Goal: Information Seeking & Learning: Learn about a topic

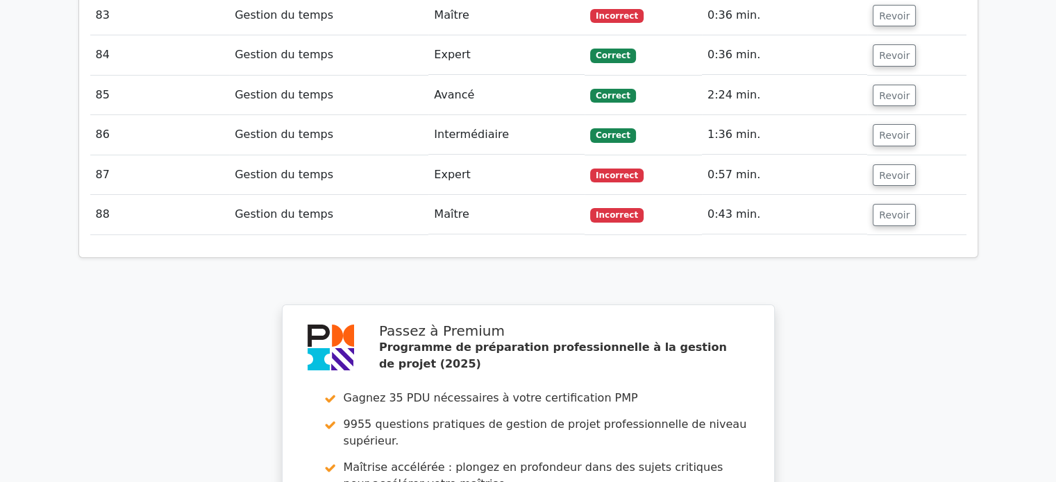
scroll to position [5276, 0]
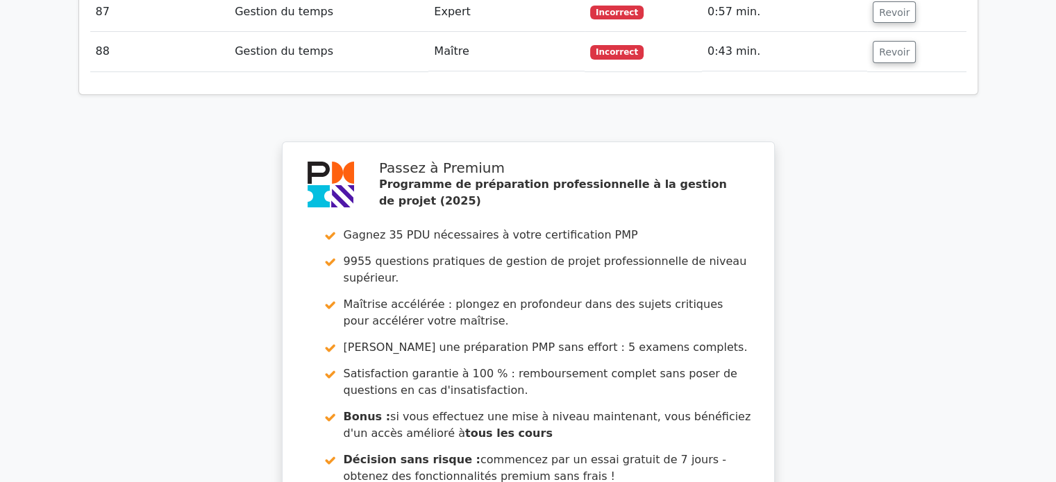
scroll to position [5686, 0]
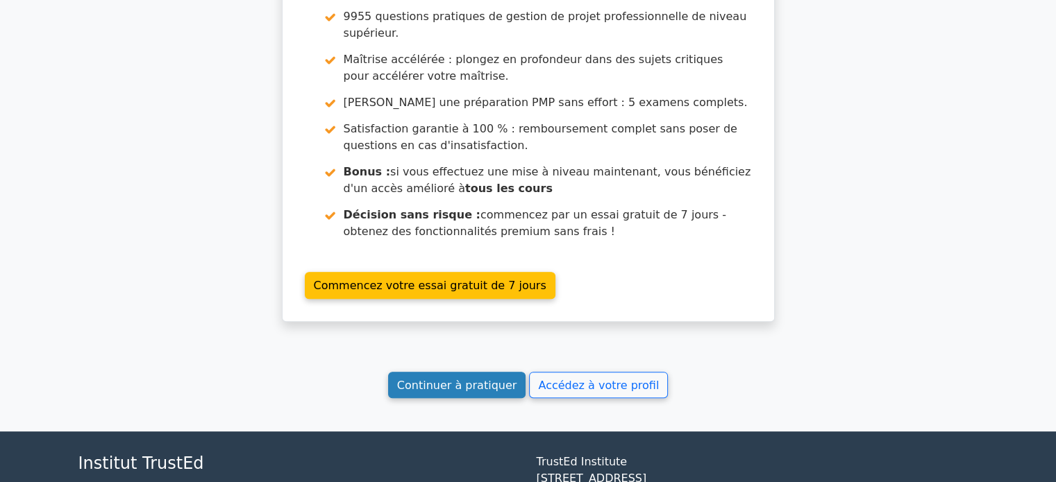
click at [480, 378] on font "Continuer à pratiquer" at bounding box center [456, 384] width 119 height 13
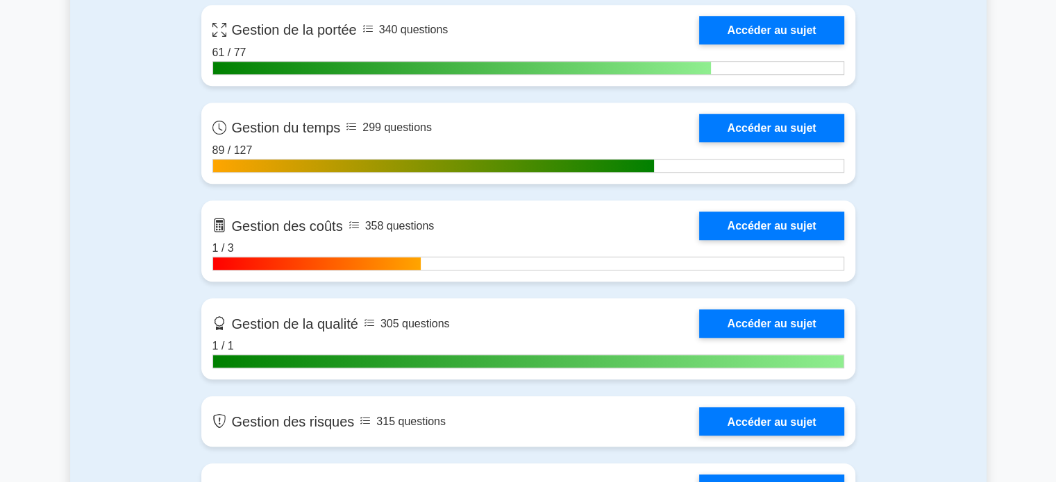
scroll to position [1180, 0]
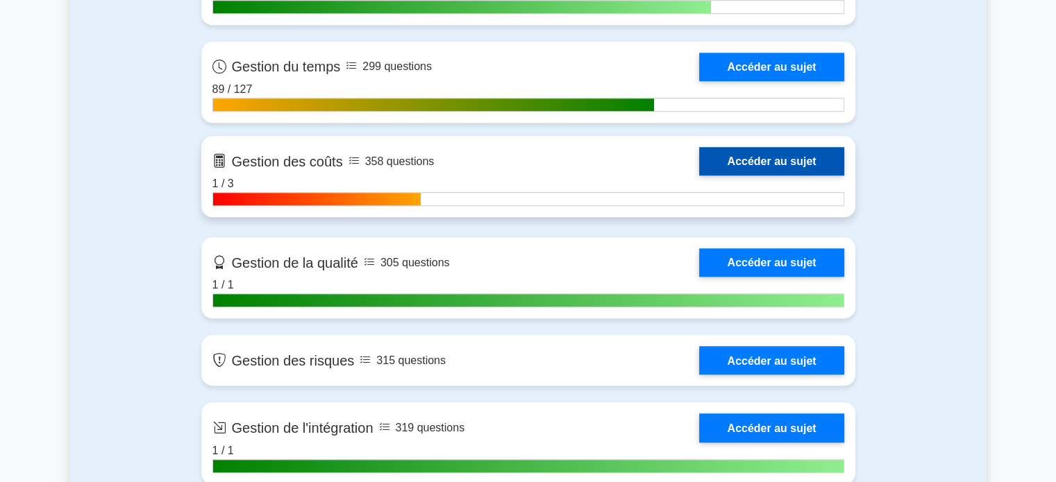
click at [762, 161] on link "Accéder au sujet" at bounding box center [771, 161] width 144 height 28
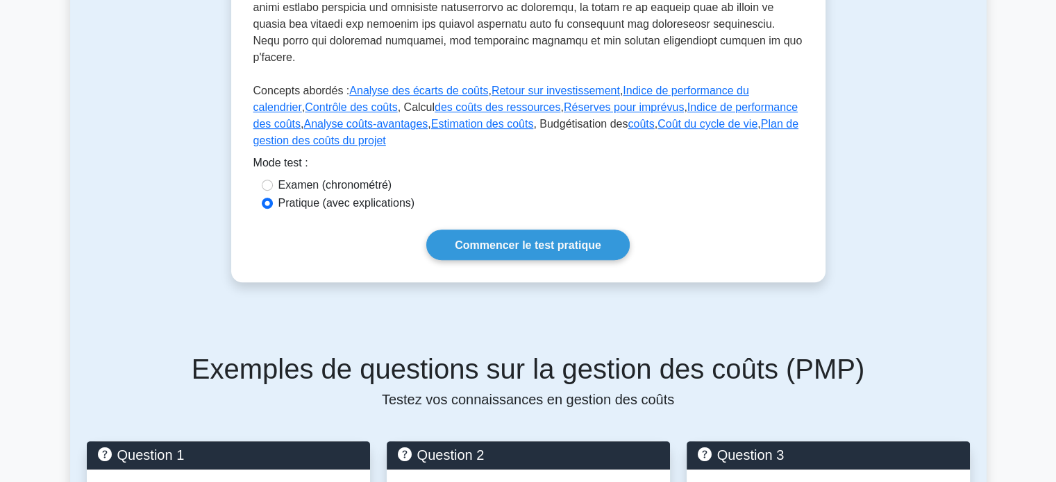
scroll to position [694, 0]
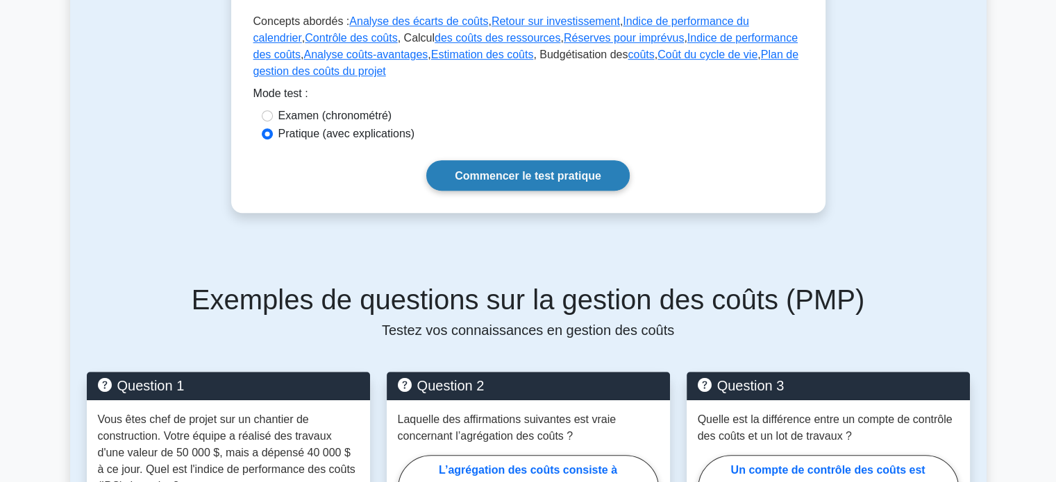
click at [561, 170] on font "Commencer le test pratique" at bounding box center [528, 176] width 146 height 12
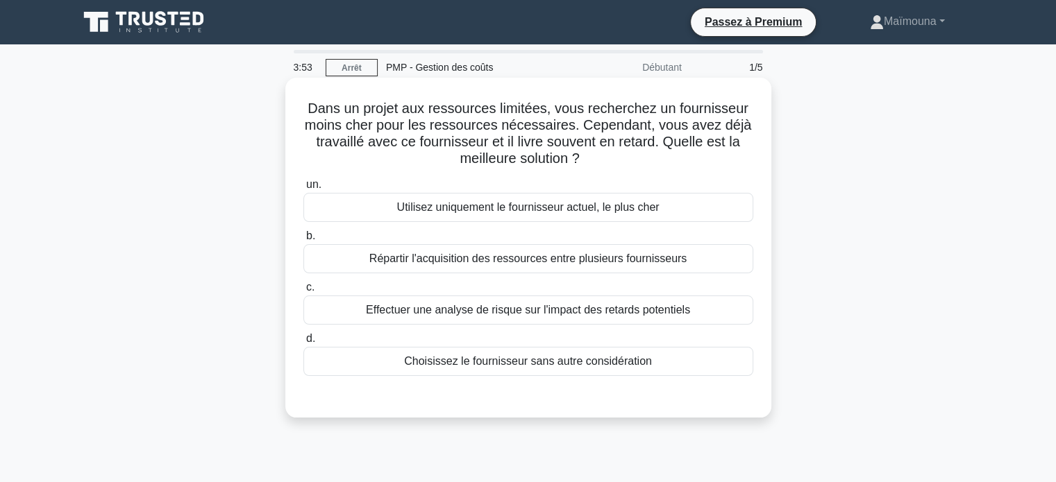
click at [527, 301] on div "Effectuer une analyse de risque sur l'impact des retards potentiels" at bounding box center [528, 310] width 450 height 29
click at [303, 292] on input "c. Effectuer une analyse de risque sur l'impact des retards potentiels" at bounding box center [303, 287] width 0 height 9
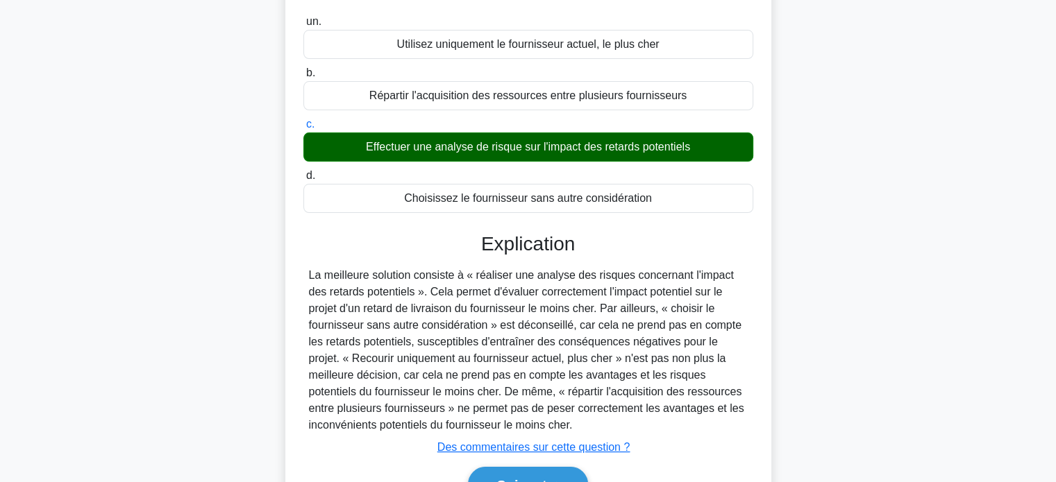
scroll to position [267, 0]
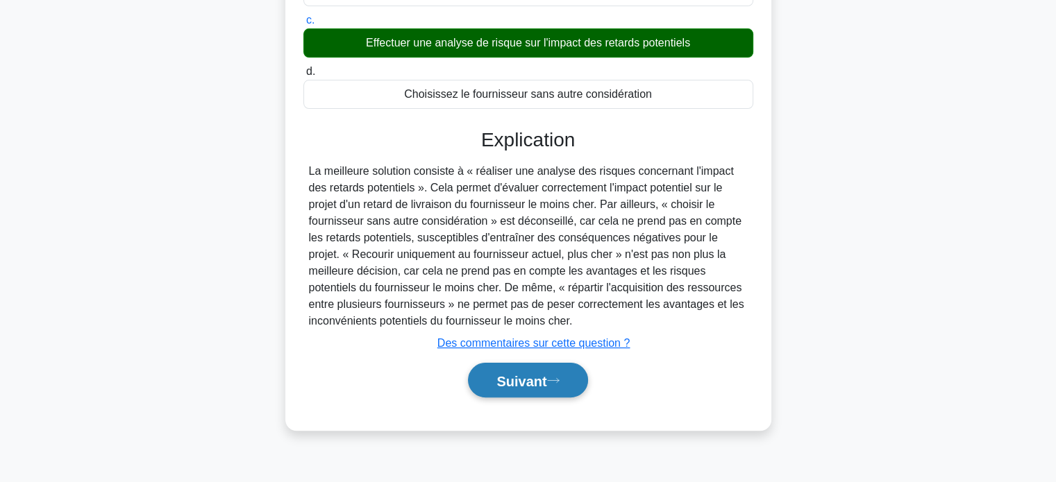
click at [508, 383] on font "Suivant" at bounding box center [521, 380] width 50 height 15
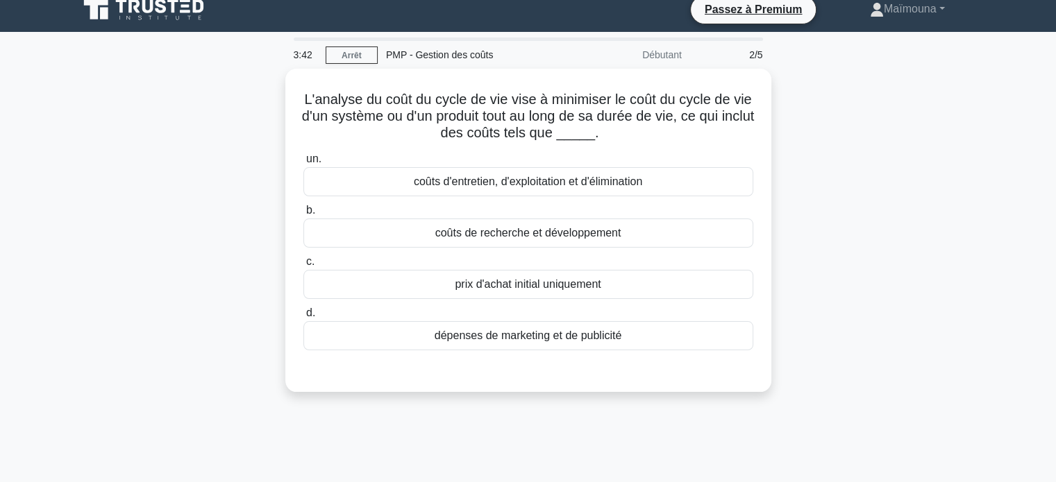
scroll to position [0, 0]
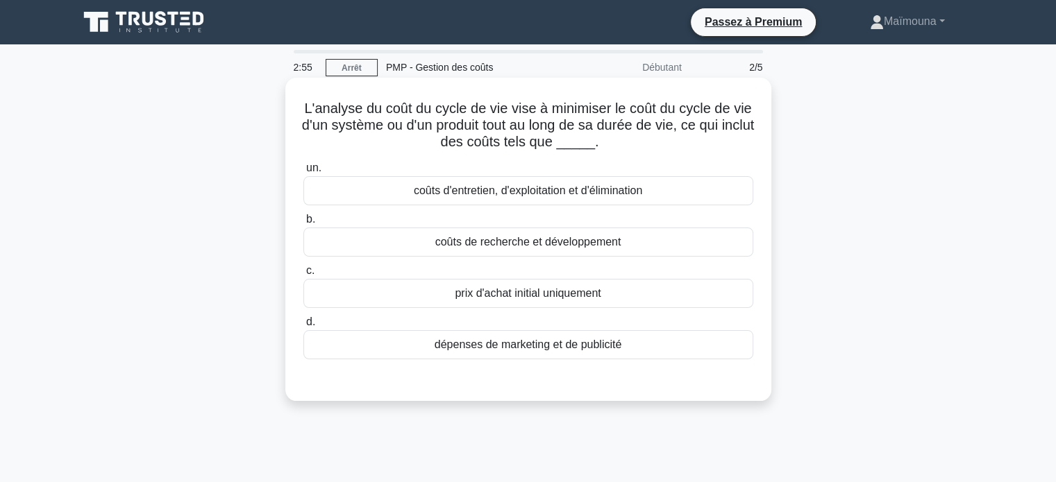
click at [500, 194] on font "coûts d'entretien, d'exploitation et d'élimination" at bounding box center [528, 191] width 228 height 12
click at [303, 173] on input "un. coûts d'entretien, d'exploitation et d'élimination" at bounding box center [303, 168] width 0 height 9
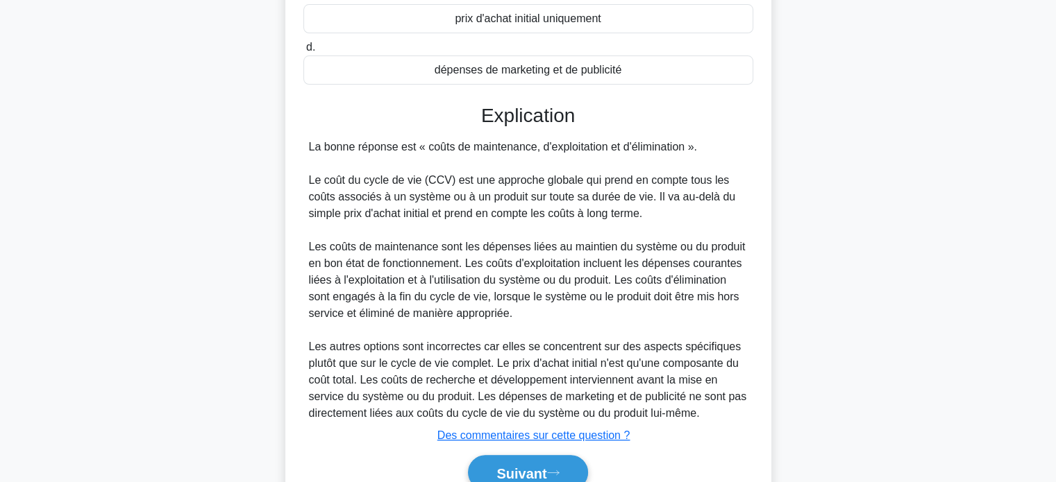
scroll to position [278, 0]
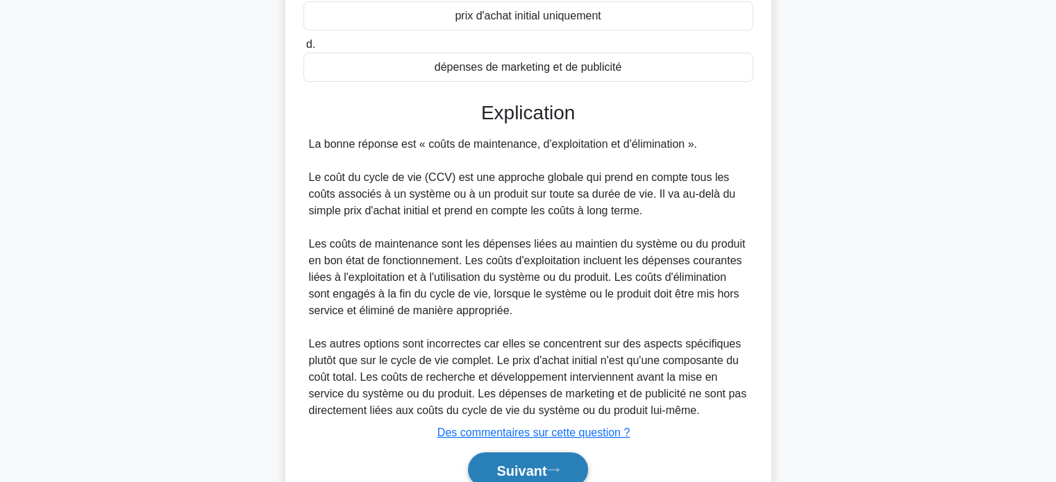
click at [541, 469] on font "Suivant" at bounding box center [521, 470] width 50 height 15
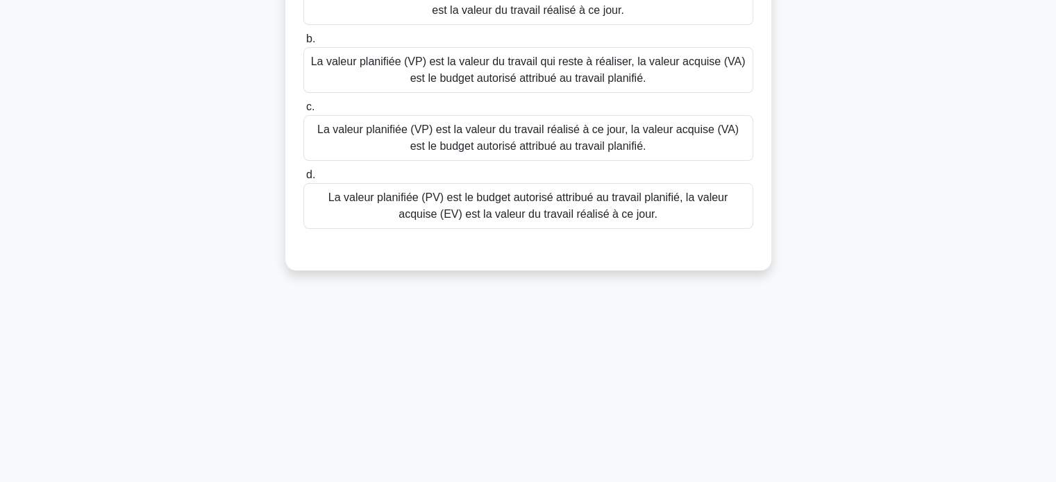
scroll to position [59, 0]
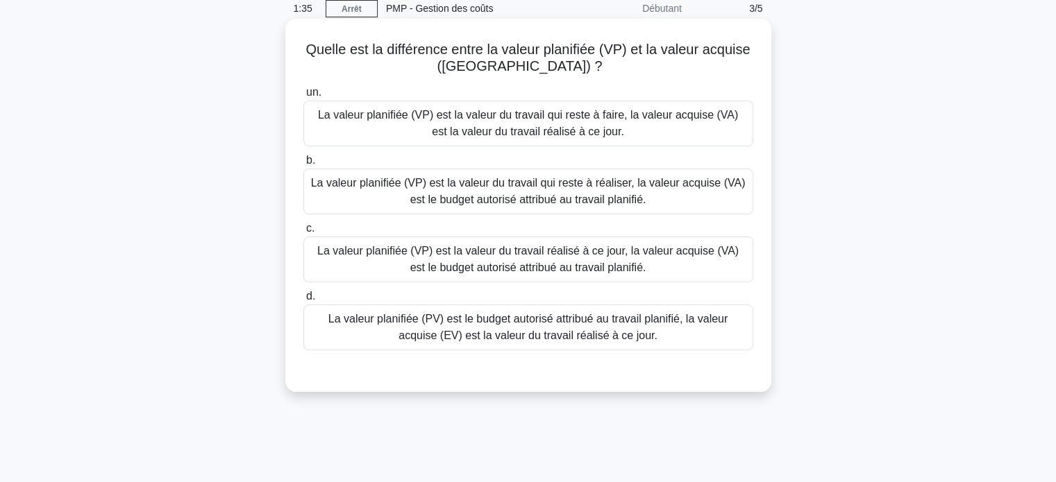
click at [533, 319] on font "La valeur planifiée (PV) est le budget autorisé attribué au travail planifié, l…" at bounding box center [527, 327] width 399 height 28
click at [303, 301] on input "d. La valeur planifiée (PV) est le budget autorisé attribué au travail planifié…" at bounding box center [303, 296] width 0 height 9
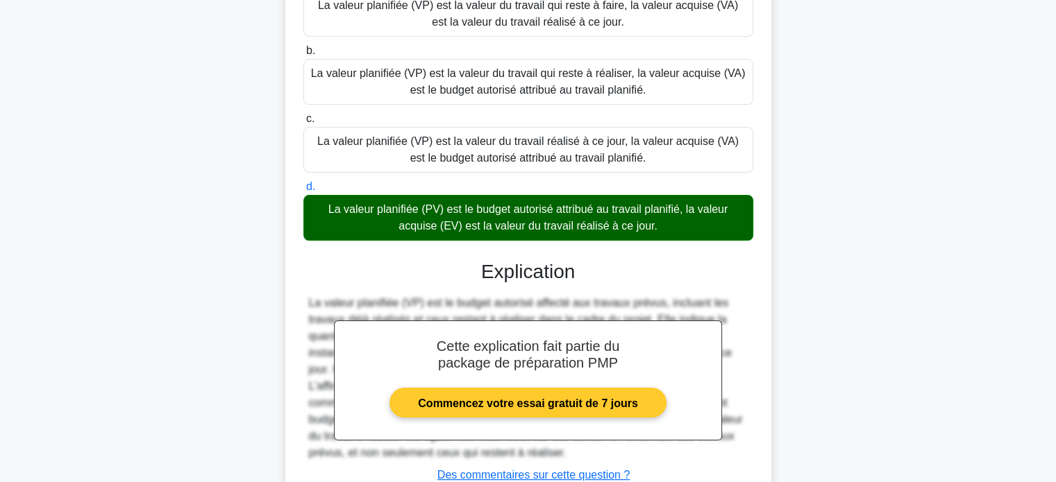
scroll to position [274, 0]
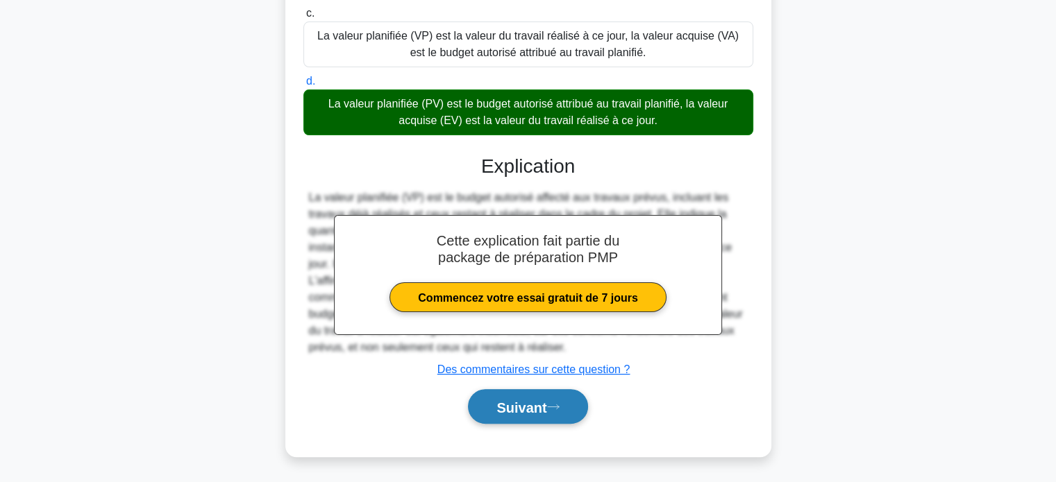
drag, startPoint x: 523, startPoint y: 407, endPoint x: 531, endPoint y: 402, distance: 9.4
click at [528, 405] on font "Suivant" at bounding box center [521, 407] width 50 height 15
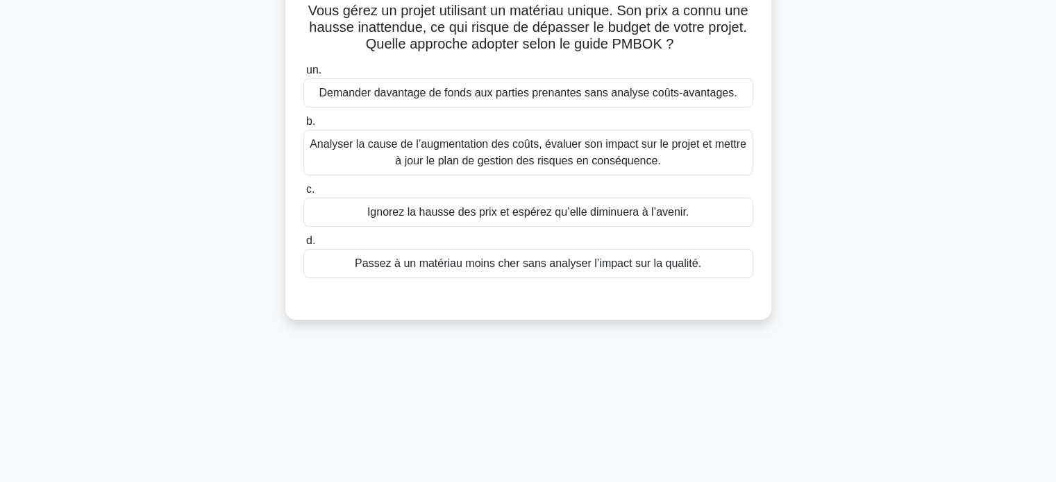
scroll to position [0, 0]
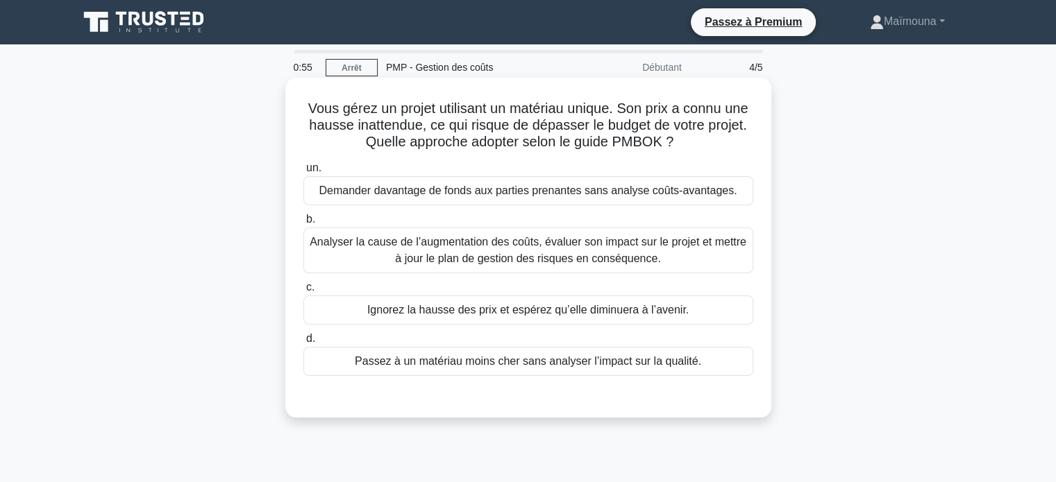
click at [603, 240] on font "Analyser la cause de l’augmentation des coûts, évaluer son impact sur le projet…" at bounding box center [528, 250] width 437 height 28
click at [303, 224] on input "b. Analyser la cause de l’augmentation des coûts, évaluer son impact sur le pro…" at bounding box center [303, 219] width 0 height 9
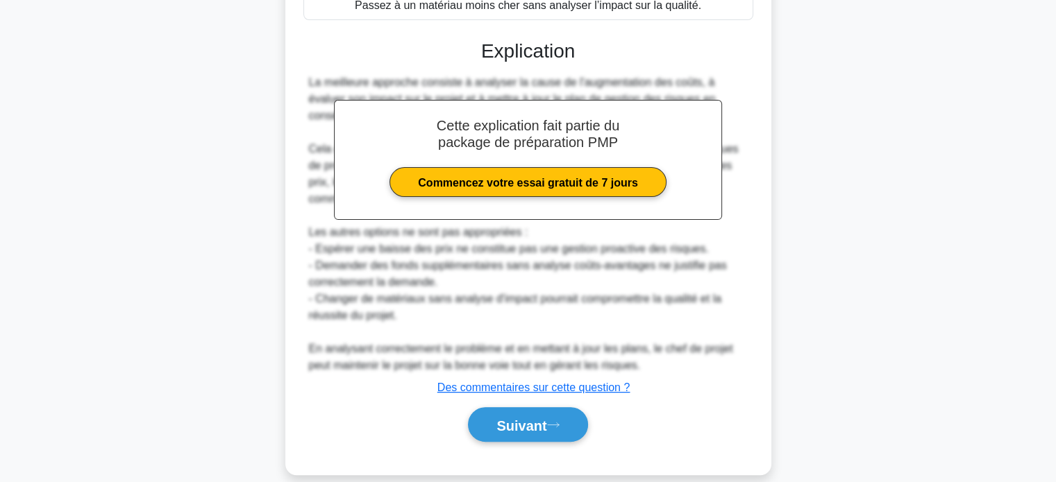
scroll to position [358, 0]
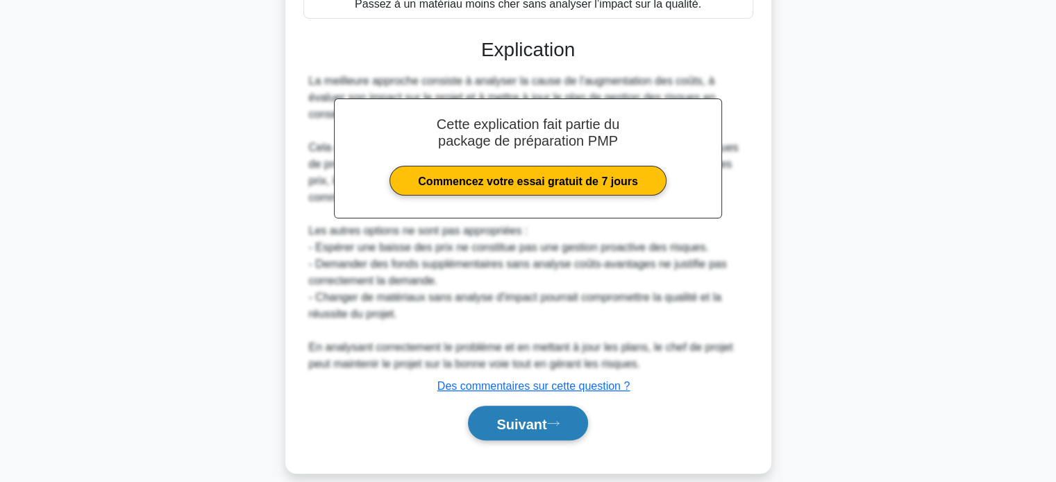
click at [505, 417] on font "Suivant" at bounding box center [521, 424] width 50 height 15
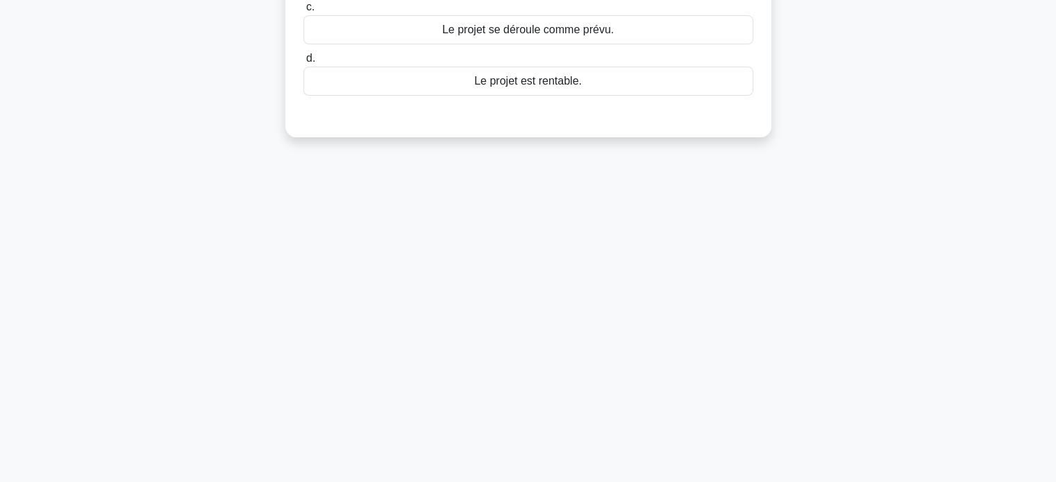
scroll to position [59, 0]
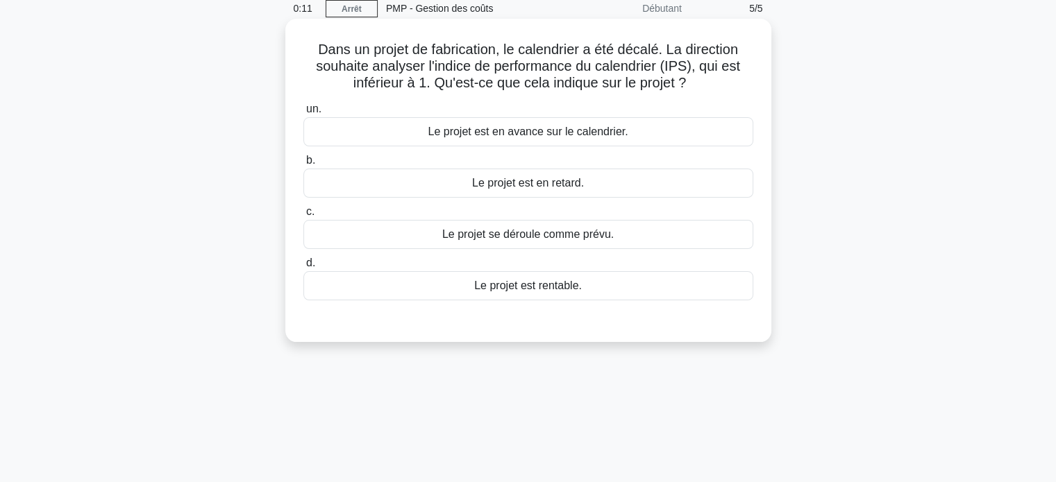
click at [534, 182] on font "Le projet est en retard." at bounding box center [528, 183] width 112 height 12
click at [303, 165] on input "b. Le projet est en retard." at bounding box center [303, 160] width 0 height 9
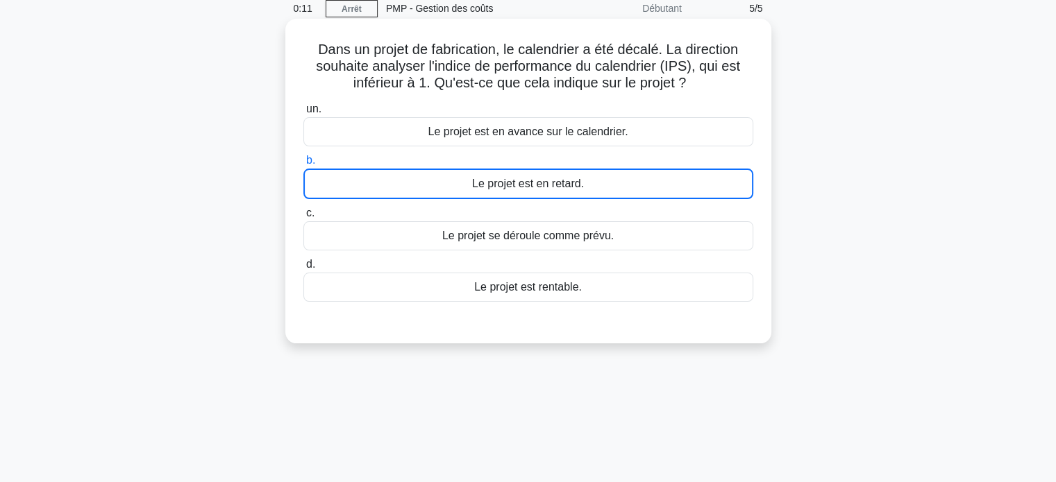
click at [534, 182] on font "Le projet est en retard." at bounding box center [528, 184] width 112 height 12
click at [303, 165] on input "b. Le projet est en retard." at bounding box center [303, 160] width 0 height 9
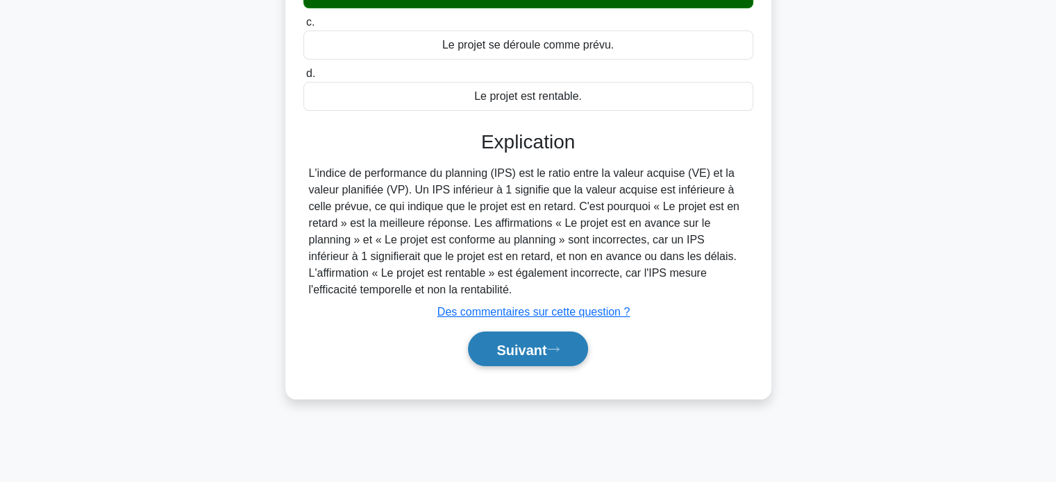
scroll to position [267, 0]
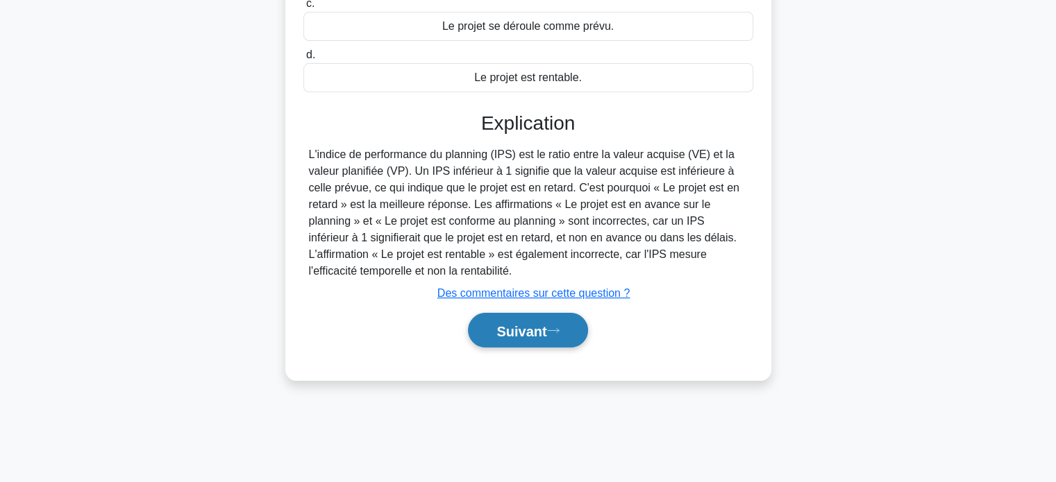
click at [521, 329] on font "Suivant" at bounding box center [521, 330] width 50 height 15
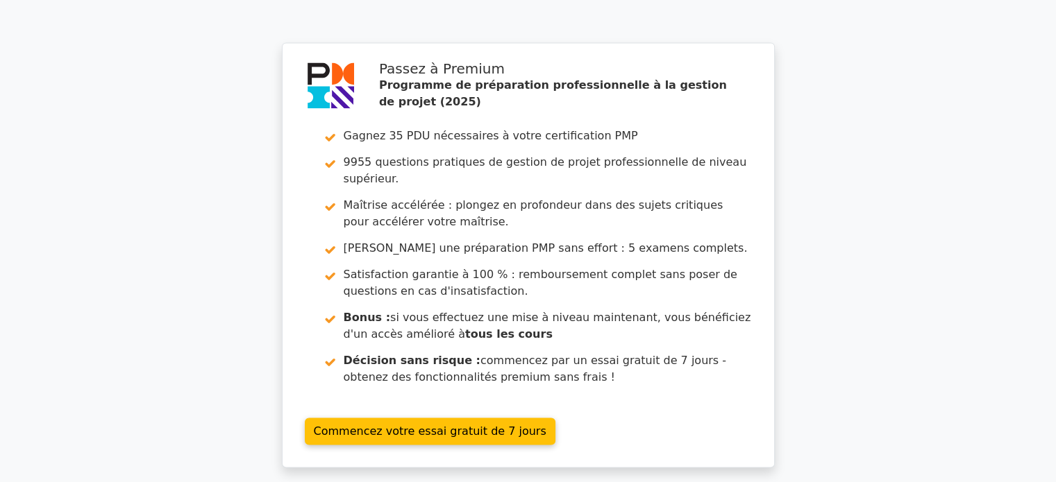
scroll to position [2151, 0]
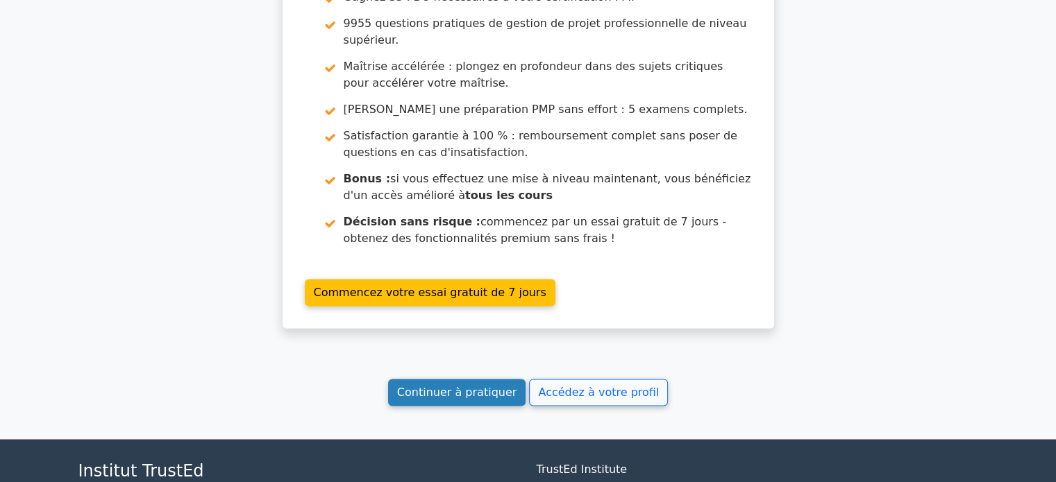
click at [472, 386] on font "Continuer à pratiquer" at bounding box center [456, 392] width 119 height 13
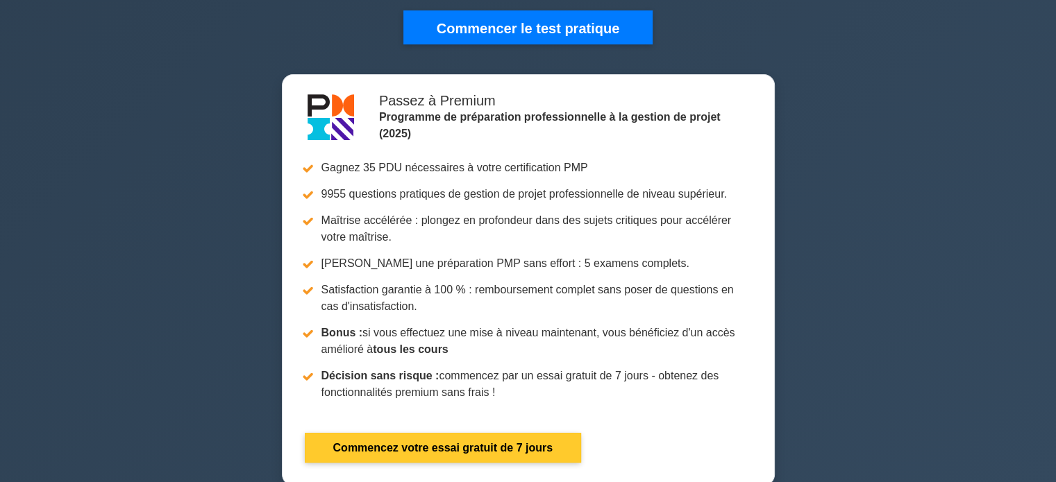
scroll to position [417, 0]
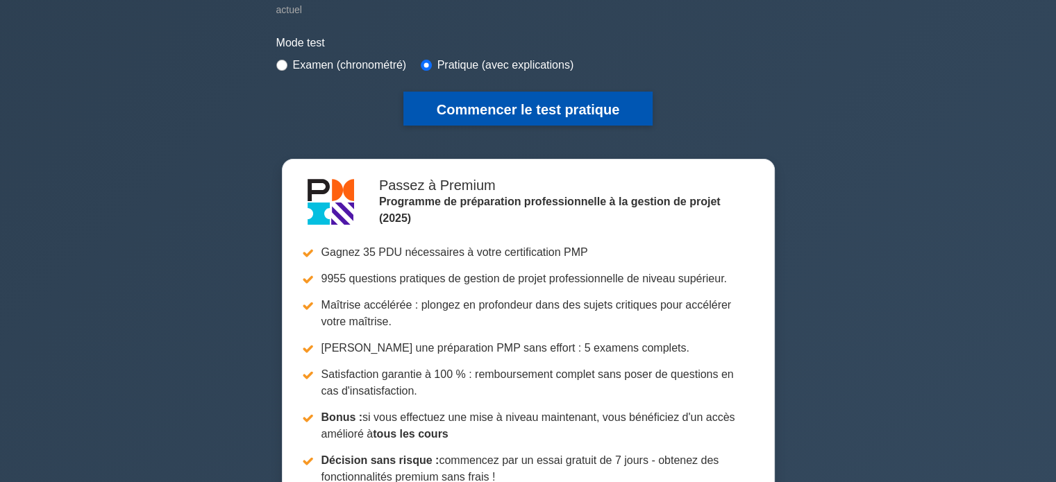
click at [537, 108] on font "Commencer le test pratique" at bounding box center [528, 109] width 183 height 15
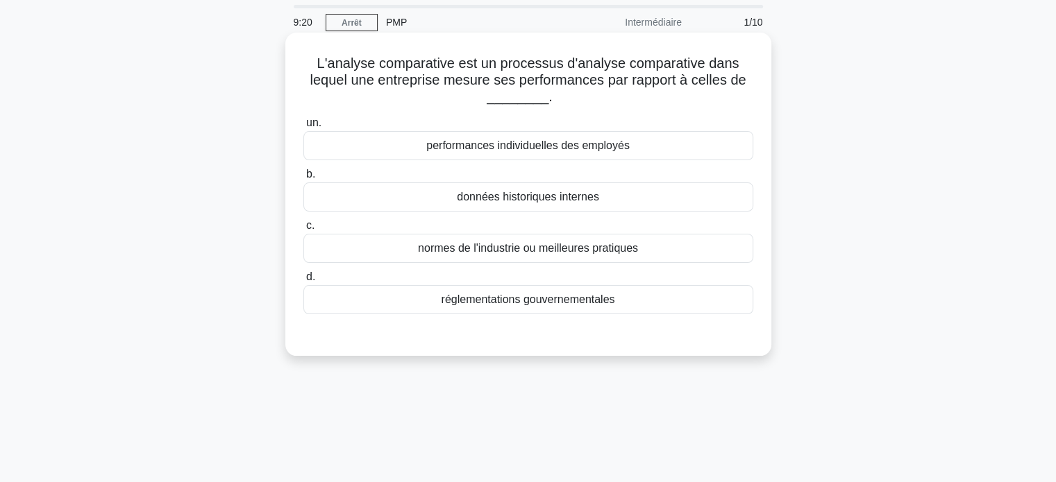
scroll to position [69, 0]
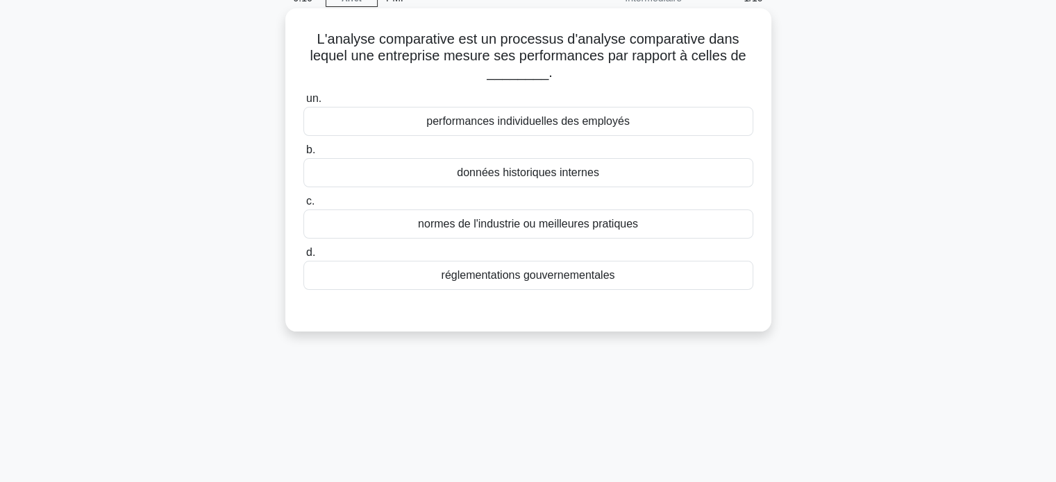
click at [516, 276] on font "réglementations gouvernementales" at bounding box center [529, 275] width 174 height 12
click at [303, 258] on input "d. réglementations gouvernementales" at bounding box center [303, 253] width 0 height 9
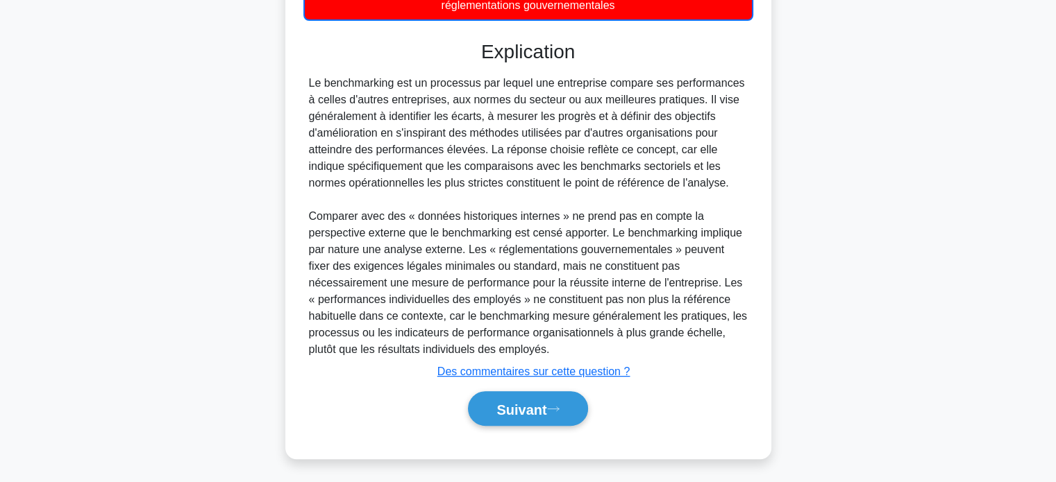
scroll to position [342, 0]
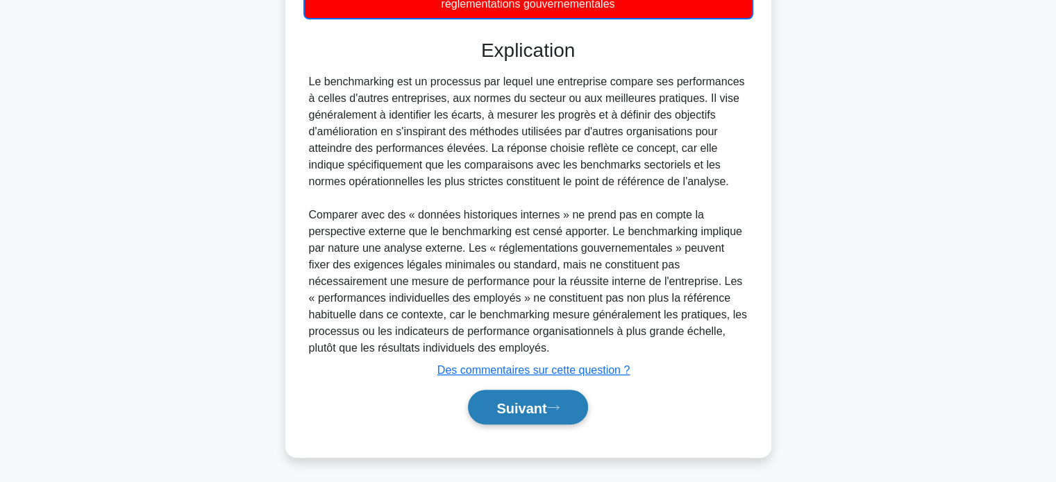
click at [500, 402] on font "Suivant" at bounding box center [521, 408] width 50 height 15
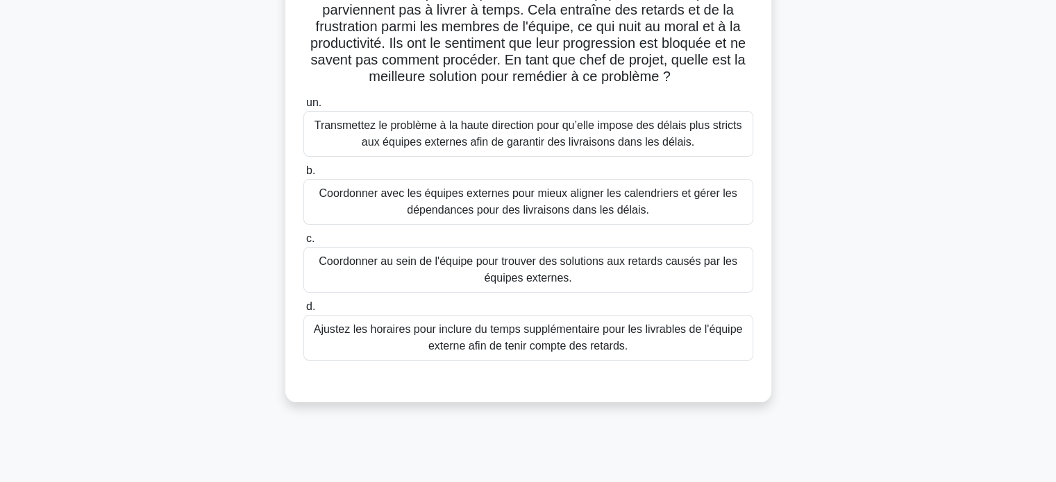
scroll to position [139, 0]
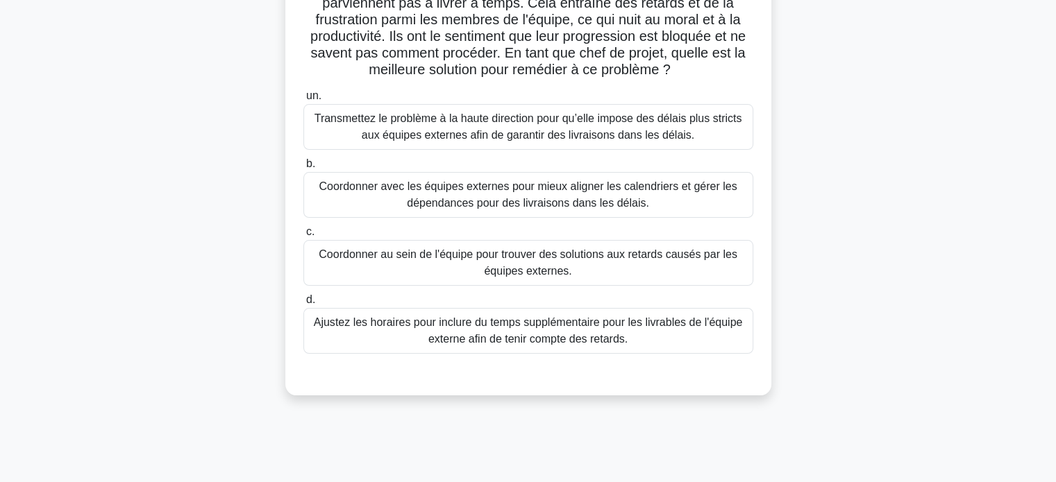
click at [511, 203] on font "Coordonner avec les équipes externes pour mieux aligner les calendriers et gére…" at bounding box center [528, 194] width 418 height 28
click at [303, 169] on input "b. Coordonner avec les équipes externes pour mieux aligner les calendriers et g…" at bounding box center [303, 164] width 0 height 9
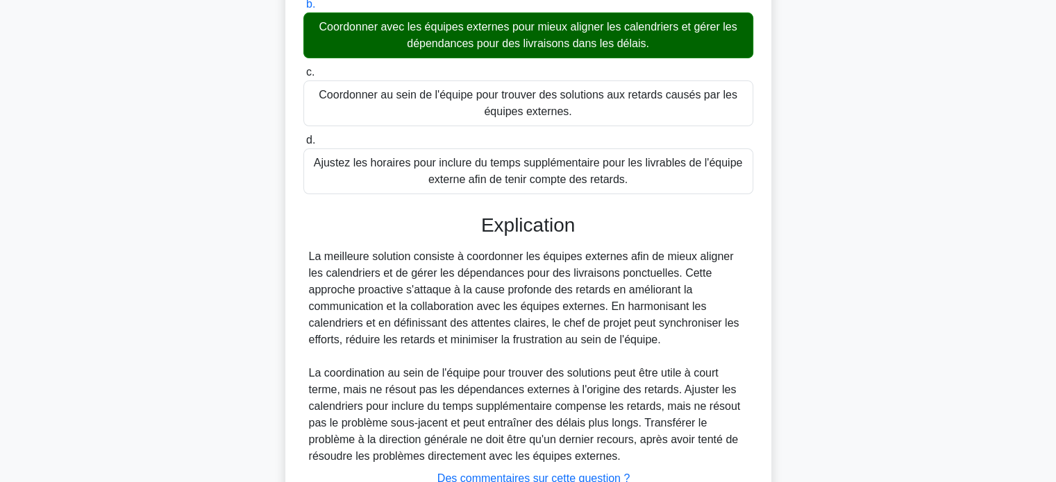
scroll to position [407, 0]
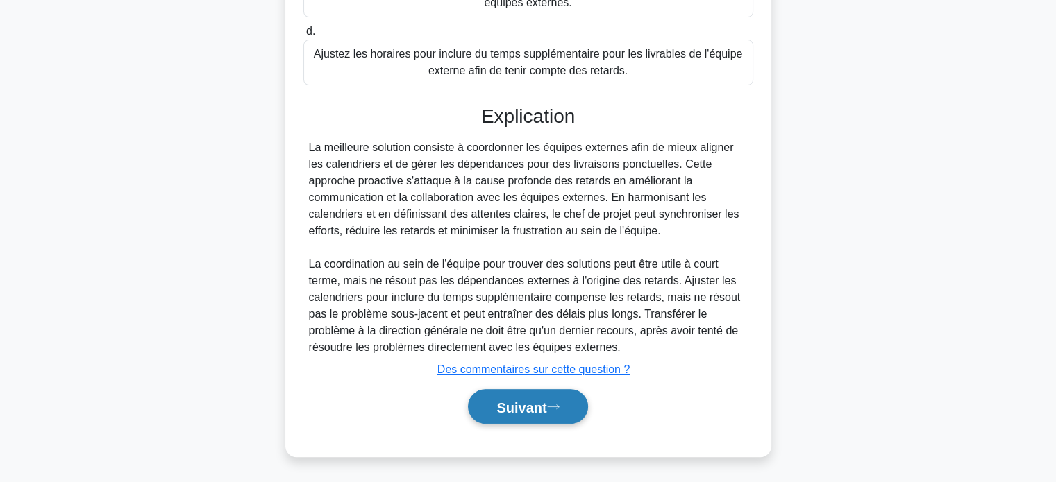
click at [496, 401] on font "Suivant" at bounding box center [521, 407] width 50 height 15
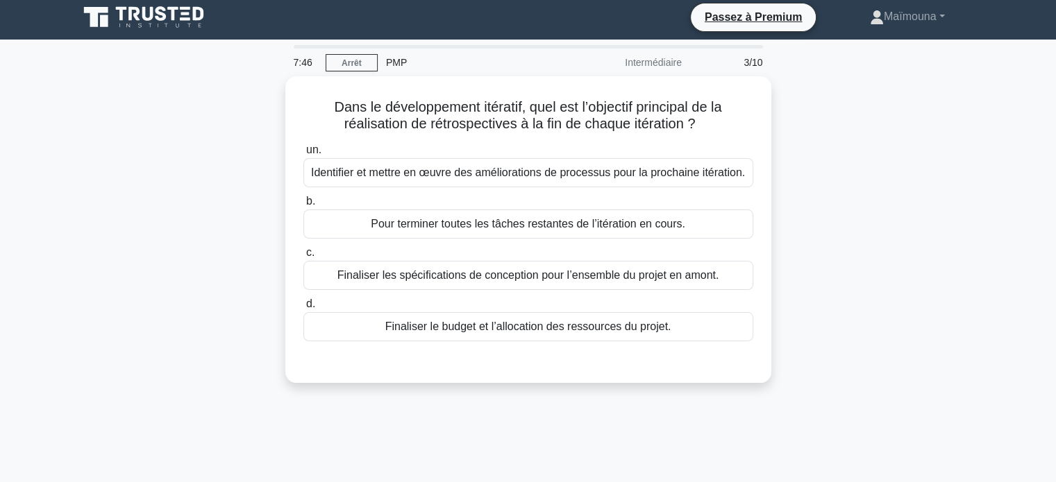
scroll to position [0, 0]
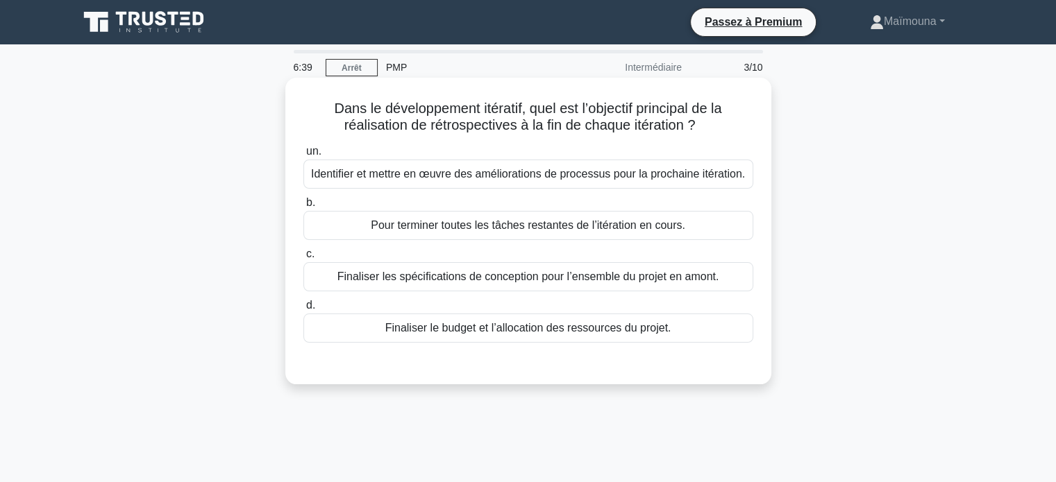
click at [519, 180] on font "Identifier et mettre en œuvre des améliorations de processus pour la prochaine …" at bounding box center [528, 174] width 434 height 12
click at [303, 156] on input "un. Identifier et mettre en œuvre des améliorations de processus pour la procha…" at bounding box center [303, 151] width 0 height 9
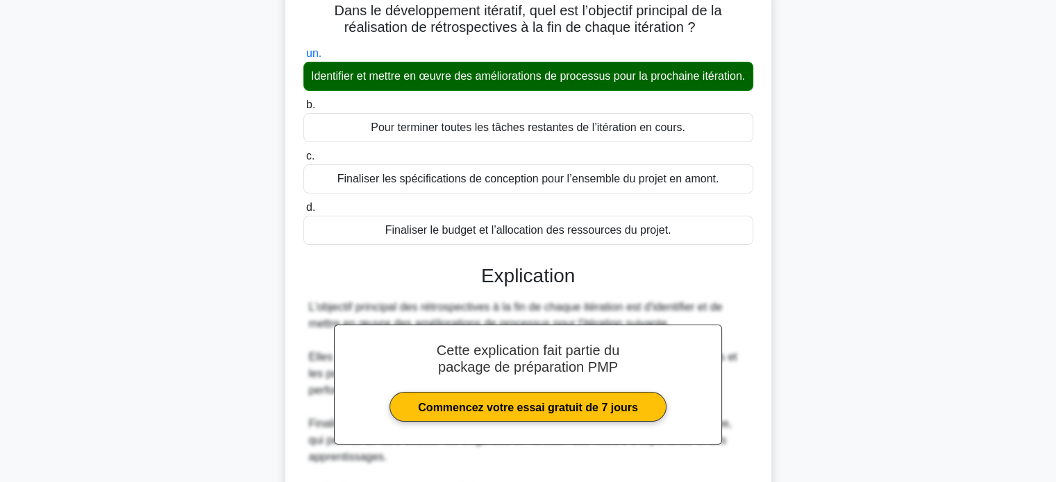
scroll to position [278, 0]
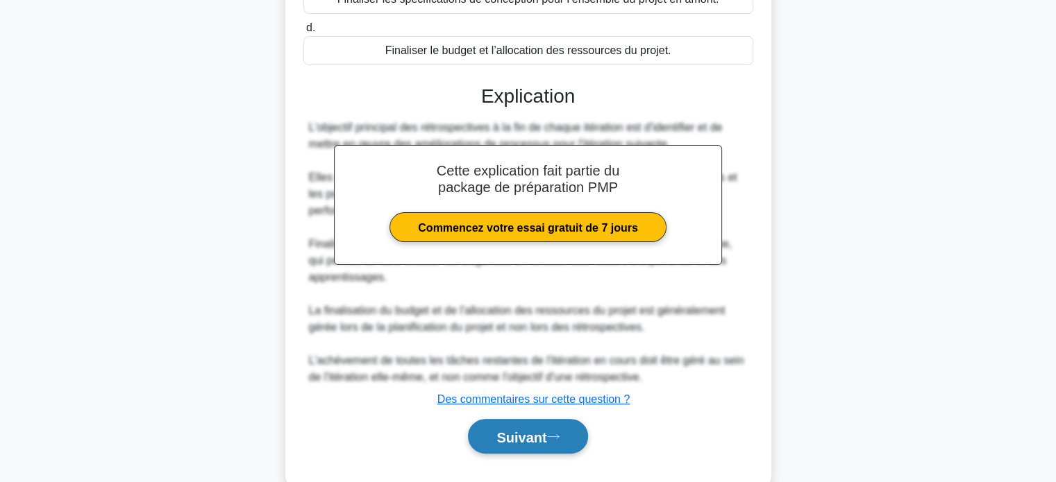
click at [508, 445] on font "Suivant" at bounding box center [521, 437] width 50 height 15
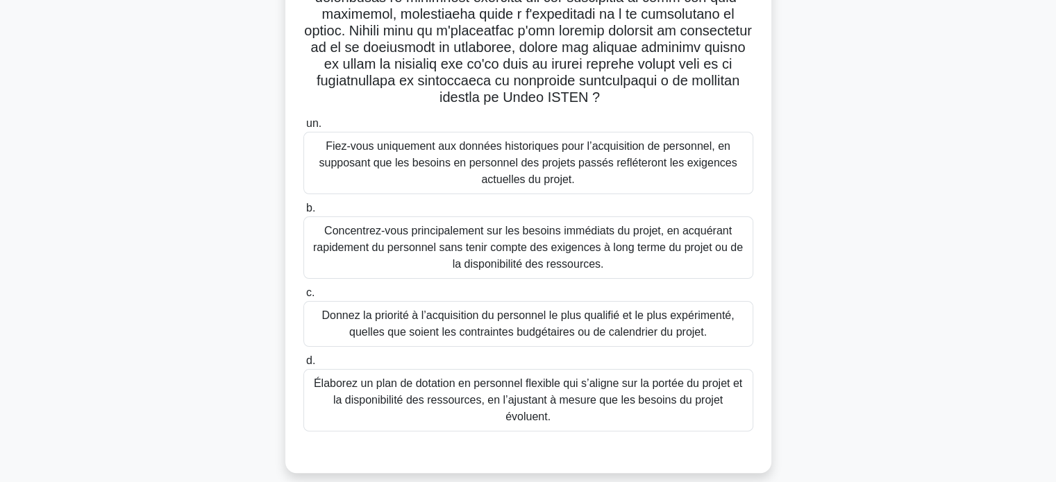
click at [412, 388] on font "Élaborez un plan de dotation en personnel flexible qui s’aligne sur la portée d…" at bounding box center [528, 400] width 428 height 45
click at [303, 366] on input "d. Élaborez un plan de dotation en personnel flexible qui s’aligne sur la porté…" at bounding box center [303, 361] width 0 height 9
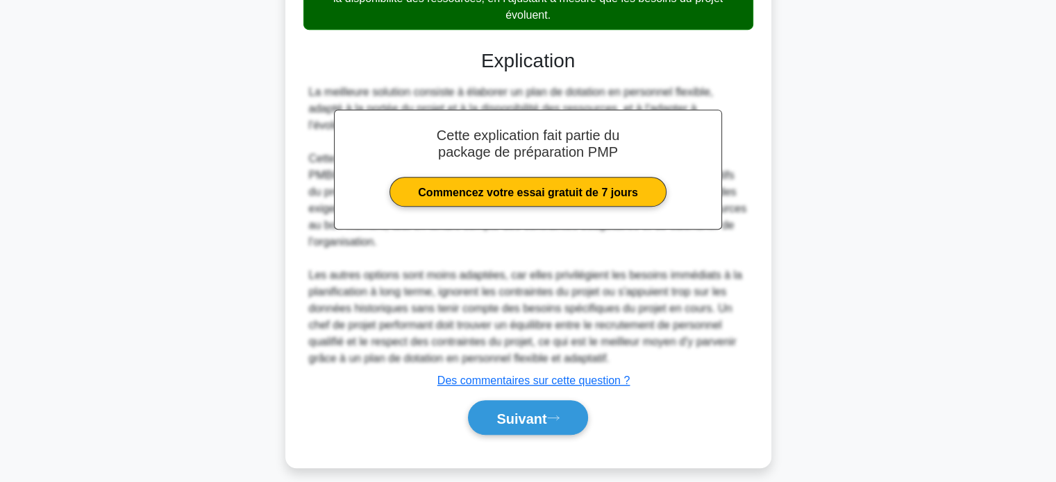
scroll to position [691, 0]
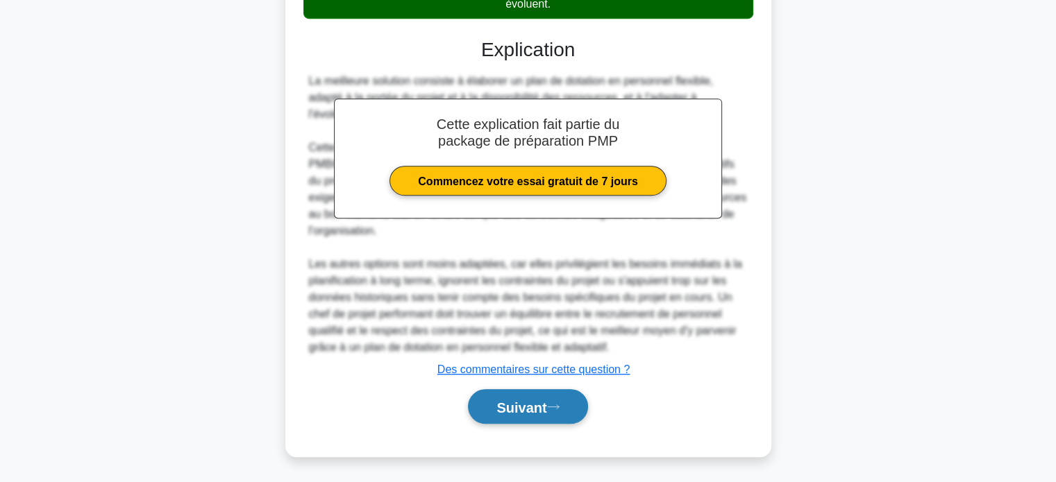
click at [496, 406] on font "Suivant" at bounding box center [521, 407] width 50 height 15
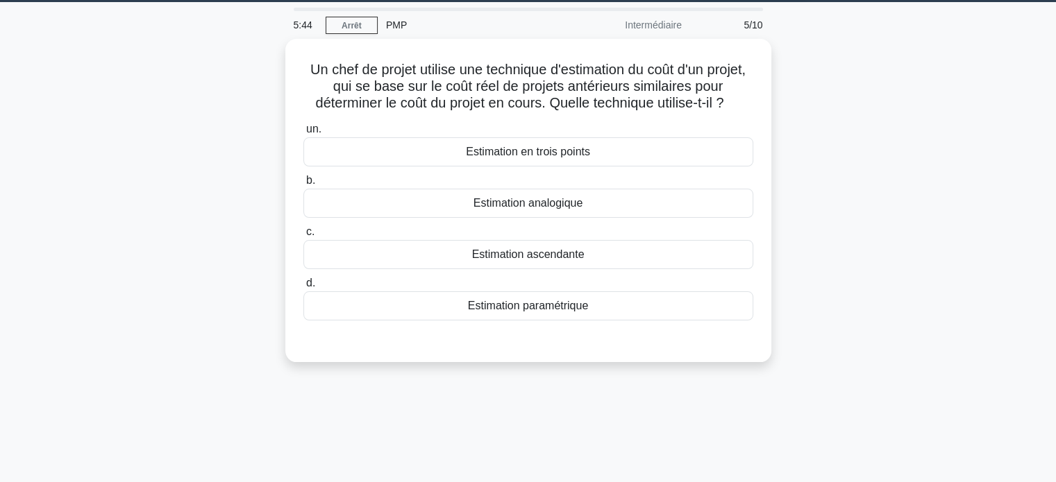
scroll to position [0, 0]
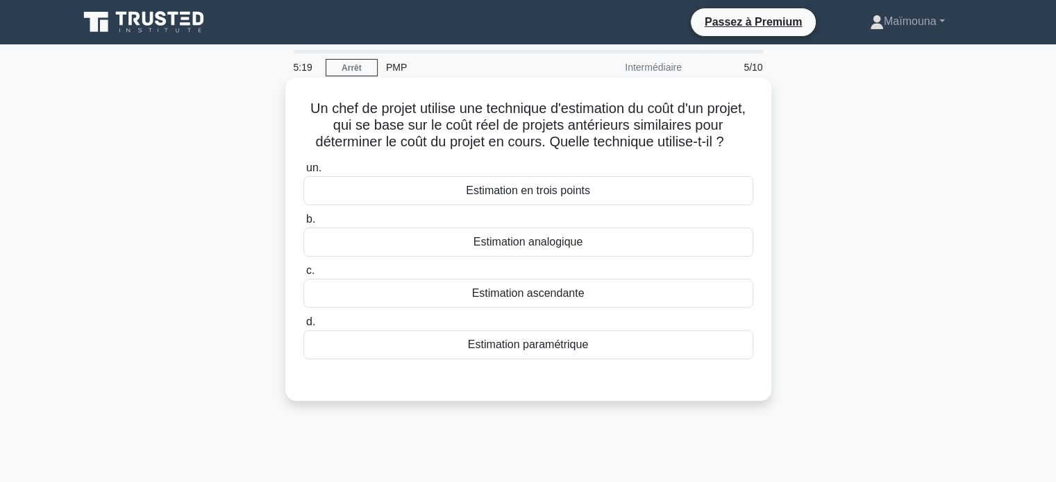
click at [523, 241] on font "Estimation analogique" at bounding box center [527, 242] width 109 height 12
click at [303, 224] on input "b. Estimation analogique" at bounding box center [303, 219] width 0 height 9
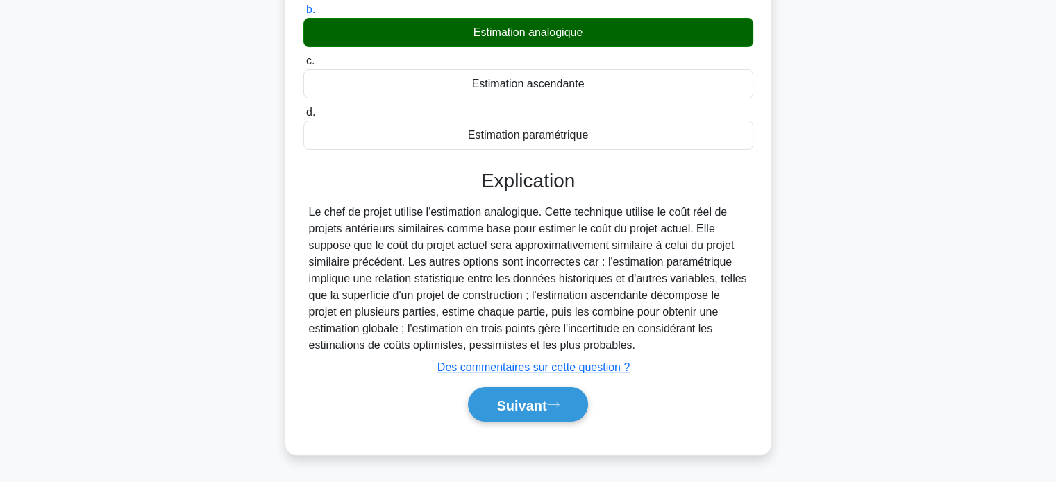
scroll to position [267, 0]
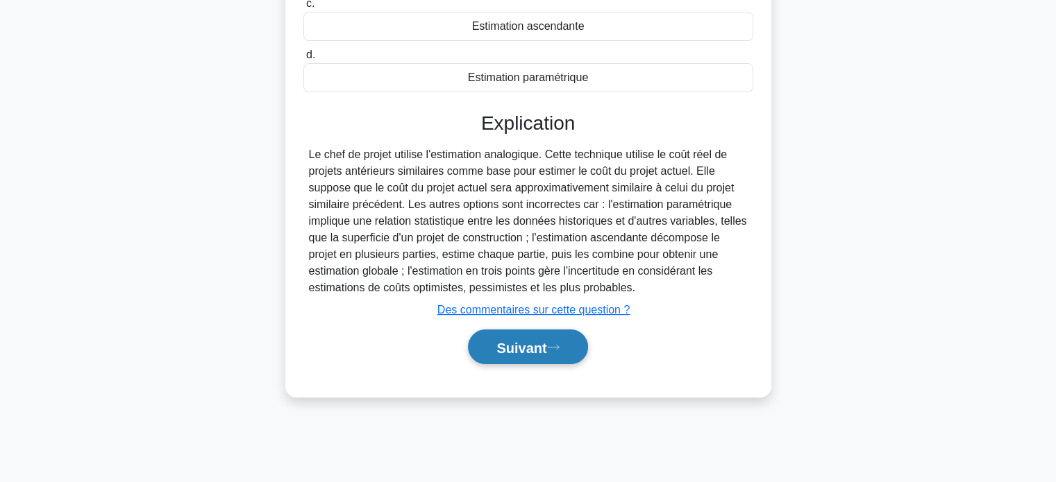
click at [530, 349] on font "Suivant" at bounding box center [521, 347] width 50 height 15
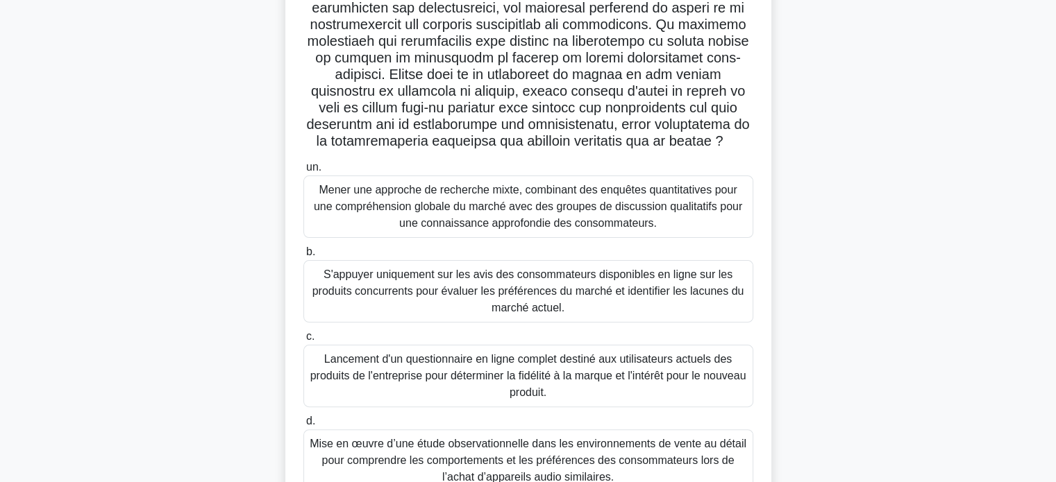
scroll to position [337, 0]
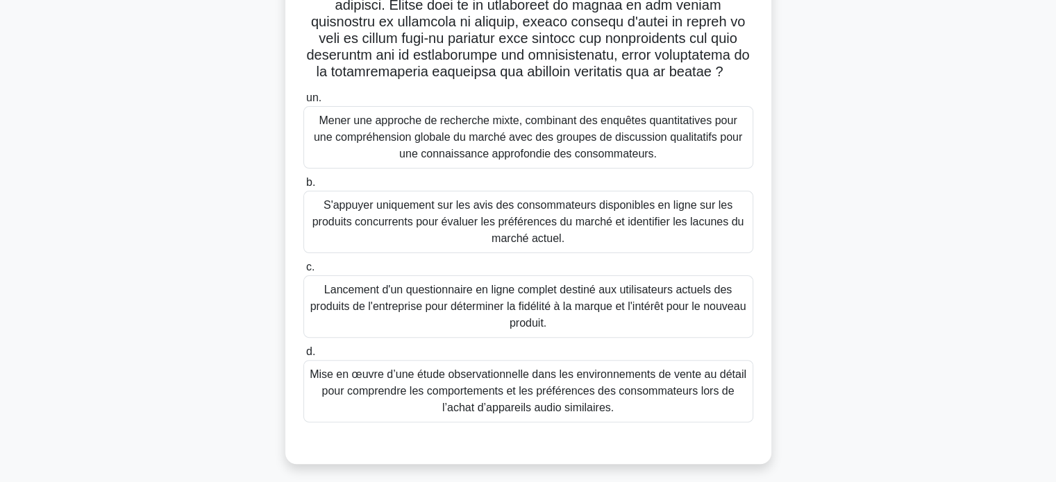
click at [571, 160] on font "Mener une approche de recherche mixte, combinant des enquêtes quantitatives pou…" at bounding box center [528, 137] width 428 height 45
click at [303, 103] on input "un. Mener une approche de recherche mixte, combinant des enquêtes quantitatives…" at bounding box center [303, 98] width 0 height 9
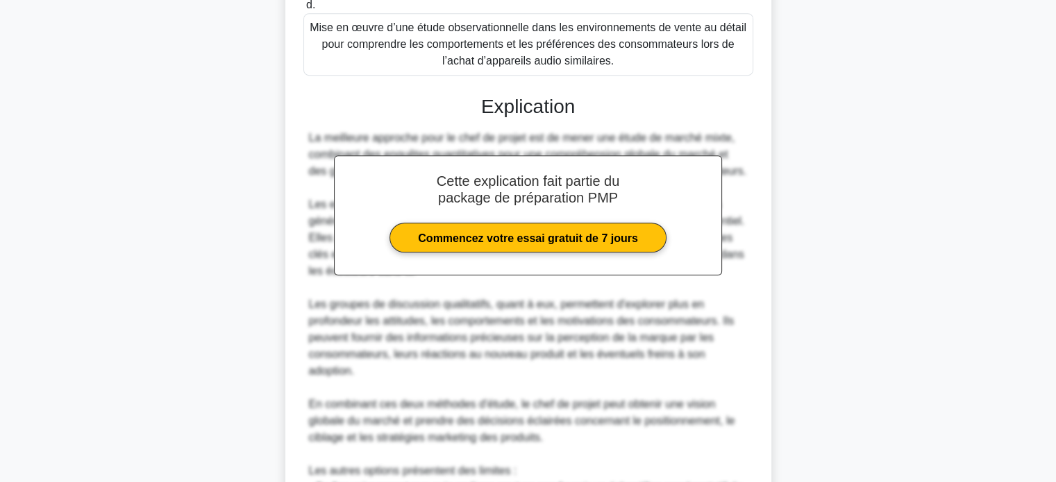
scroll to position [892, 0]
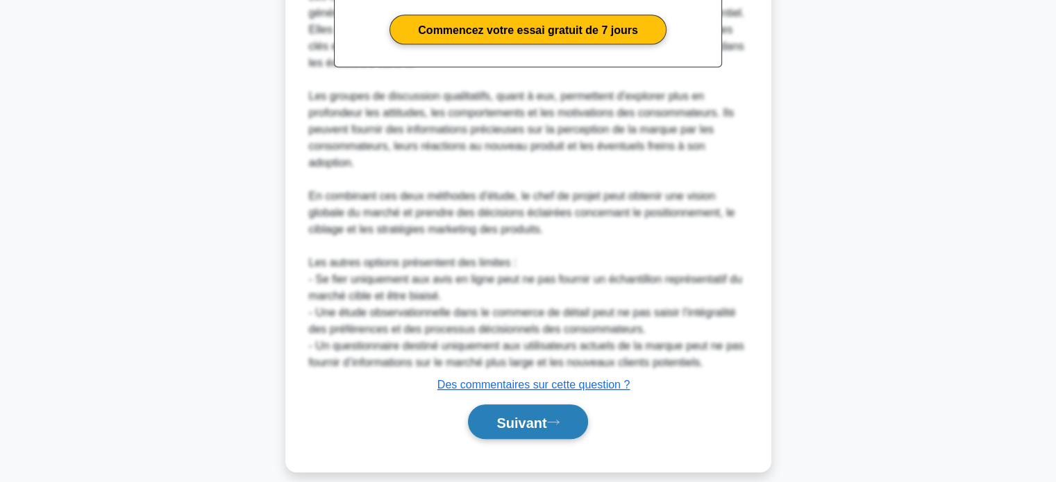
click at [501, 430] on font "Suivant" at bounding box center [521, 422] width 50 height 15
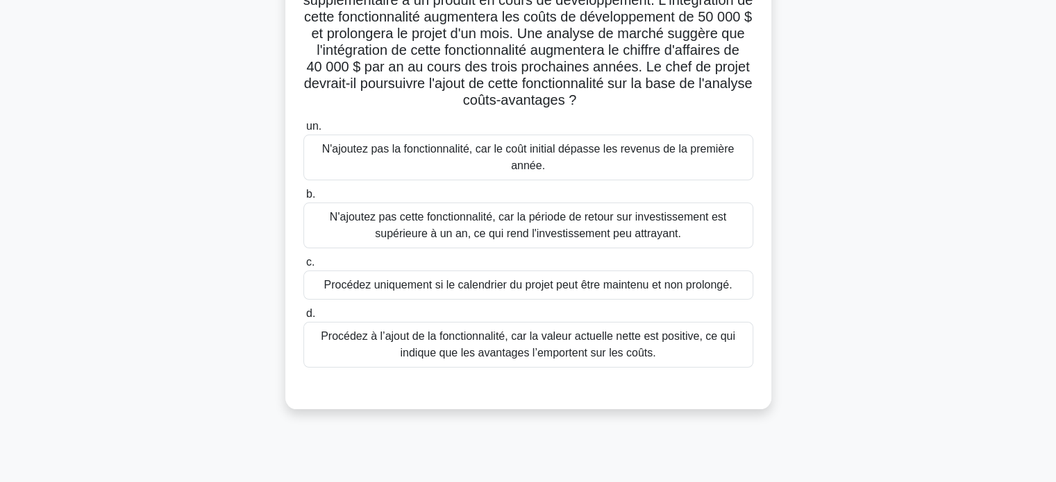
scroll to position [59, 0]
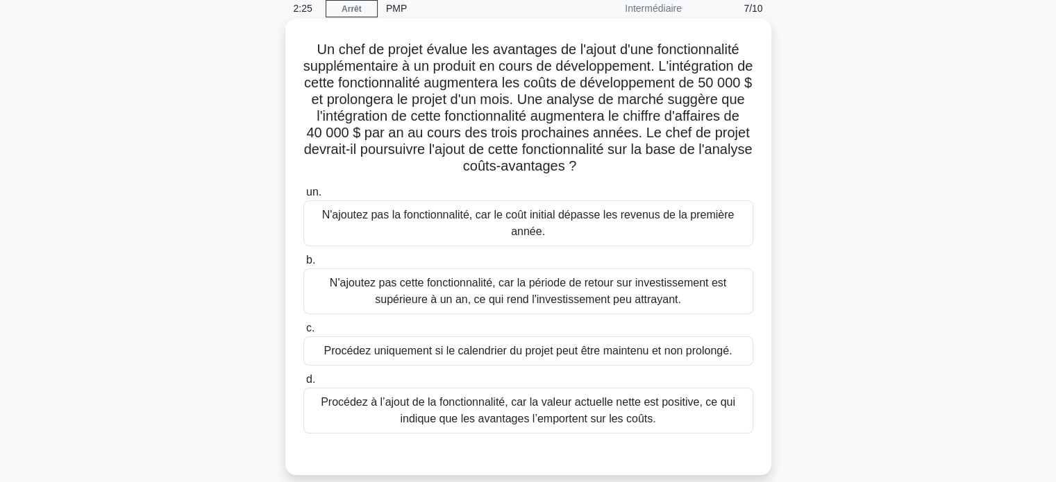
click at [498, 355] on font "Procédez uniquement si le calendrier du projet peut être maintenu et non prolon…" at bounding box center [528, 351] width 408 height 12
click at [303, 333] on input "c. Procédez uniquement si le calendrier du projet peut être maintenu et non pro…" at bounding box center [303, 328] width 0 height 9
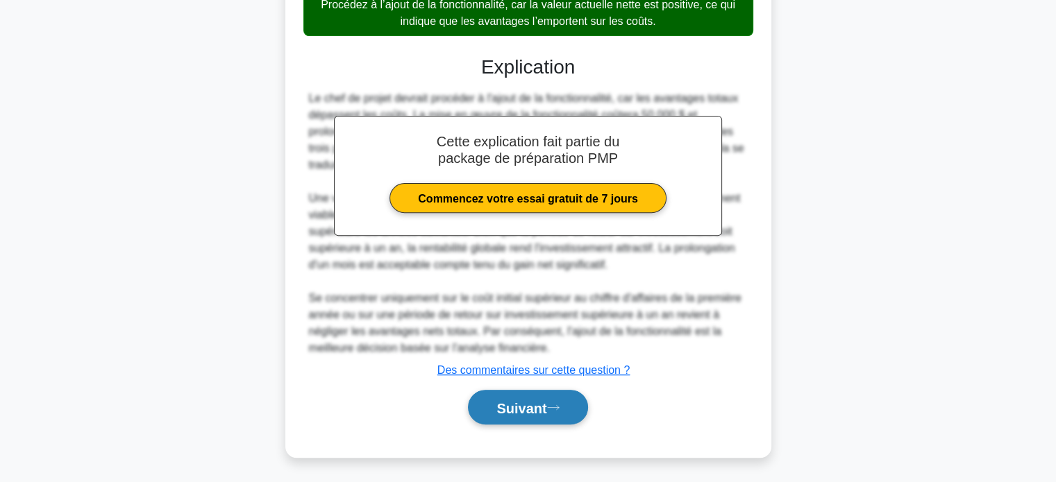
click at [504, 405] on font "Suivant" at bounding box center [521, 408] width 50 height 15
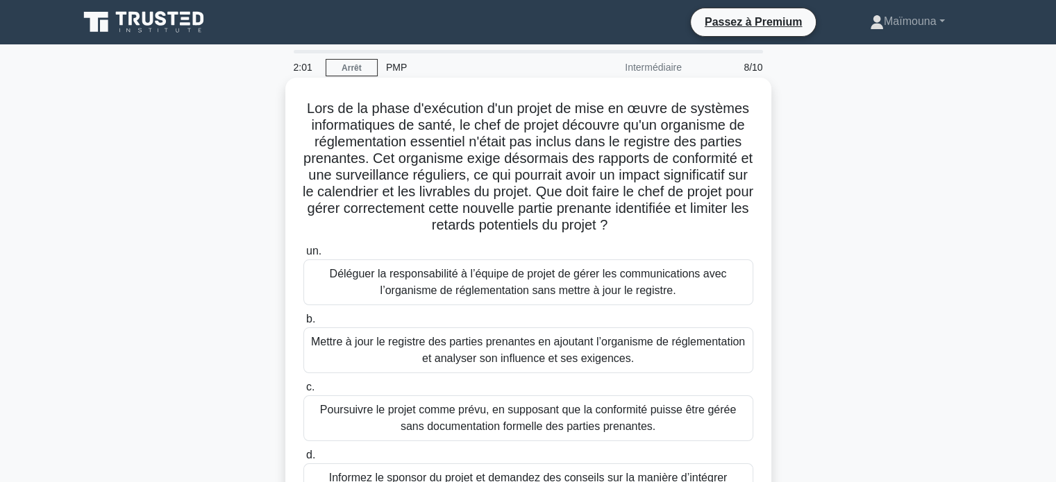
scroll to position [69, 0]
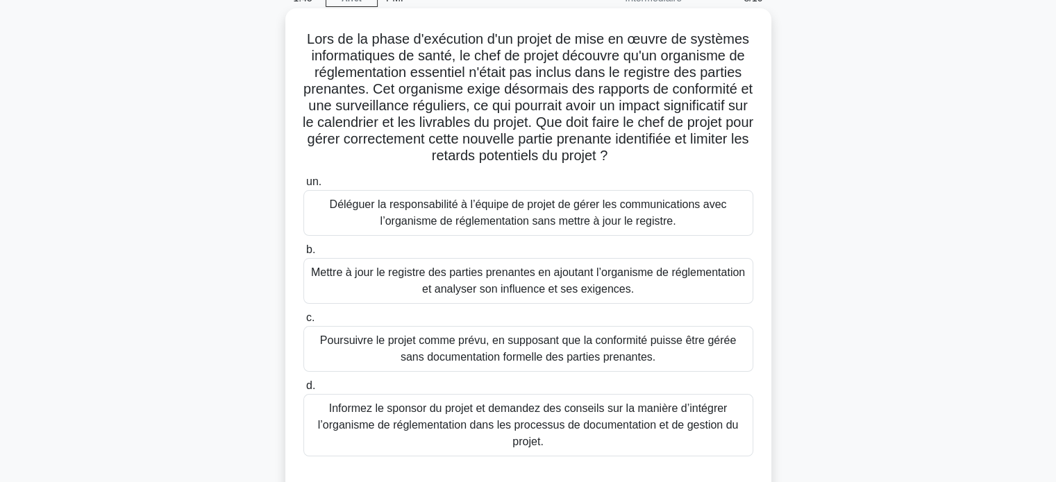
click at [460, 280] on font "Mettre à jour le registre des parties prenantes en ajoutant l’organisme de régl…" at bounding box center [528, 280] width 437 height 33
click at [519, 288] on font "Mettre à jour le registre des parties prenantes en ajoutant l’organisme de régl…" at bounding box center [528, 281] width 434 height 28
click at [303, 255] on input "b. Mettre à jour le registre des parties prenantes en ajoutant l’organisme de r…" at bounding box center [303, 250] width 0 height 9
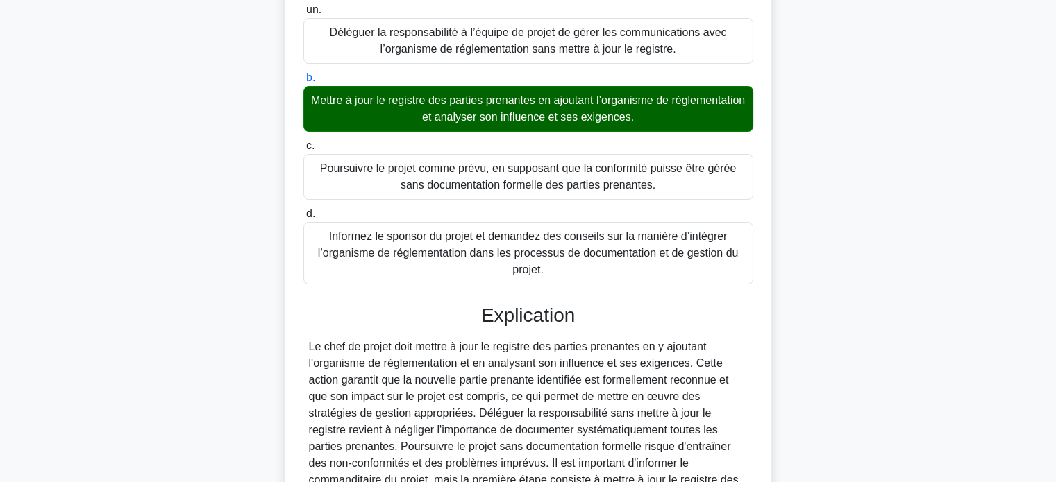
scroll to position [407, 0]
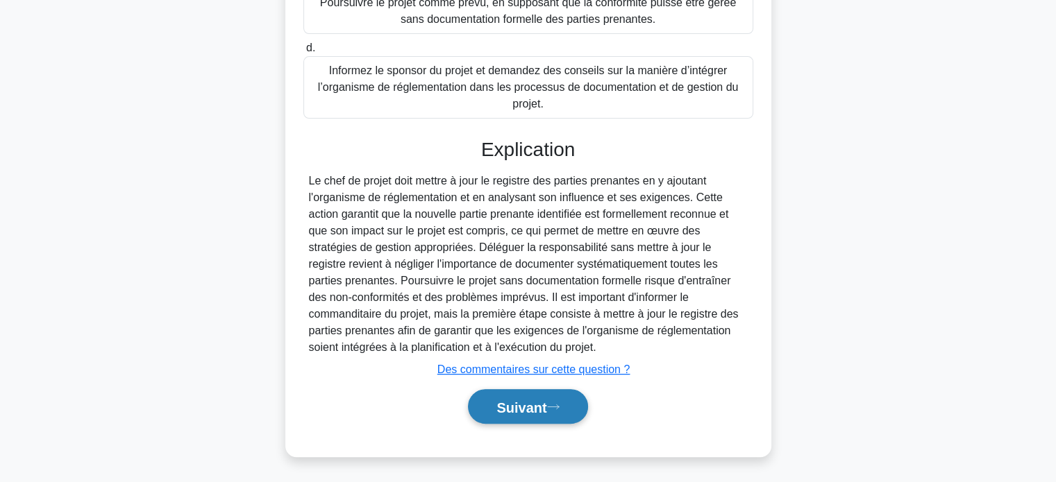
click at [512, 410] on font "Suivant" at bounding box center [521, 407] width 50 height 15
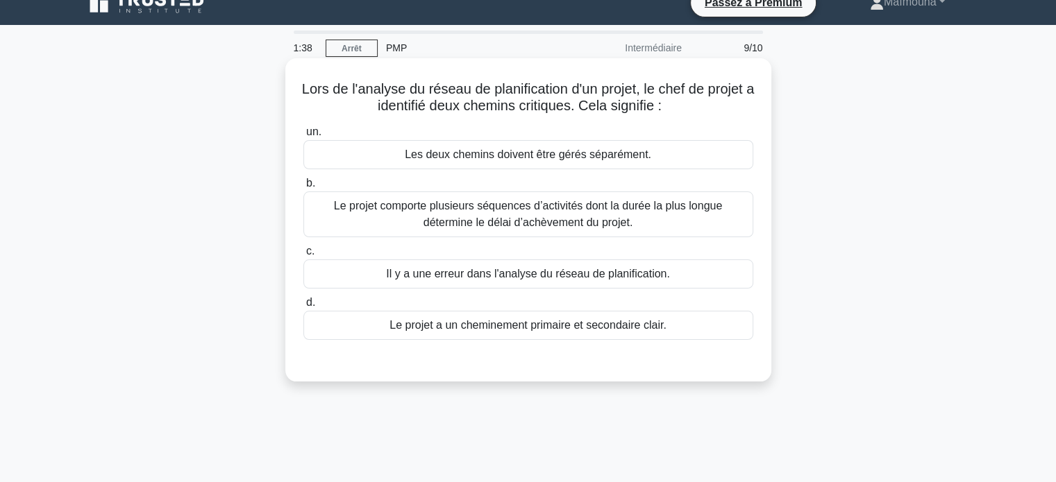
scroll to position [0, 0]
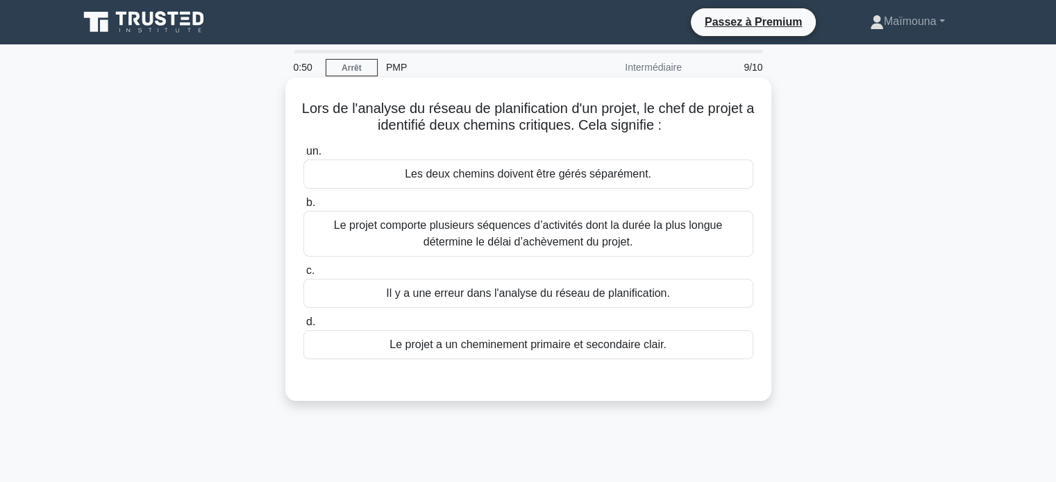
click at [464, 235] on font "Le projet comporte plusieurs séquences d’activités dont la durée la plus longue…" at bounding box center [528, 233] width 388 height 28
click at [303, 208] on input "b. Le projet comporte plusieurs séquences d’activités dont la durée la plus lon…" at bounding box center [303, 203] width 0 height 9
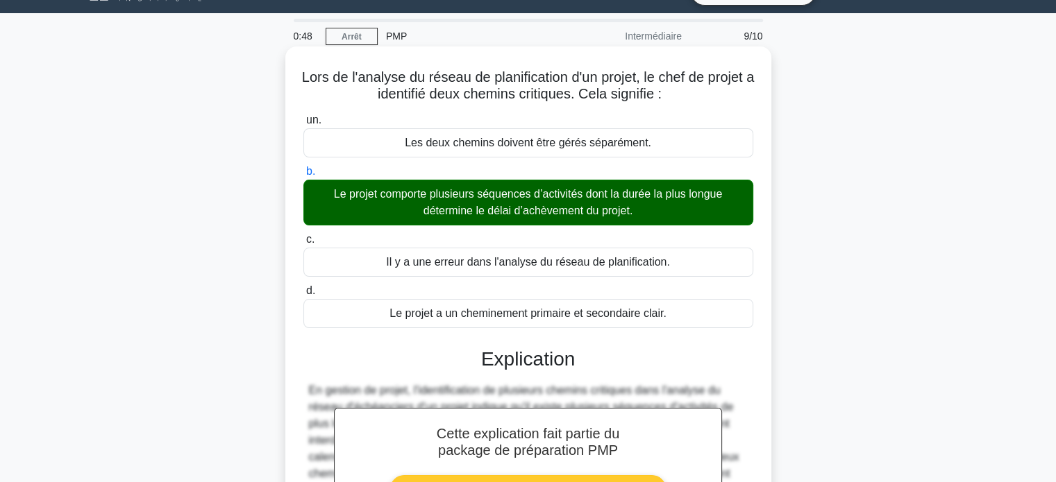
scroll to position [267, 0]
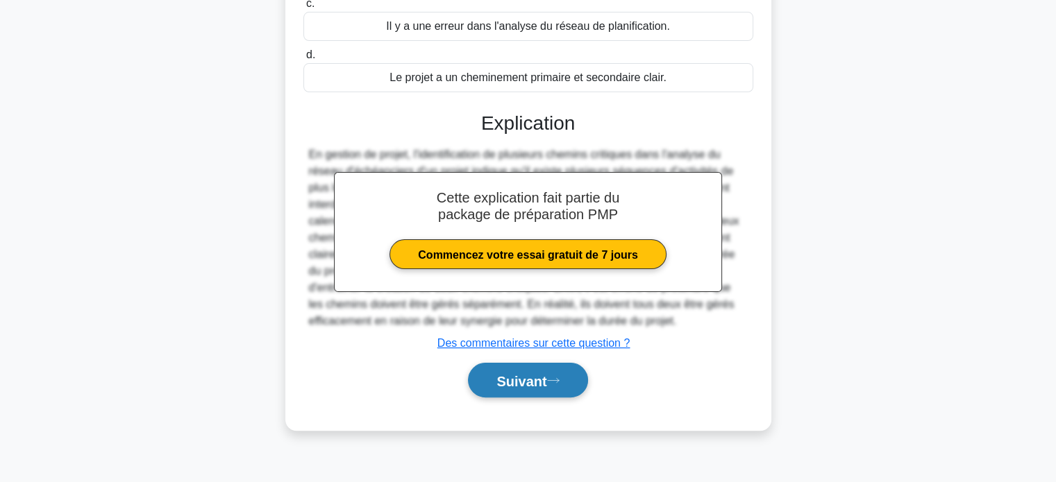
drag, startPoint x: 530, startPoint y: 371, endPoint x: 530, endPoint y: 364, distance: 7.6
click at [530, 373] on font "Suivant" at bounding box center [521, 380] width 50 height 15
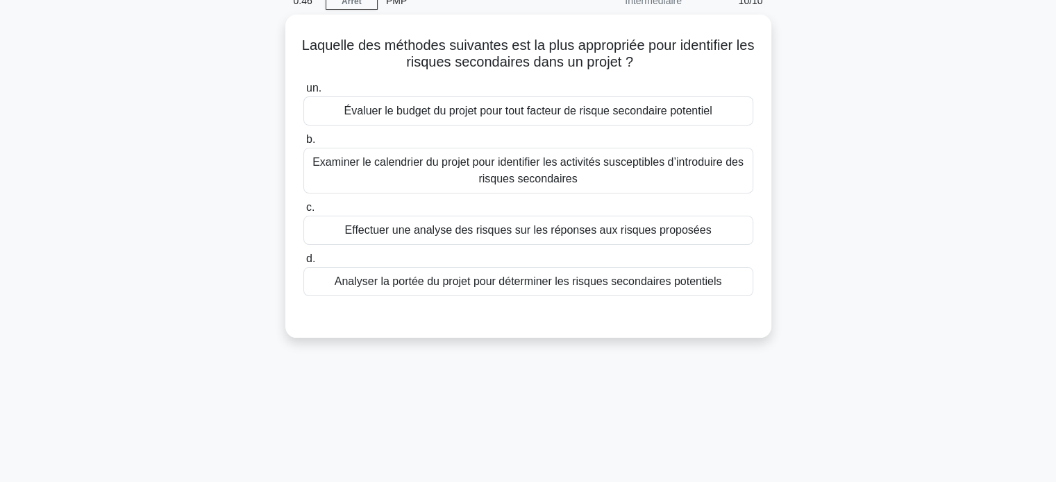
scroll to position [59, 0]
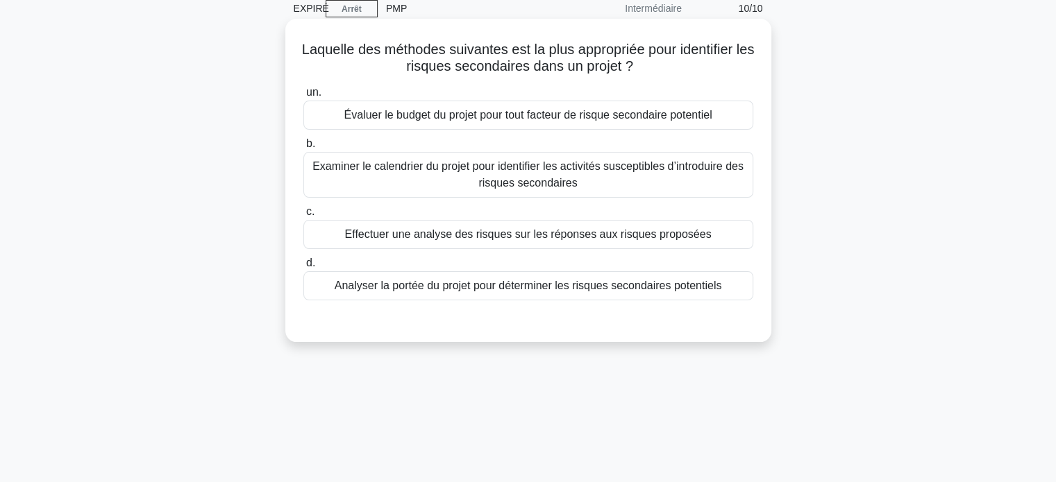
click at [530, 240] on font "Effectuer une analyse des risques sur les réponses aux risques proposées" at bounding box center [527, 234] width 367 height 12
click at [303, 217] on input "c. Effectuer une analyse des risques sur les réponses aux risques proposées" at bounding box center [303, 212] width 0 height 9
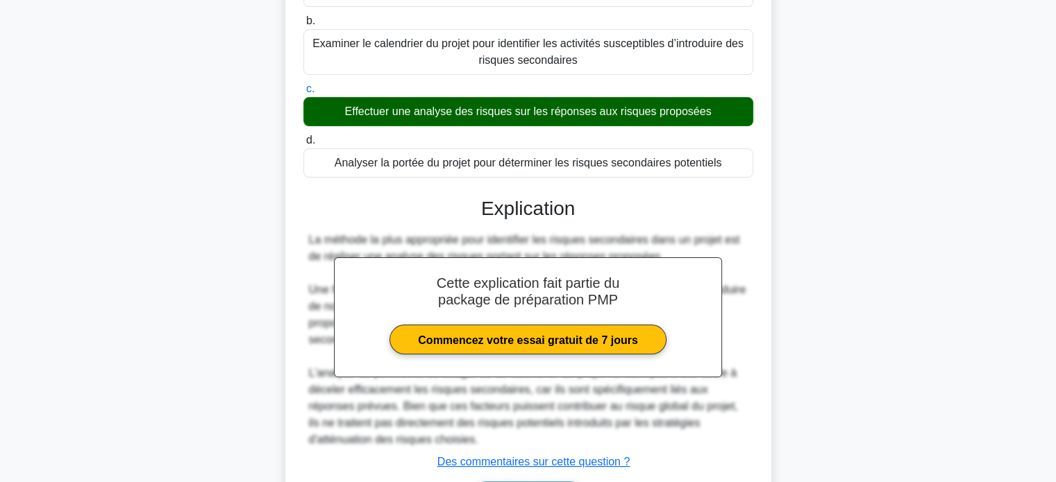
scroll to position [267, 0]
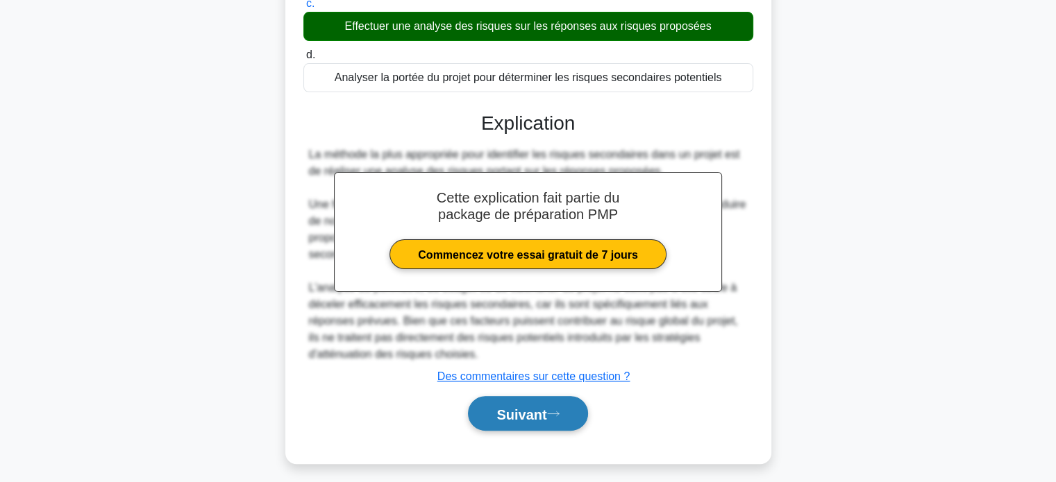
click at [532, 407] on font "Suivant" at bounding box center [521, 414] width 50 height 15
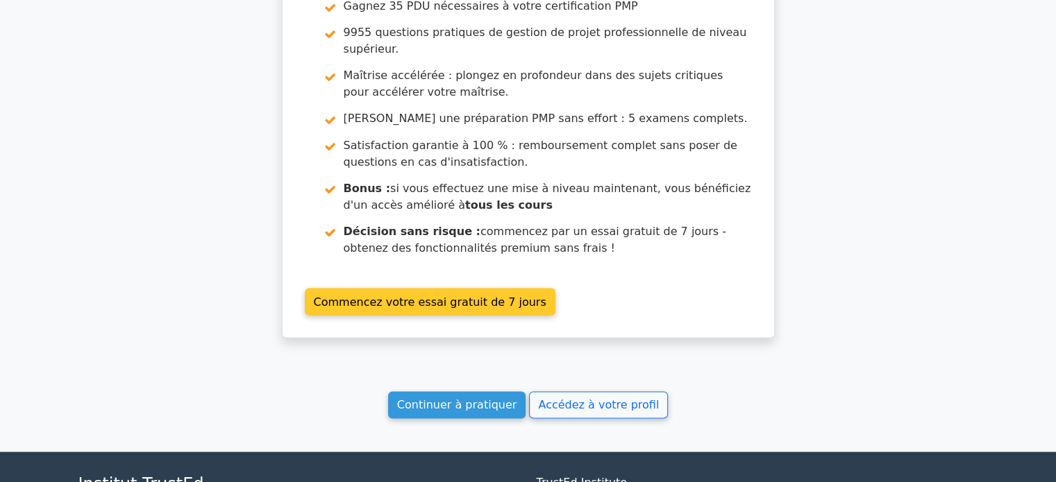
scroll to position [2571, 0]
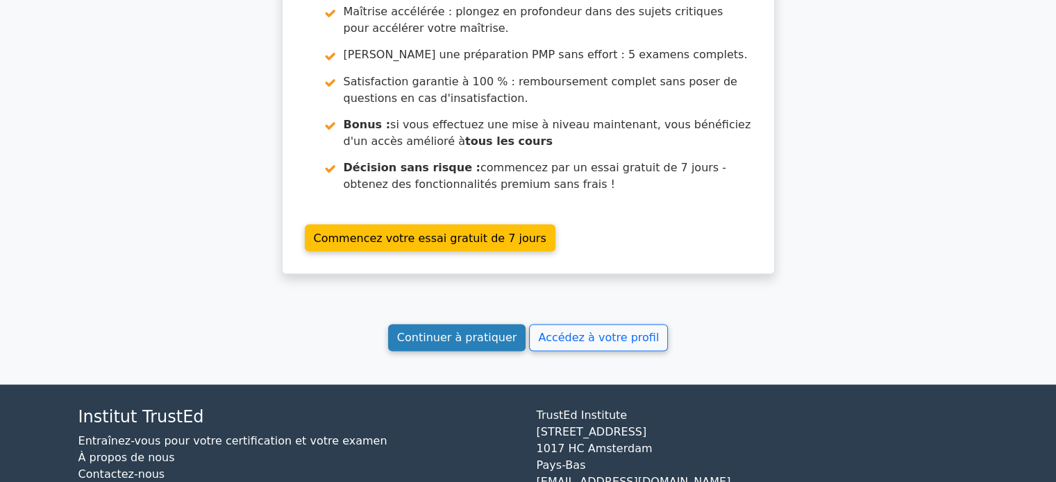
click at [491, 331] on font "Continuer à pratiquer" at bounding box center [456, 337] width 119 height 13
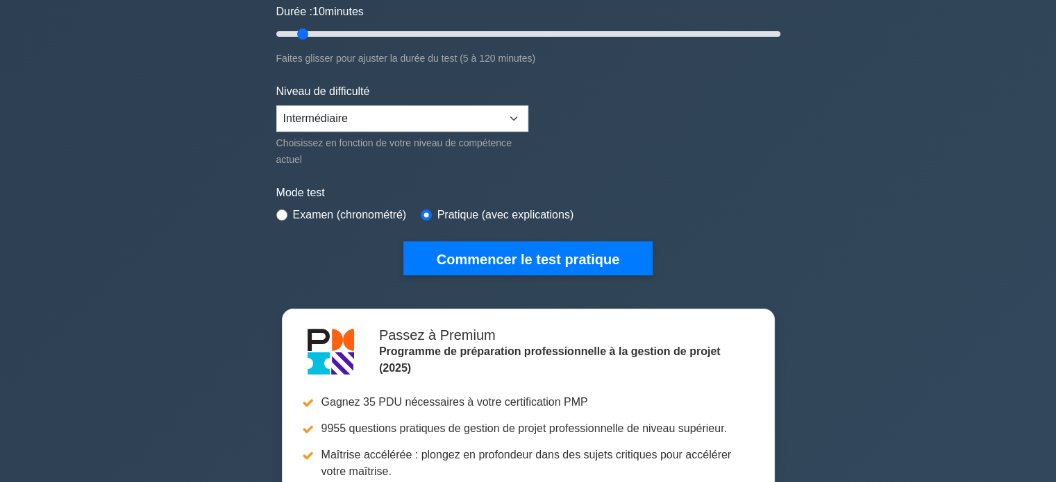
scroll to position [278, 0]
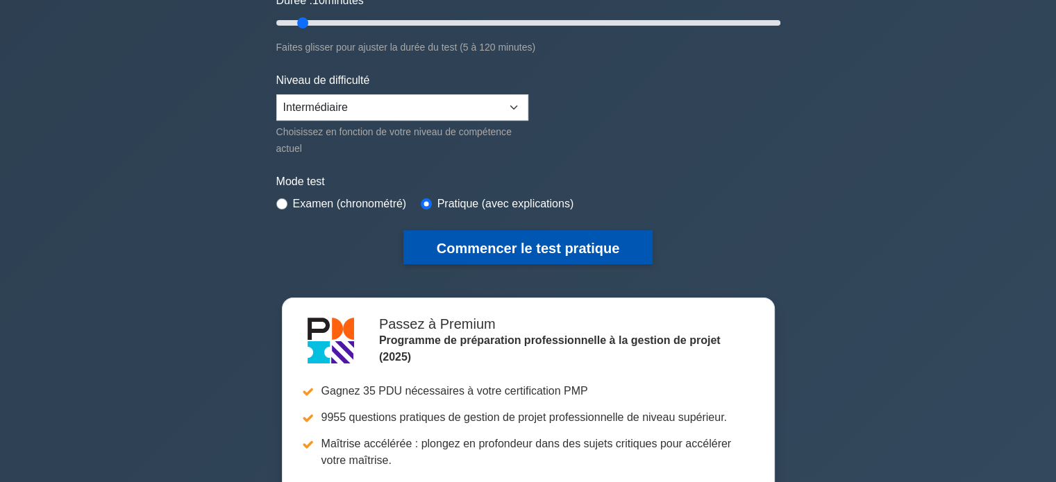
click at [489, 241] on font "Commencer le test pratique" at bounding box center [528, 248] width 183 height 15
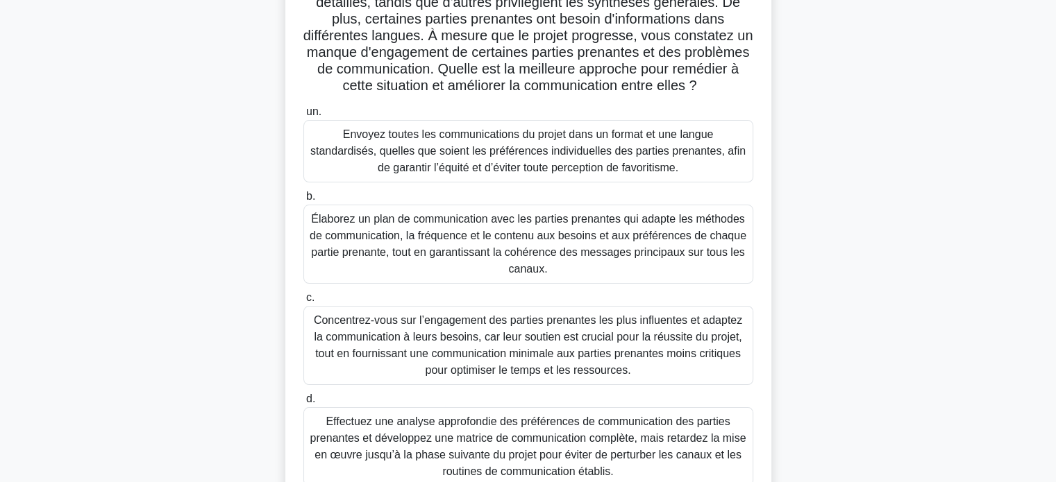
scroll to position [208, 0]
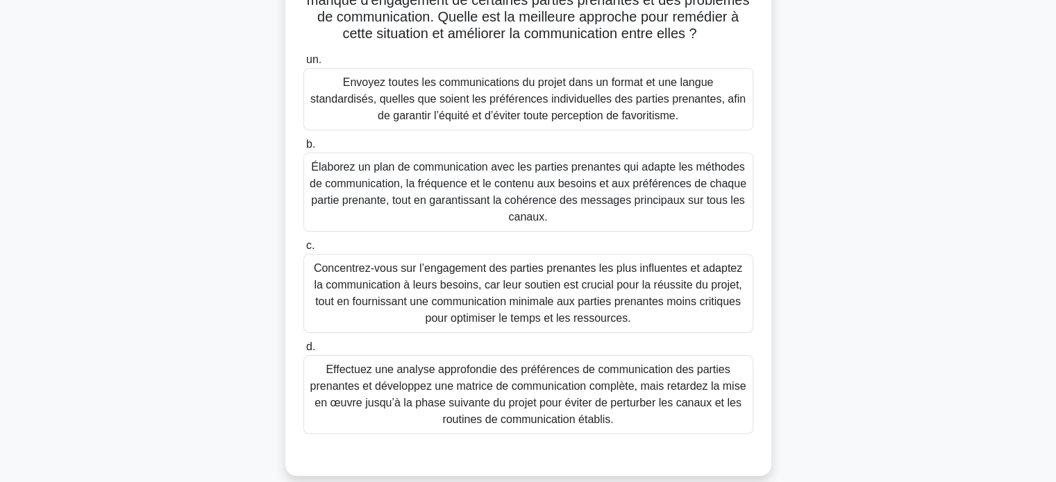
click at [431, 223] on font "Élaborez un plan de communication avec les parties prenantes qui adapte les mét…" at bounding box center [528, 192] width 437 height 62
click at [517, 205] on font "Élaborez un plan de communication avec les parties prenantes qui adapte les mét…" at bounding box center [528, 192] width 437 height 62
click at [303, 149] on input "b. Élaborez un plan de communication avec les parties prenantes qui adapte les …" at bounding box center [303, 144] width 0 height 9
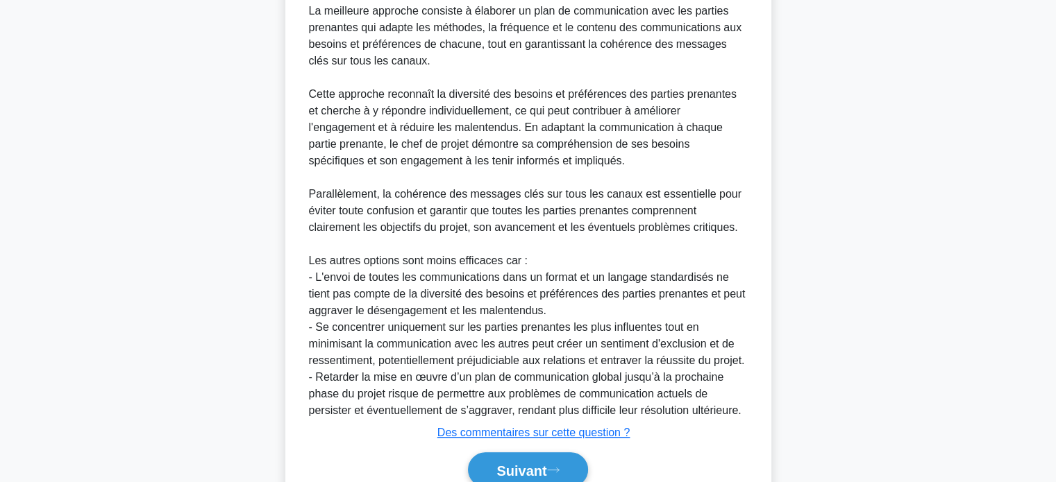
scroll to position [764, 0]
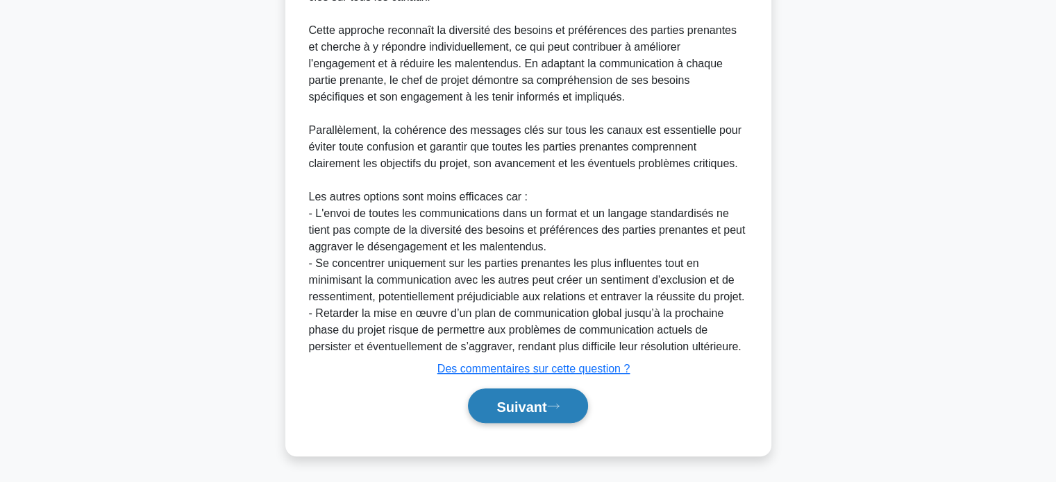
click at [496, 412] on font "Suivant" at bounding box center [521, 406] width 50 height 15
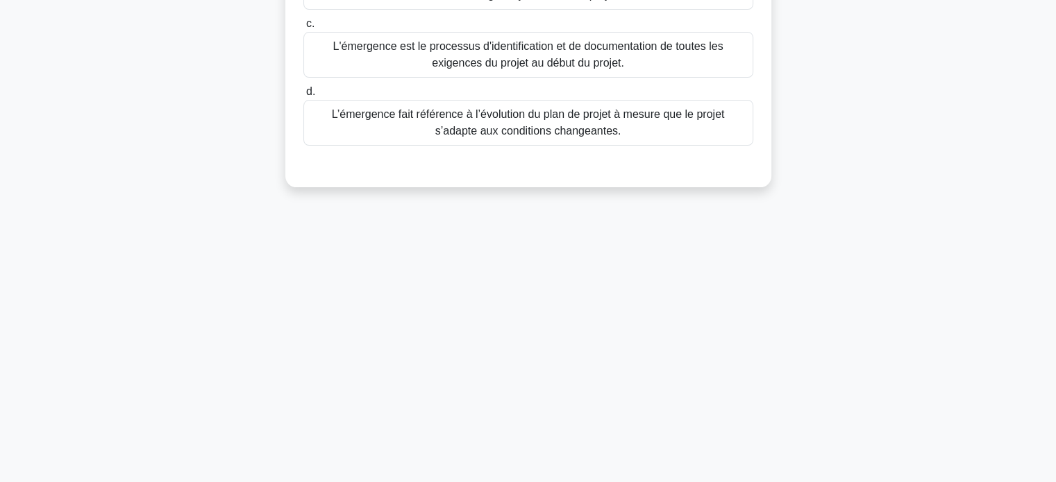
scroll to position [59, 0]
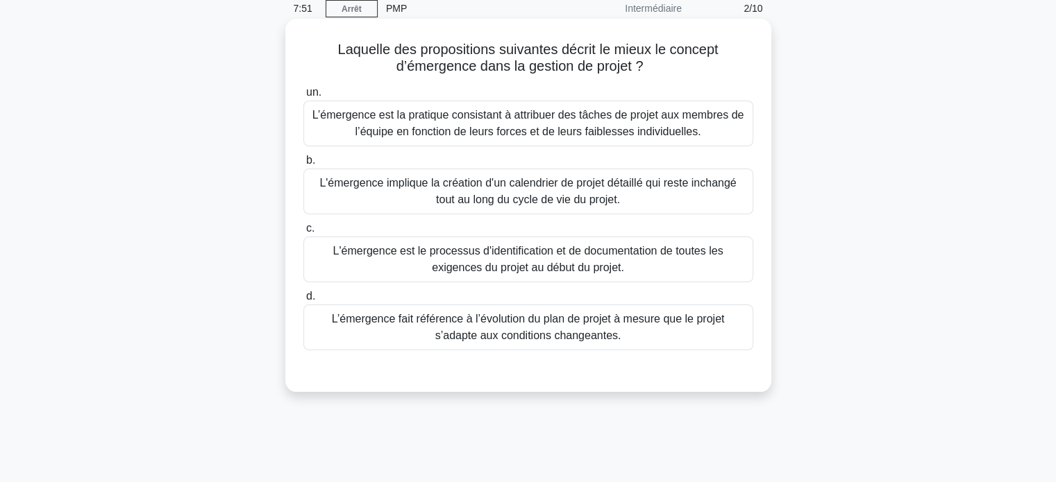
click at [374, 319] on font "L’émergence fait référence à l’évolution du plan de projet à mesure que le proj…" at bounding box center [528, 327] width 393 height 28
click at [303, 301] on input "d. L’émergence fait référence à l’évolution du plan de projet à mesure que le p…" at bounding box center [303, 296] width 0 height 9
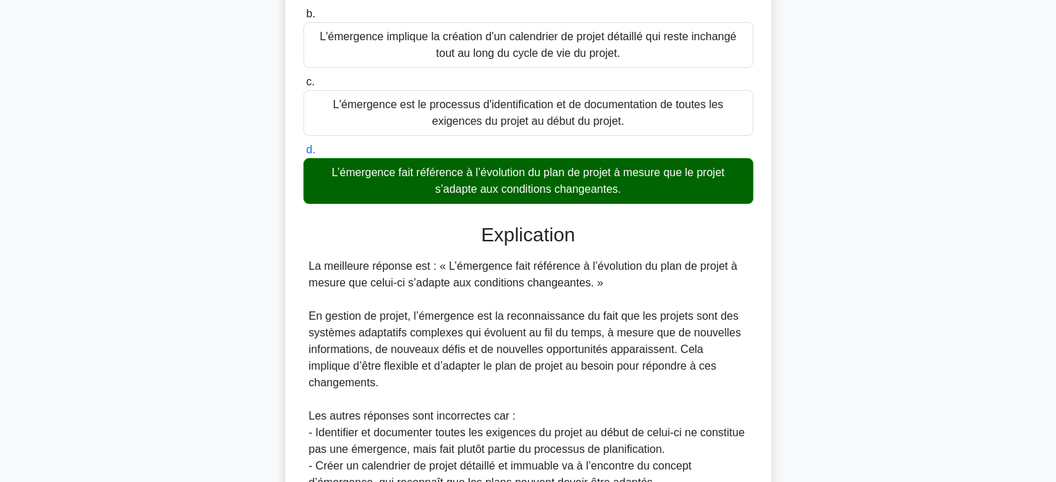
scroll to position [337, 0]
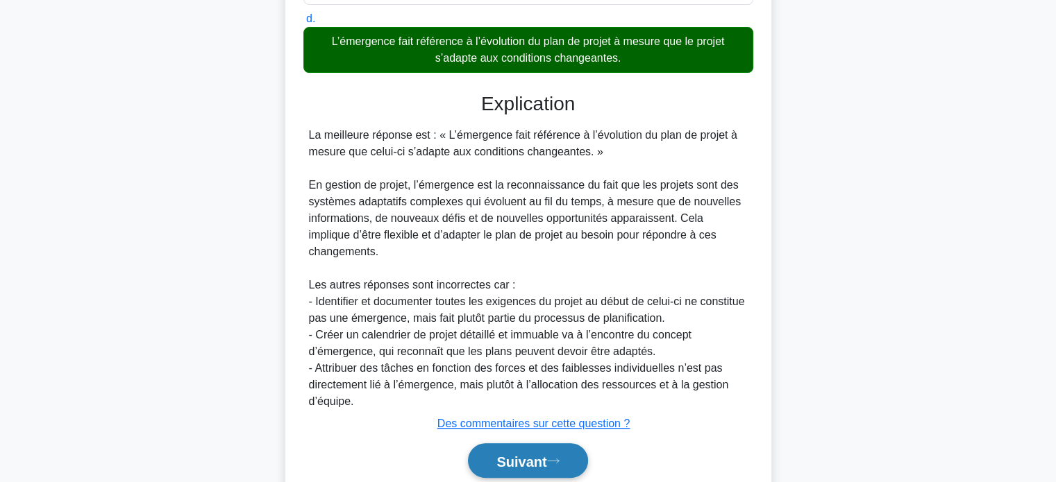
click at [500, 454] on font "Suivant" at bounding box center [521, 461] width 50 height 15
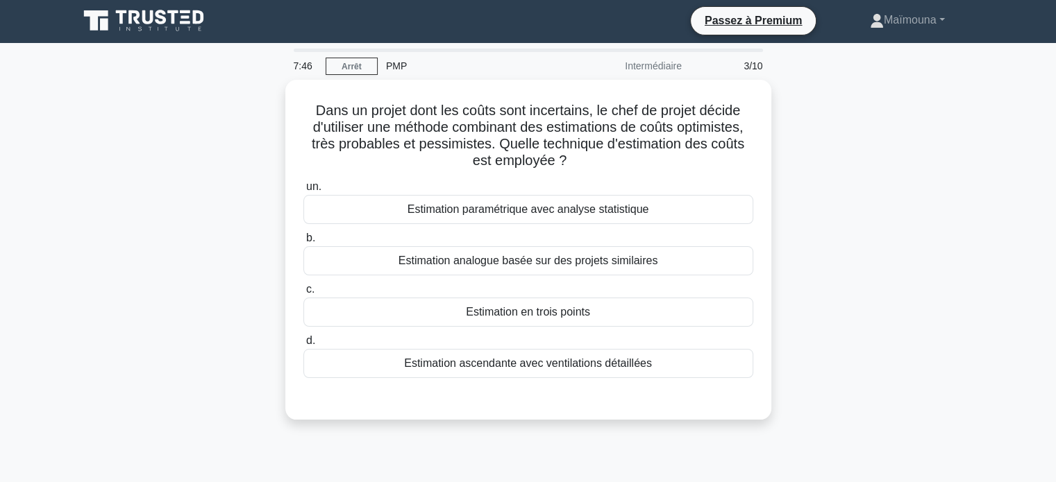
scroll to position [0, 0]
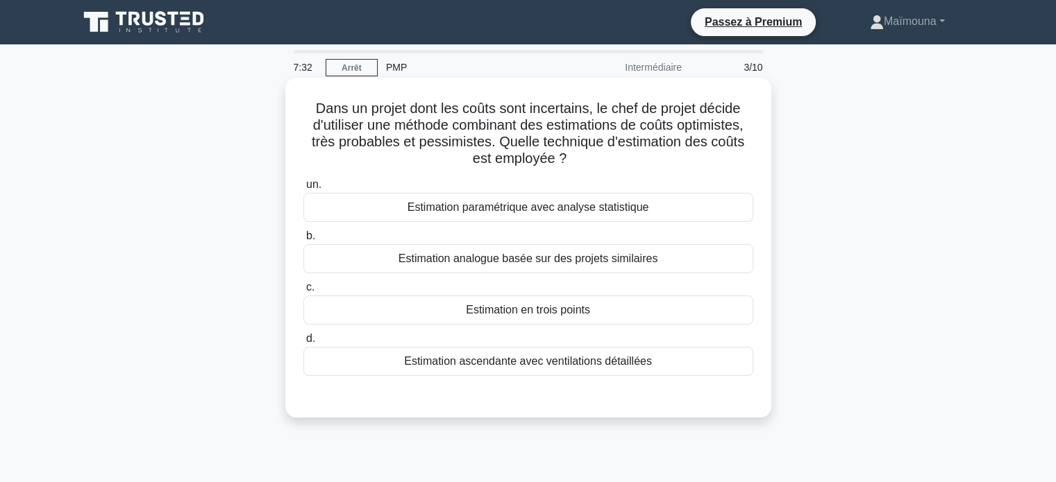
click at [480, 308] on font "Estimation en trois points" at bounding box center [528, 310] width 124 height 12
click at [303, 292] on input "c. Estimation en trois points" at bounding box center [303, 287] width 0 height 9
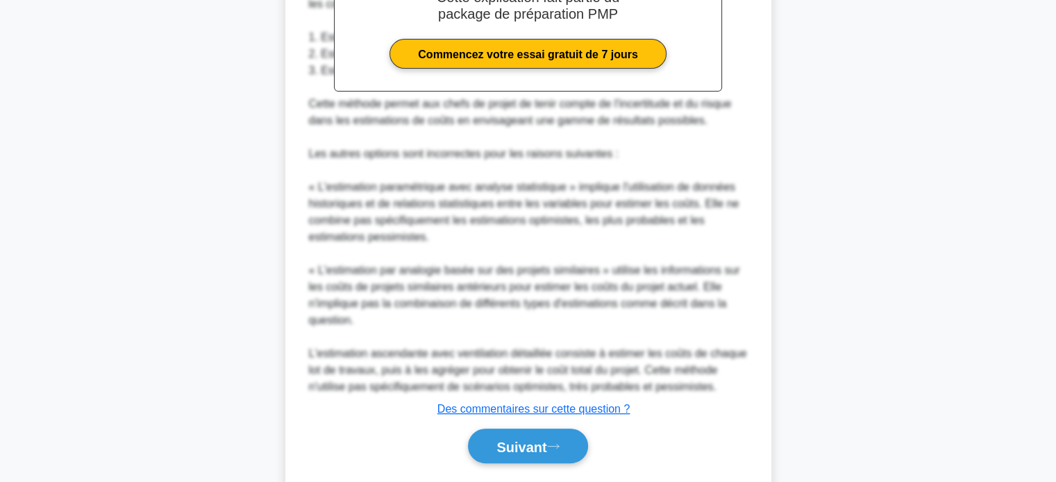
scroll to position [486, 0]
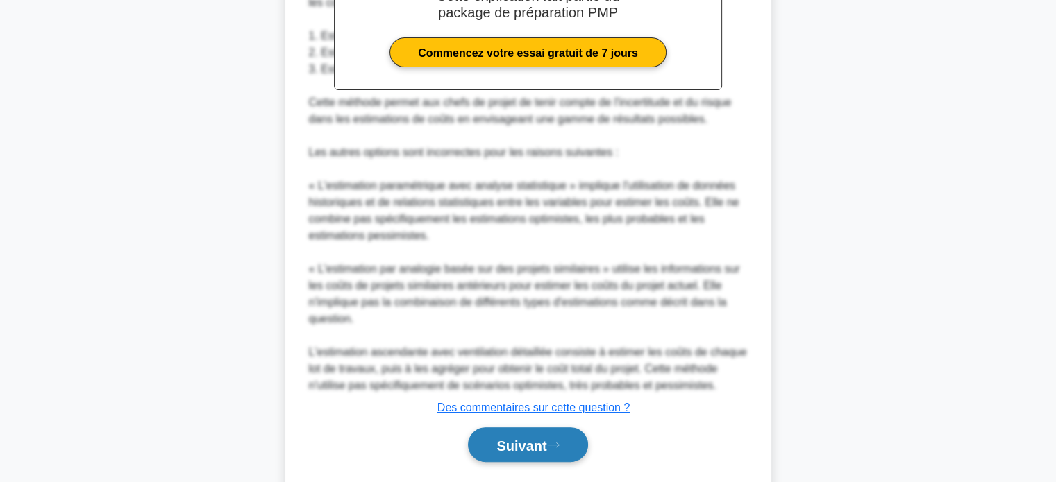
click at [516, 445] on font "Suivant" at bounding box center [521, 445] width 50 height 15
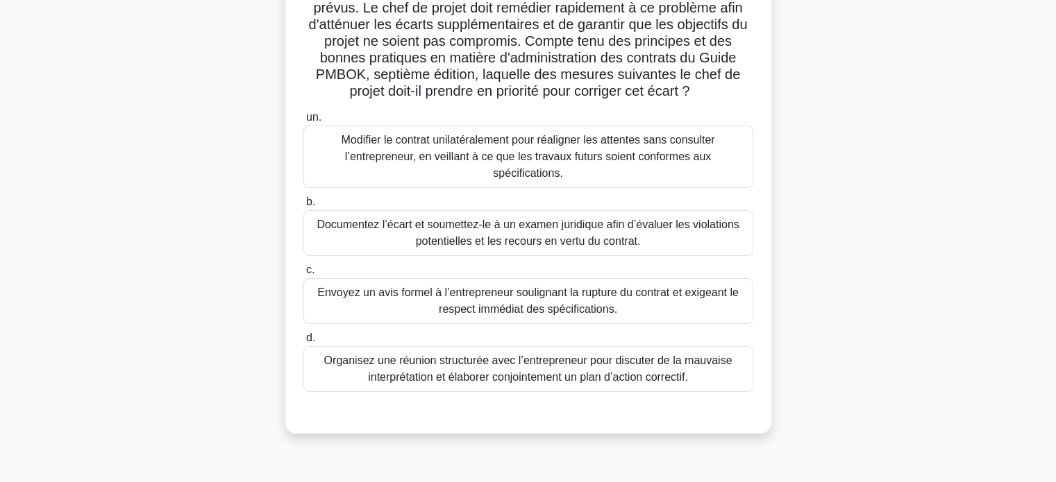
scroll to position [208, 0]
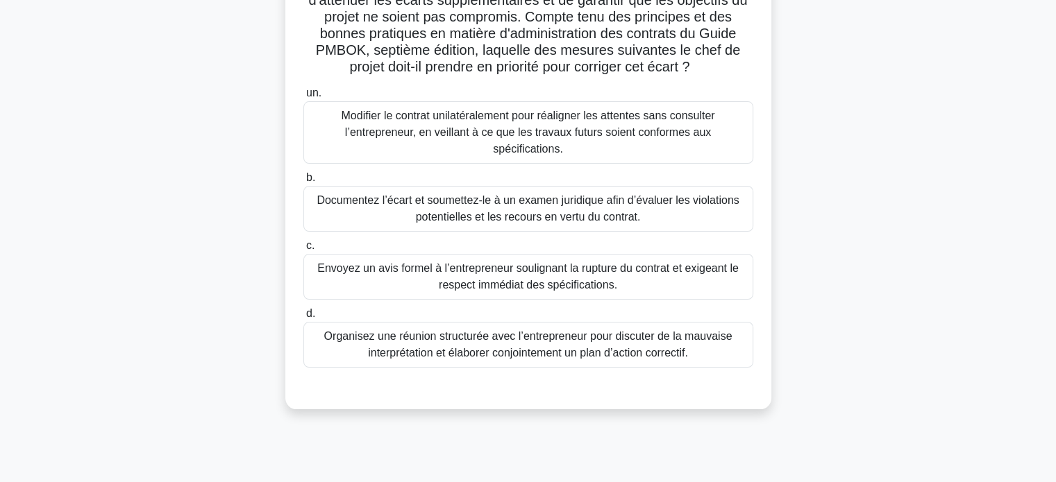
click at [528, 344] on font "Organisez une réunion structurée avec l’entrepreneur pour discuter de la mauvai…" at bounding box center [528, 344] width 437 height 33
click at [303, 319] on input "d. Organisez une réunion structurée avec l’entrepreneur pour discuter de la mau…" at bounding box center [303, 314] width 0 height 9
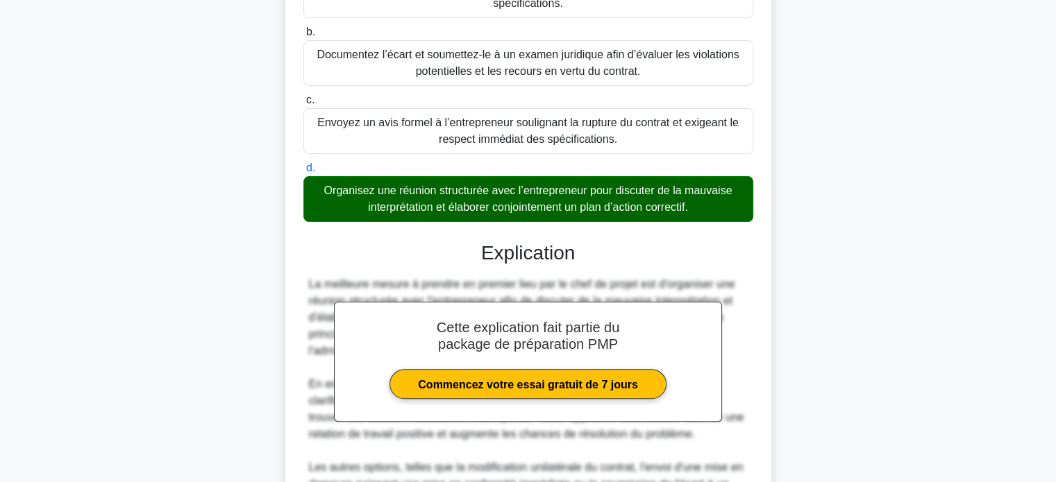
scroll to position [541, 0]
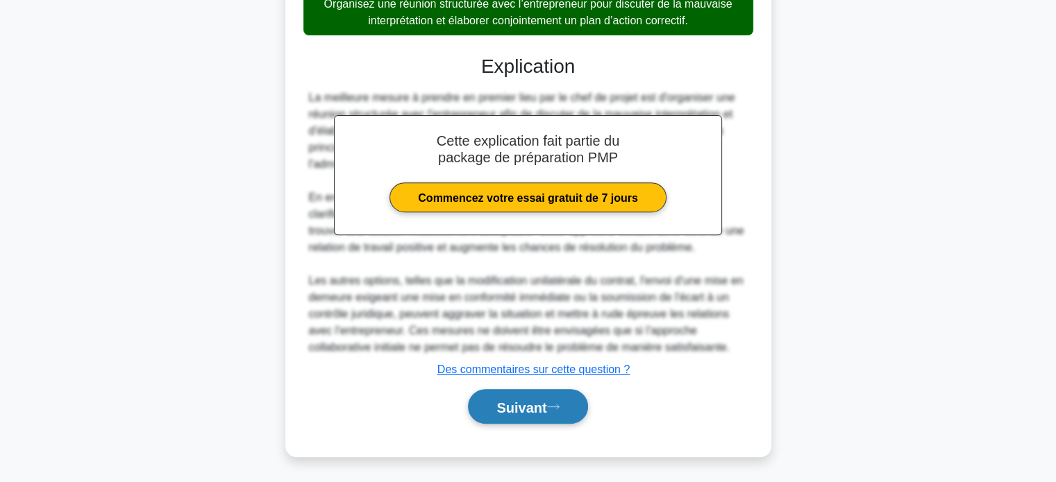
click at [519, 411] on font "Suivant" at bounding box center [521, 407] width 50 height 15
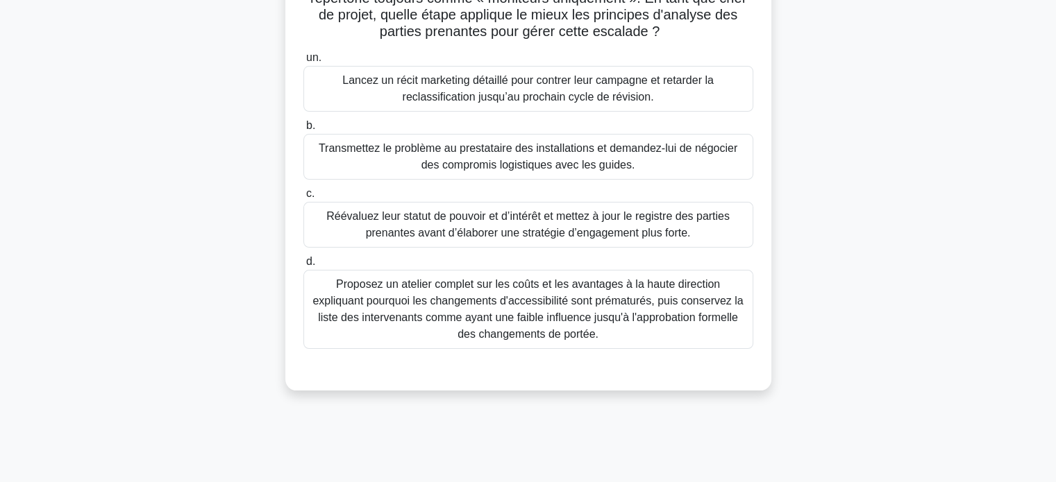
scroll to position [128, 0]
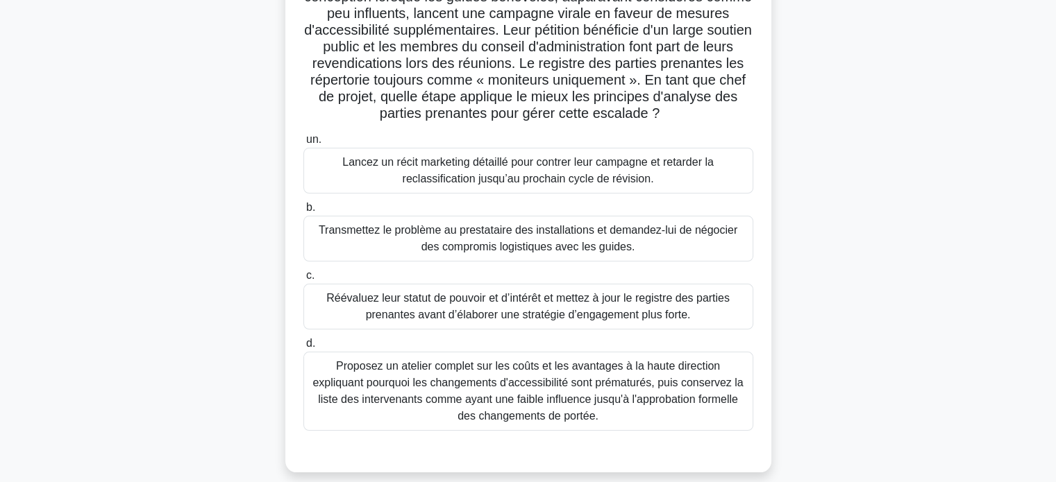
click at [516, 310] on font "Réévaluez leur statut de pouvoir et d’intérêt et mettez à jour le registre des …" at bounding box center [527, 306] width 403 height 28
click at [303, 280] on input "c. Réévaluez leur statut de pouvoir et d’intérêt et mettez à jour le registre d…" at bounding box center [303, 275] width 0 height 9
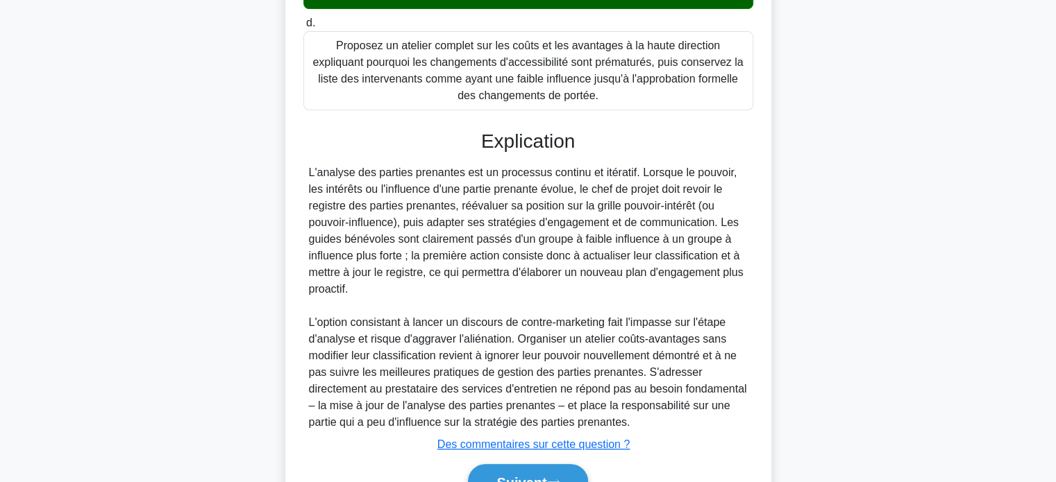
scroll to position [524, 0]
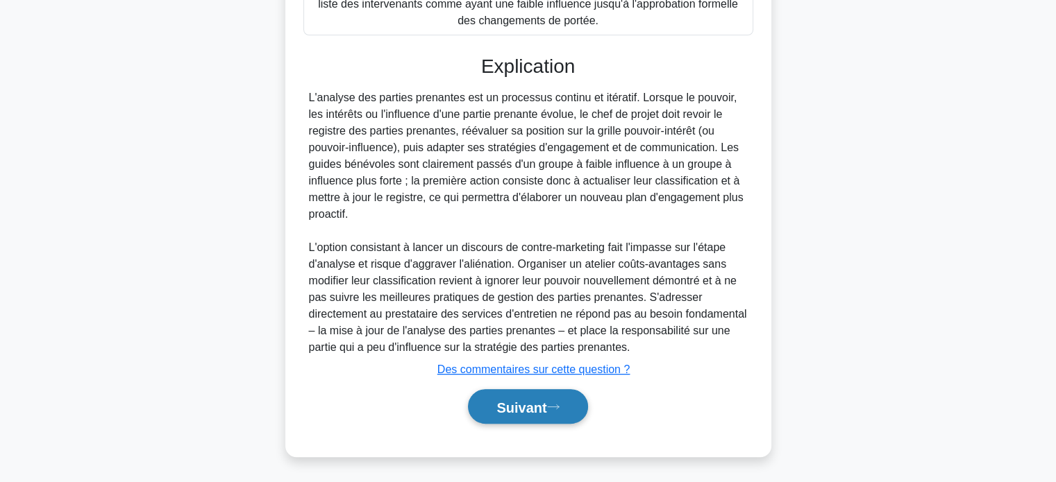
click at [516, 404] on font "Suivant" at bounding box center [521, 407] width 50 height 15
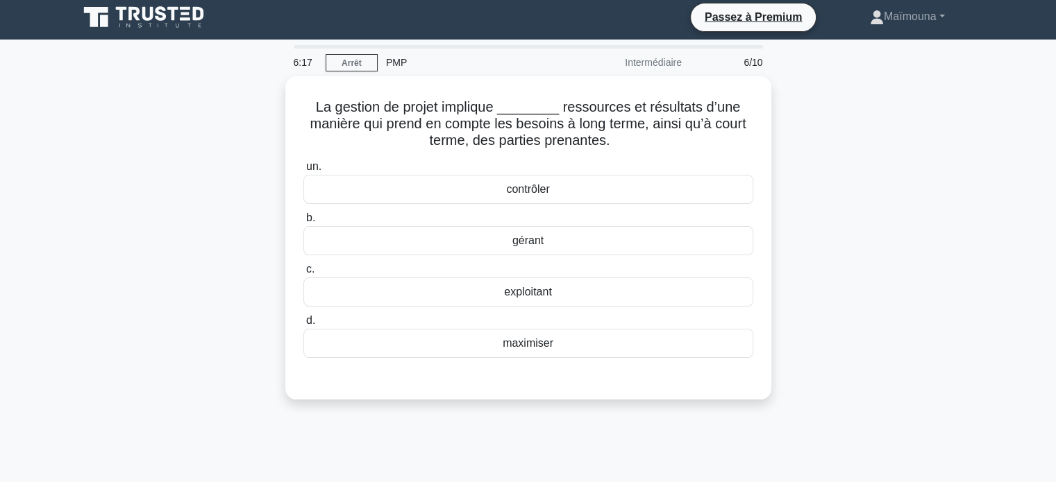
scroll to position [0, 0]
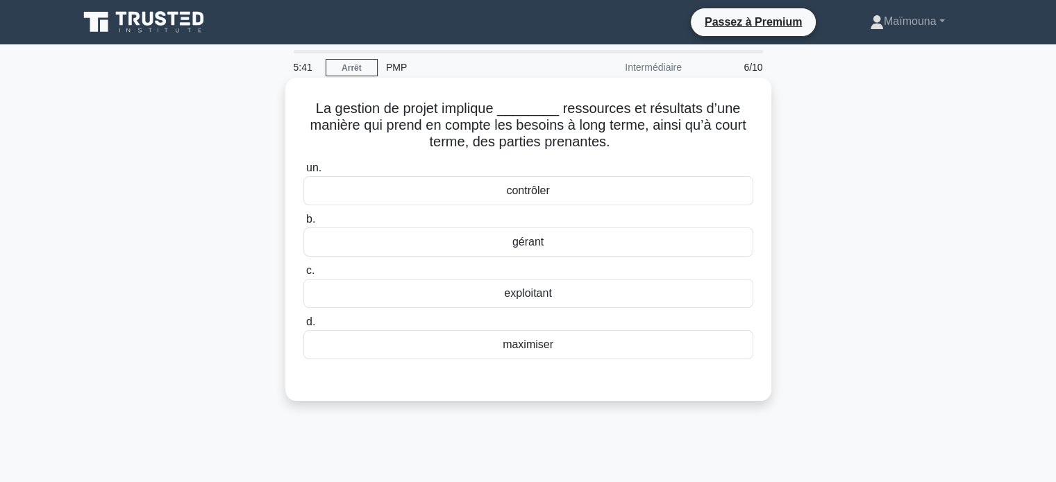
click at [526, 237] on font "gérant" at bounding box center [527, 242] width 31 height 12
click at [303, 224] on input "b. gérant" at bounding box center [303, 219] width 0 height 9
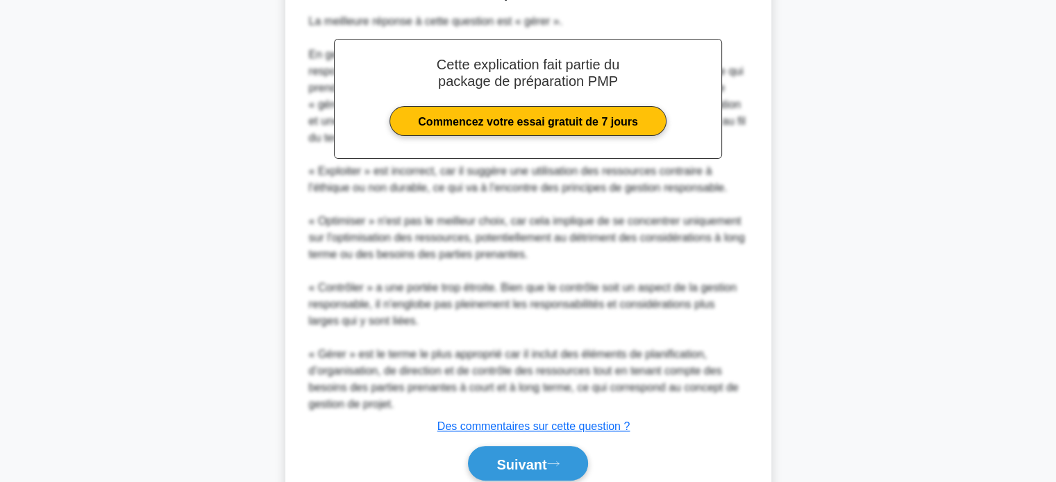
scroll to position [457, 0]
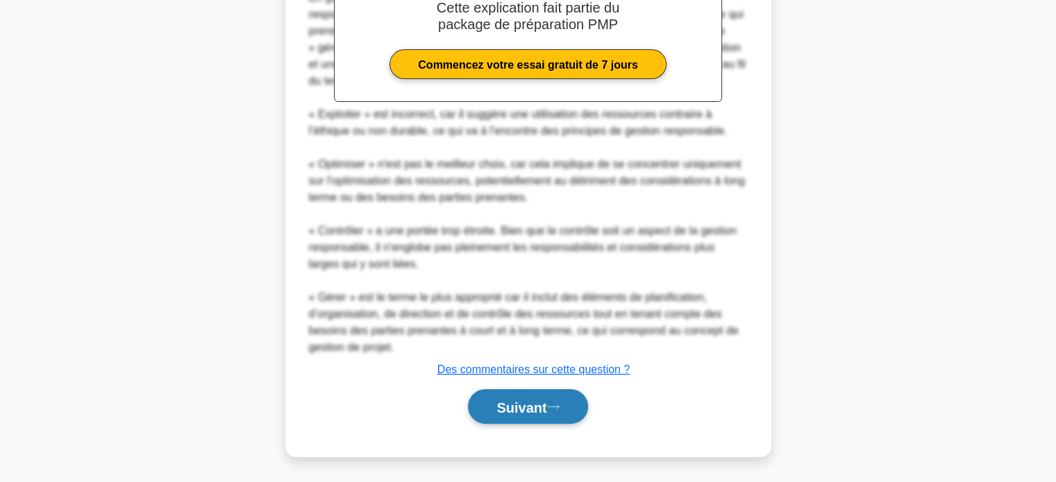
click at [523, 406] on font "Suivant" at bounding box center [521, 407] width 50 height 15
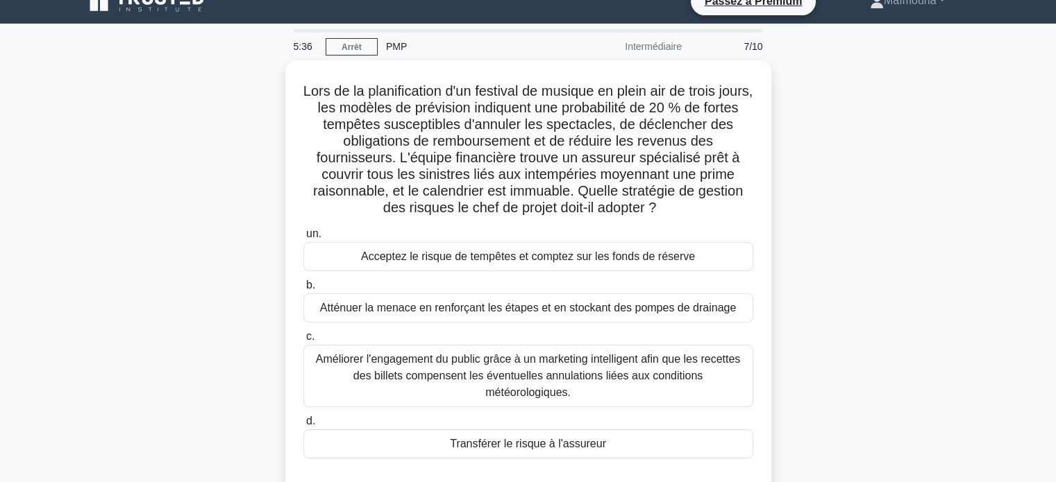
scroll to position [0, 0]
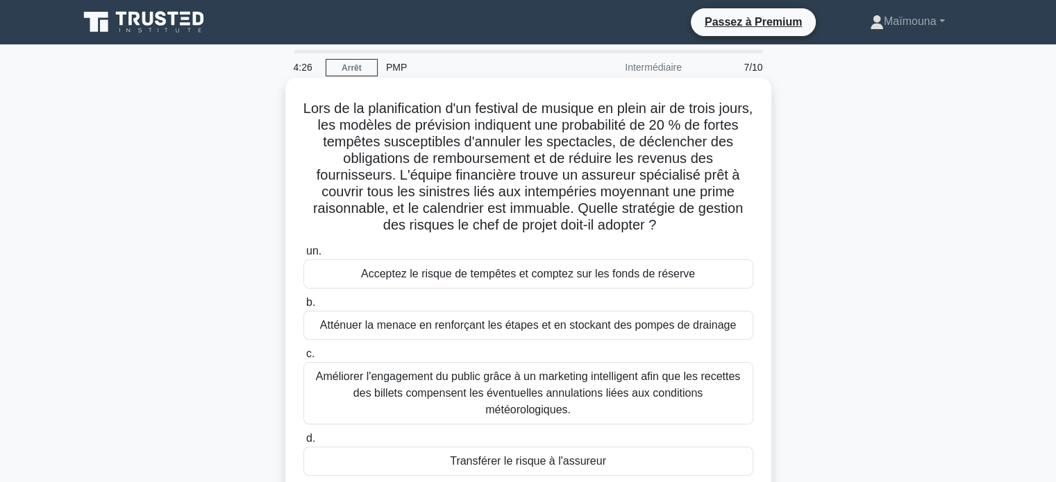
click at [470, 455] on font "Transférer le risque à l'assureur" at bounding box center [528, 461] width 156 height 12
click at [303, 441] on input "d. Transférer le risque à l'assureur" at bounding box center [303, 439] width 0 height 9
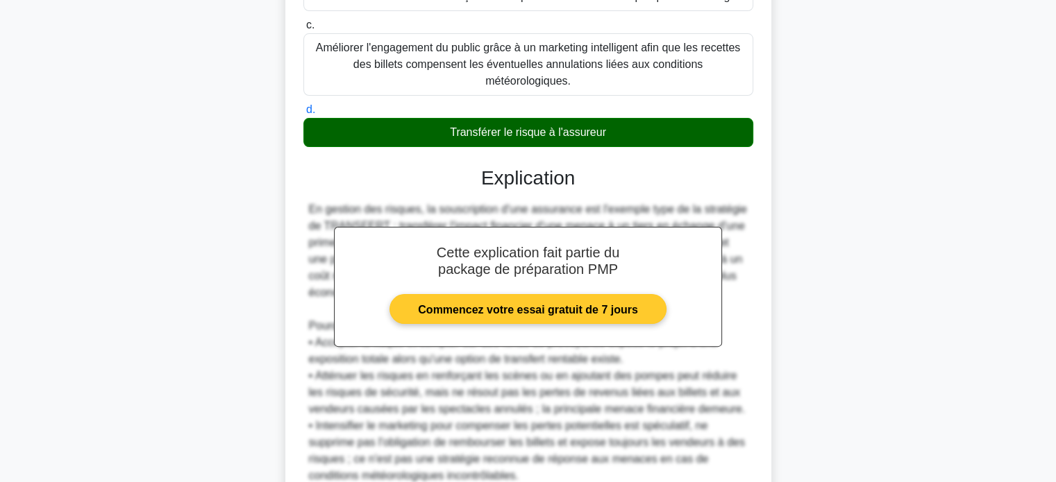
scroll to position [457, 0]
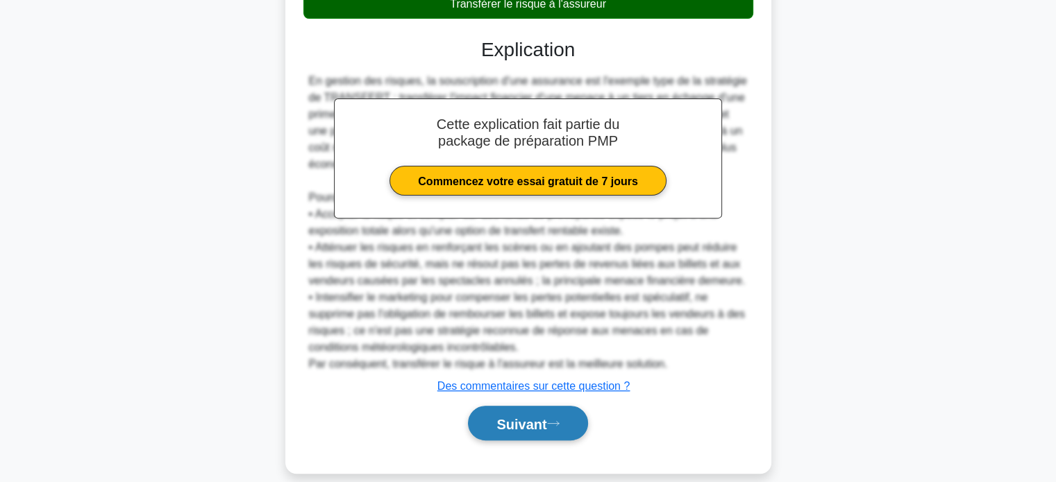
click at [486, 410] on button "Suivant" at bounding box center [527, 423] width 119 height 35
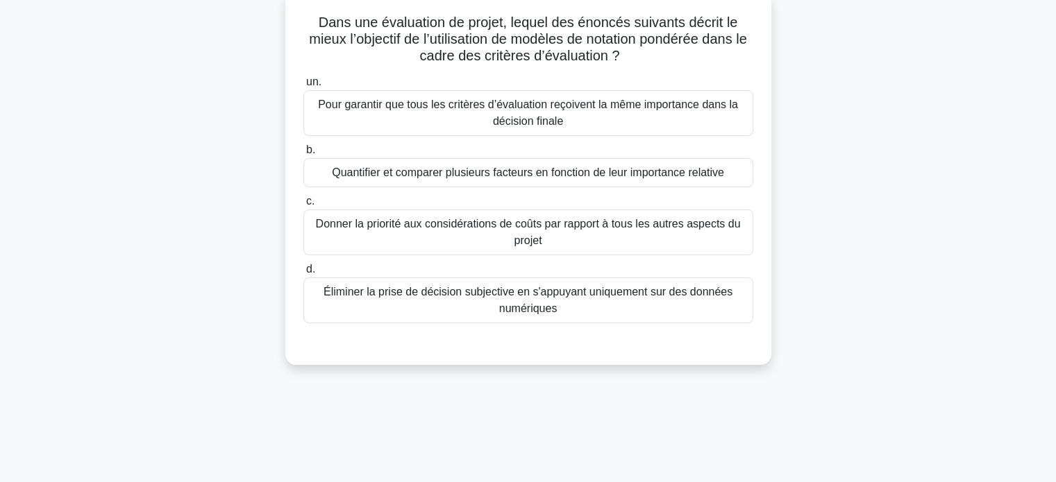
scroll to position [59, 0]
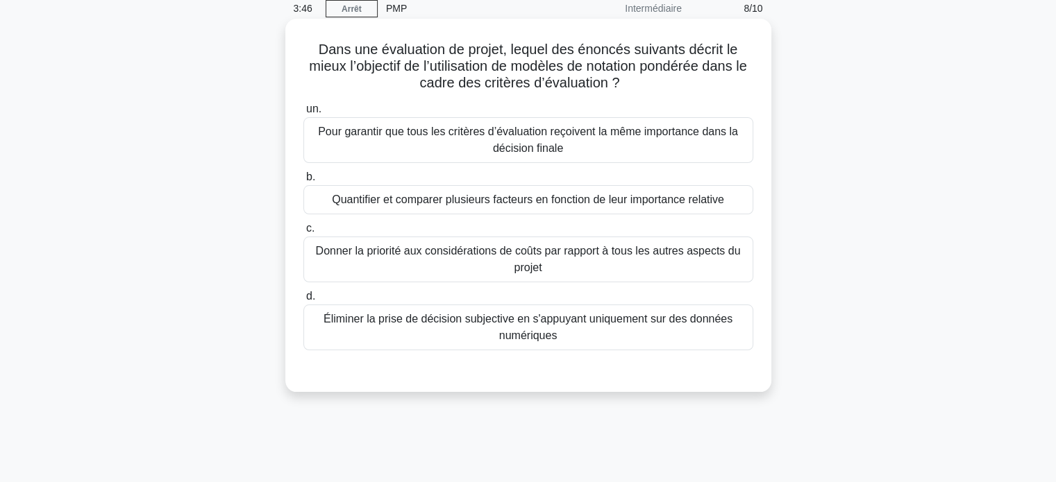
click at [505, 202] on font "Quantifier et comparer plusieurs facteurs en fonction de leur importance relati…" at bounding box center [528, 200] width 392 height 12
click at [303, 182] on input "b. Quantifier et comparer plusieurs facteurs en fonction de leur importance rel…" at bounding box center [303, 177] width 0 height 9
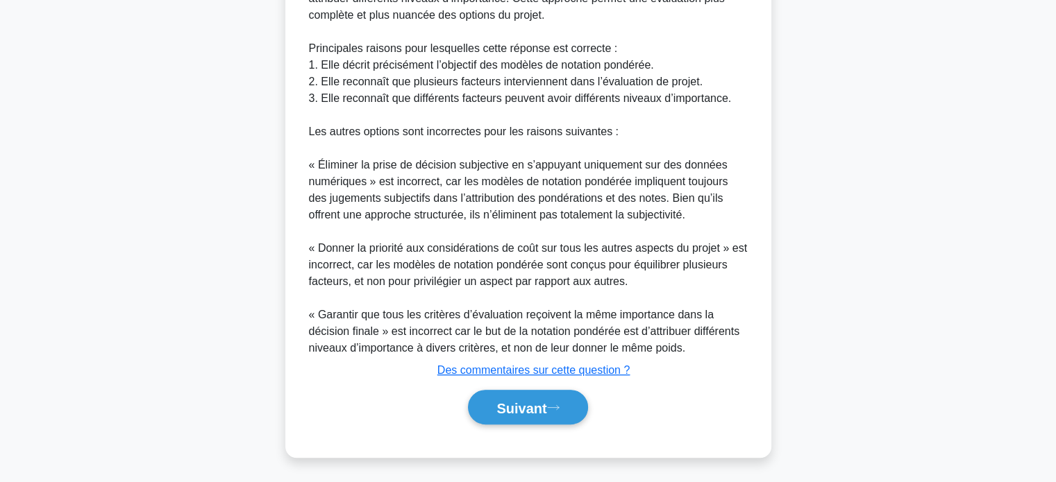
scroll to position [557, 0]
click at [520, 400] on font "Suivant" at bounding box center [521, 407] width 50 height 15
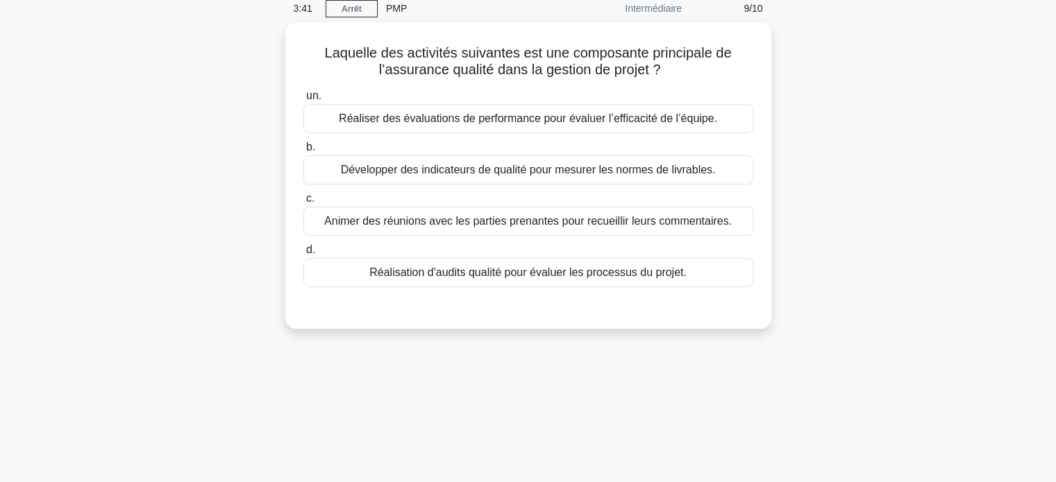
scroll to position [0, 0]
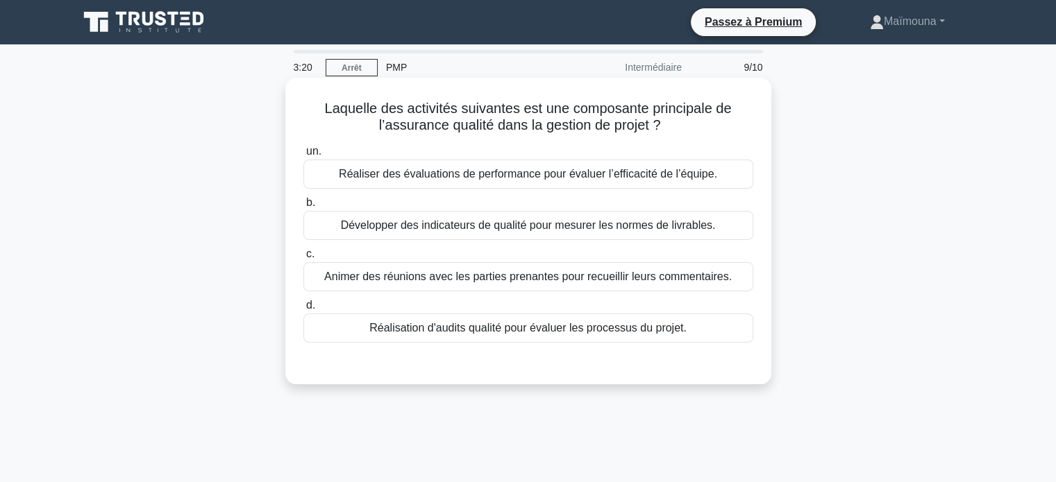
click at [487, 230] on font "Développer des indicateurs de qualité pour mesurer les normes de livrables." at bounding box center [528, 225] width 375 height 12
click at [303, 208] on input "b. Développer des indicateurs de qualité pour mesurer les normes de livrables." at bounding box center [303, 203] width 0 height 9
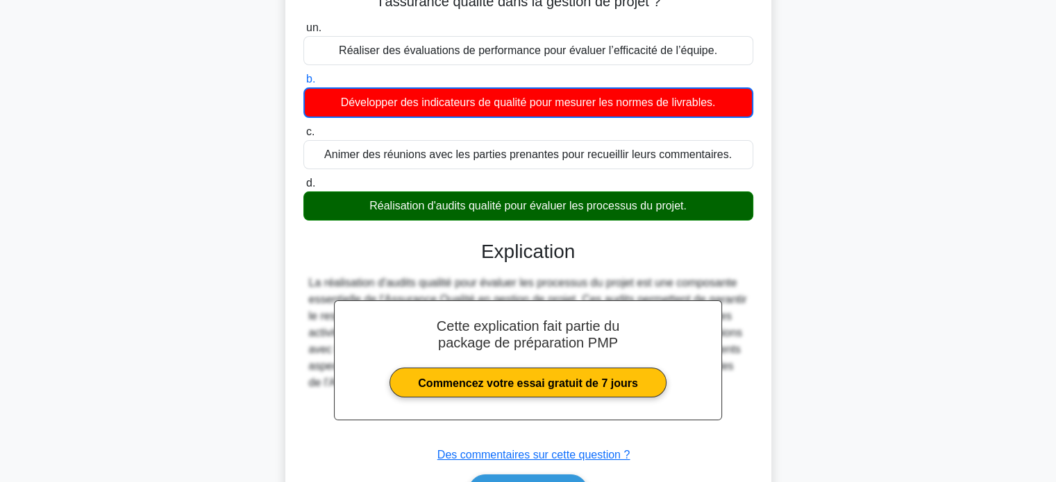
scroll to position [267, 0]
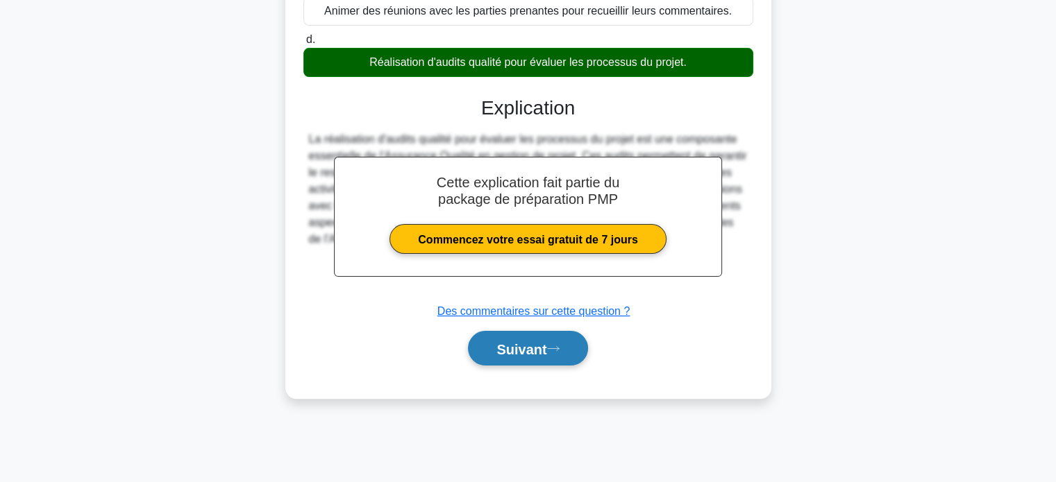
click at [510, 352] on font "Suivant" at bounding box center [521, 349] width 50 height 15
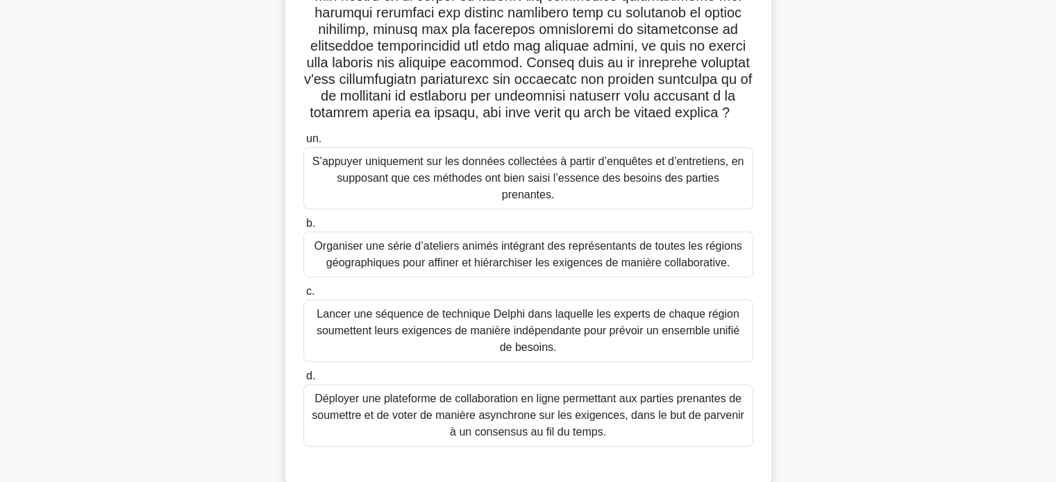
scroll to position [311, 0]
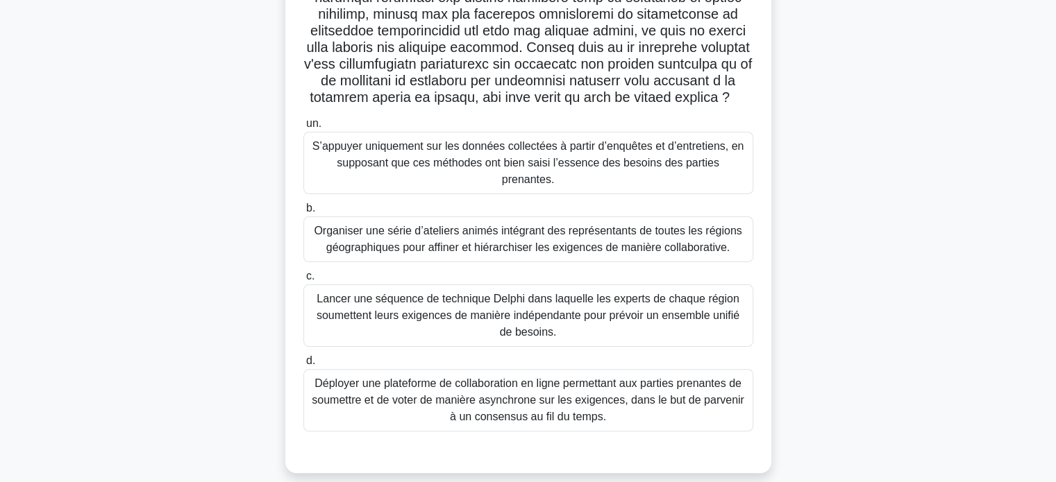
click at [511, 385] on font "Déployer une plateforme de collaboration en ligne permettant aux parties prenan…" at bounding box center [528, 400] width 432 height 45
click at [303, 366] on input "d. Déployer une plateforme de collaboration en ligne permettant aux parties pre…" at bounding box center [303, 361] width 0 height 9
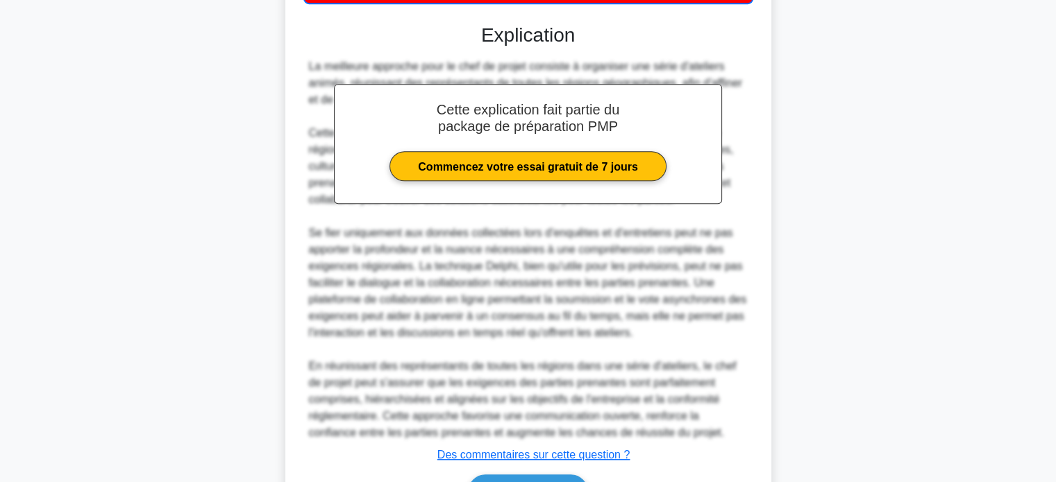
scroll to position [808, 0]
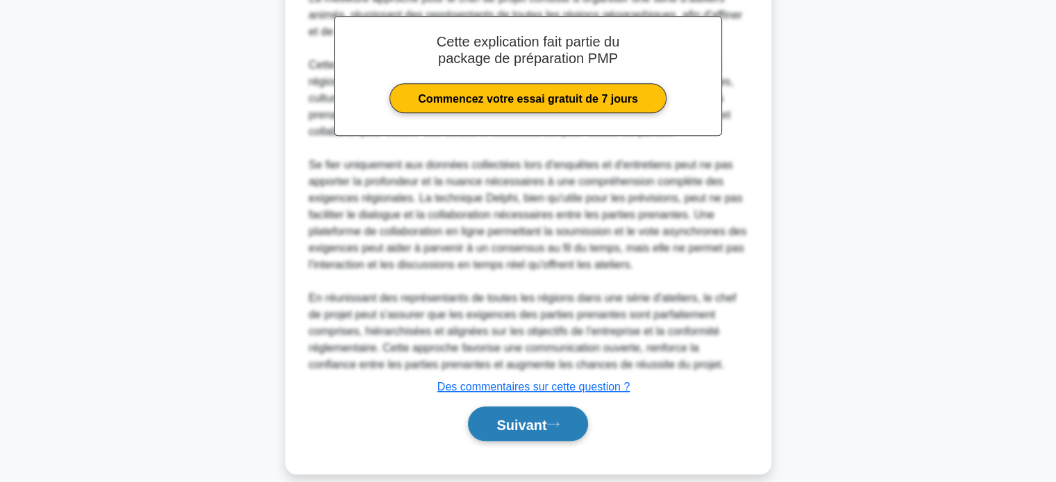
click at [528, 414] on button "Suivant" at bounding box center [527, 424] width 119 height 35
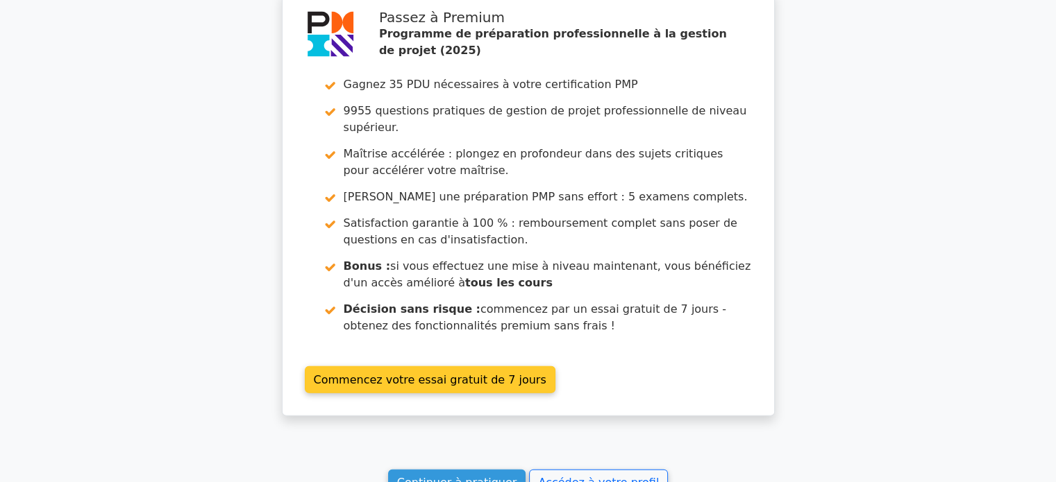
scroll to position [3089, 0]
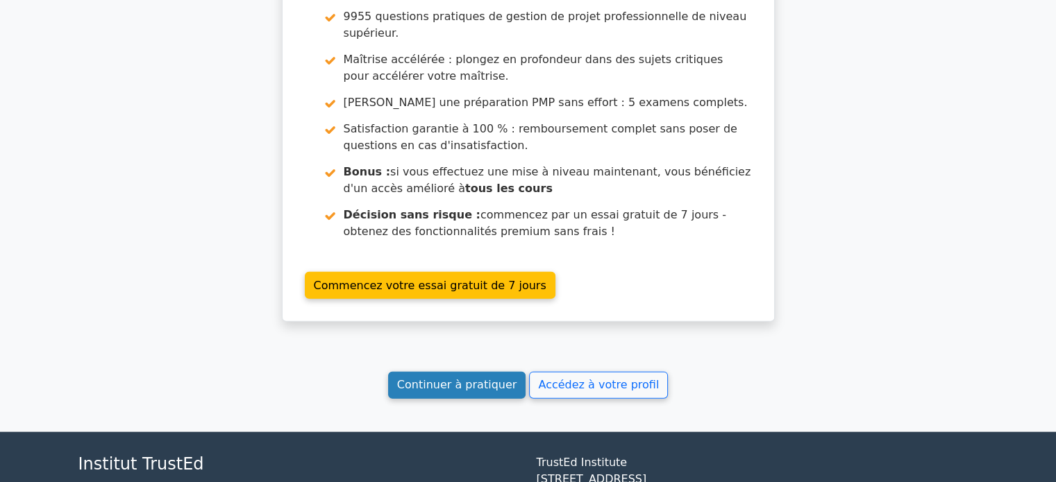
click at [461, 379] on font "Continuer à pratiquer" at bounding box center [456, 385] width 119 height 13
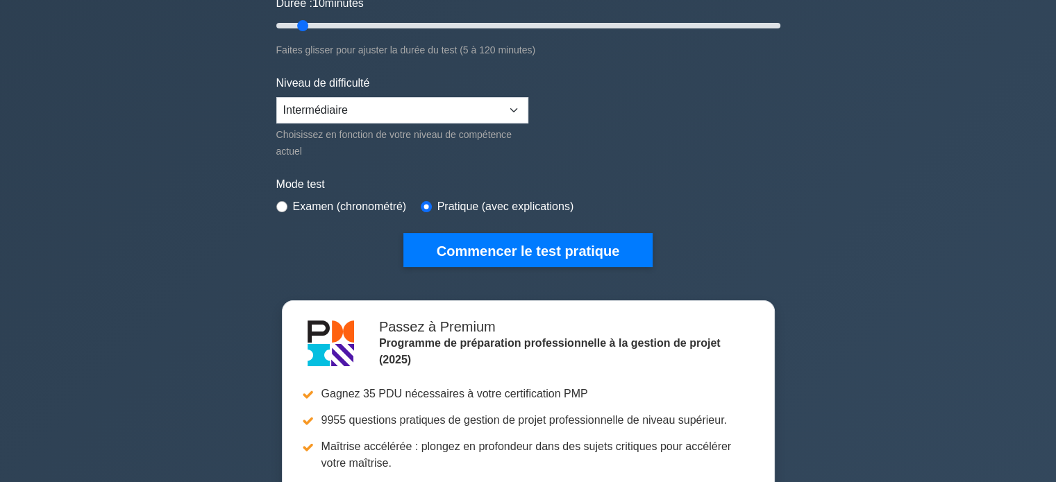
scroll to position [278, 0]
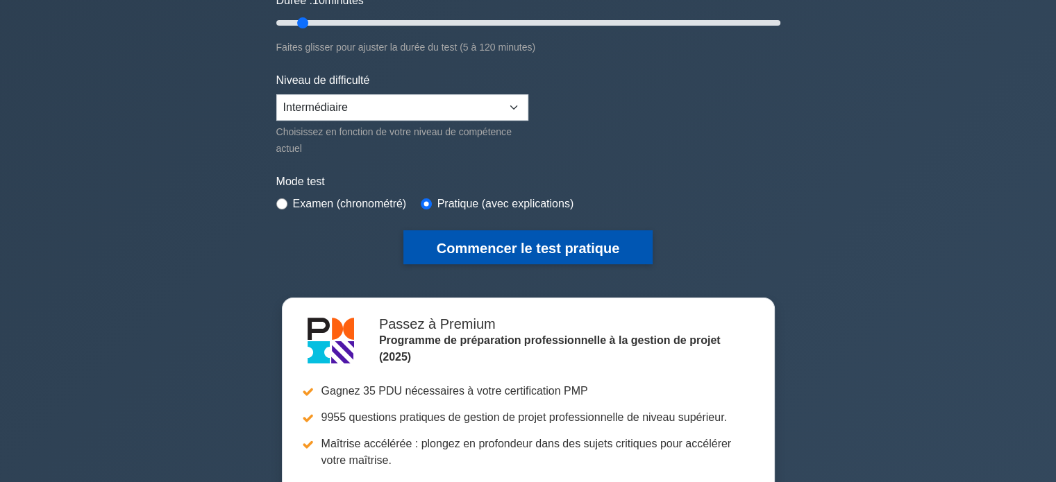
click at [505, 248] on font "Commencer le test pratique" at bounding box center [528, 248] width 183 height 15
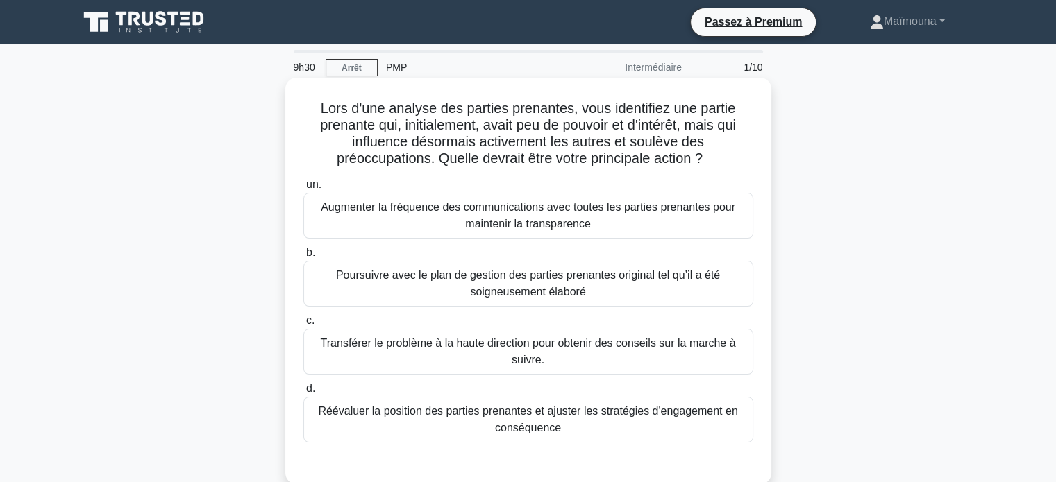
click at [503, 422] on font "Réévaluer la position des parties prenantes et ajuster les stratégies d'engagem…" at bounding box center [527, 419] width 419 height 28
click at [303, 394] on input "d. Réévaluer la position des parties prenantes et ajuster les stratégies d'enga…" at bounding box center [303, 389] width 0 height 9
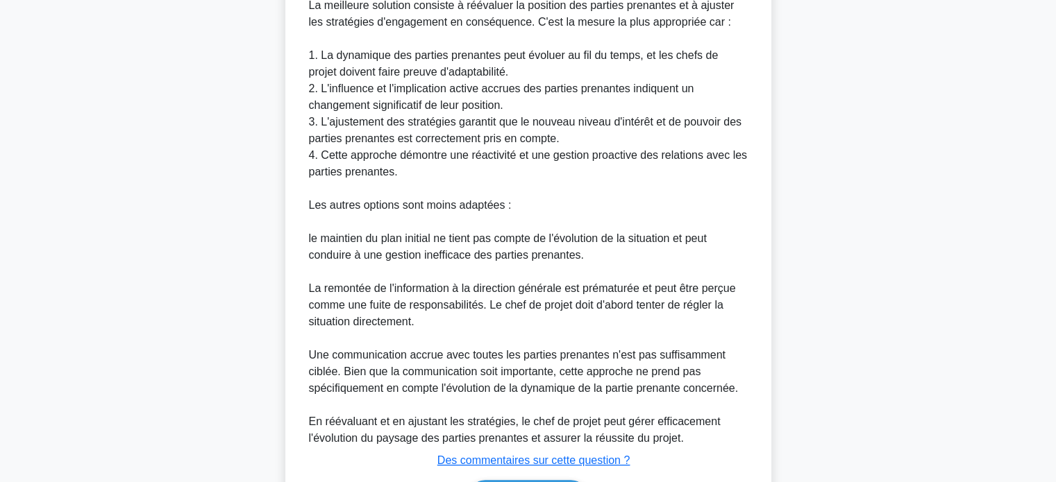
scroll to position [591, 0]
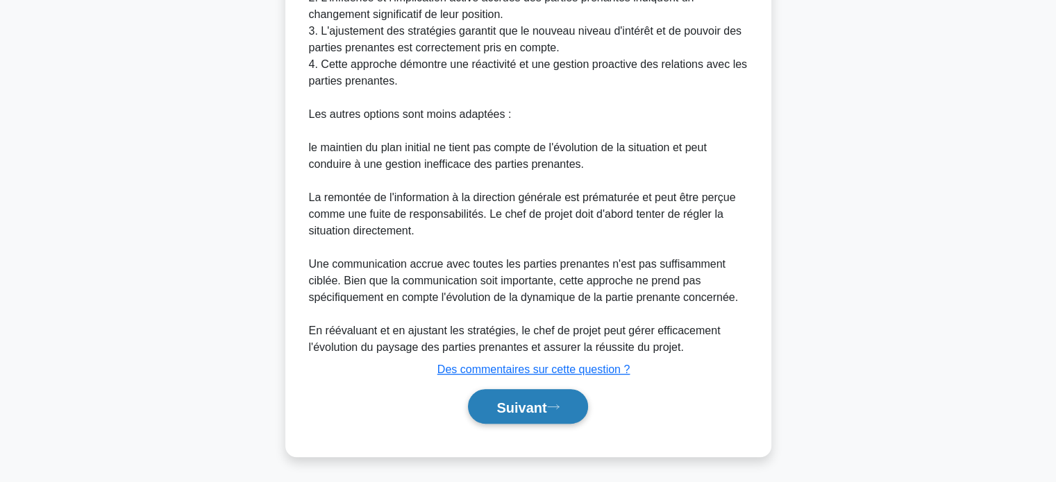
click at [514, 412] on font "Suivant" at bounding box center [521, 407] width 50 height 15
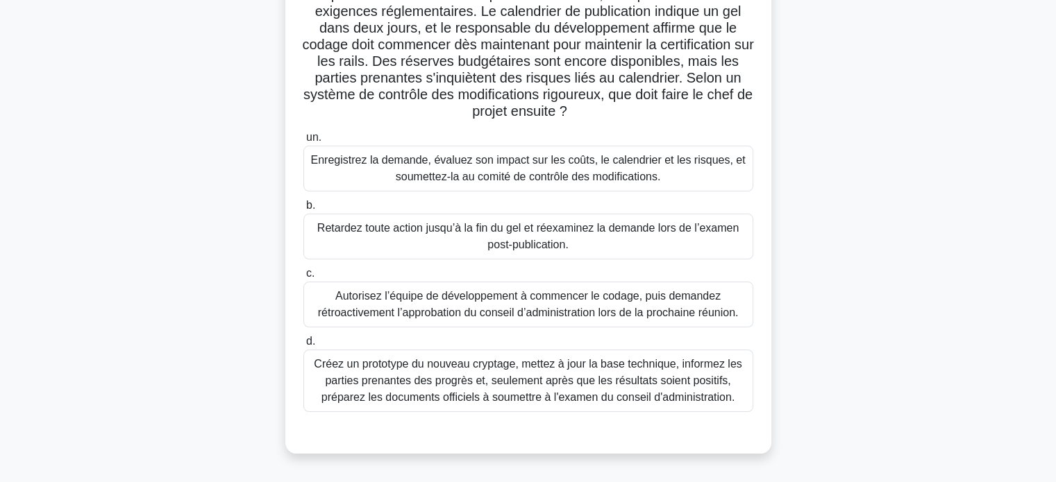
scroll to position [128, 0]
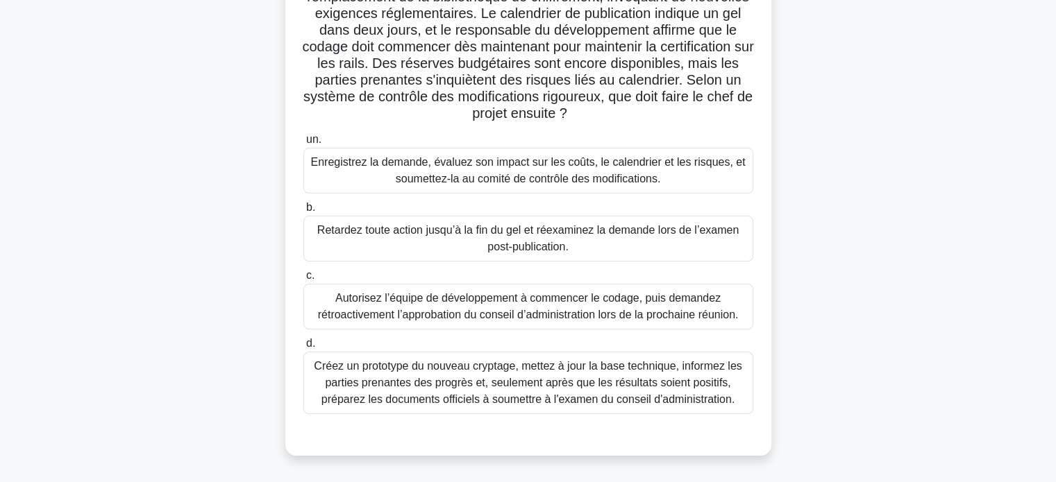
click at [571, 177] on font "Enregistrez la demande, évaluez son impact sur les coûts, le calendrier et les …" at bounding box center [527, 170] width 435 height 28
click at [303, 144] on input "un. Enregistrez la demande, évaluez son impact sur les coûts, le calendrier et …" at bounding box center [303, 139] width 0 height 9
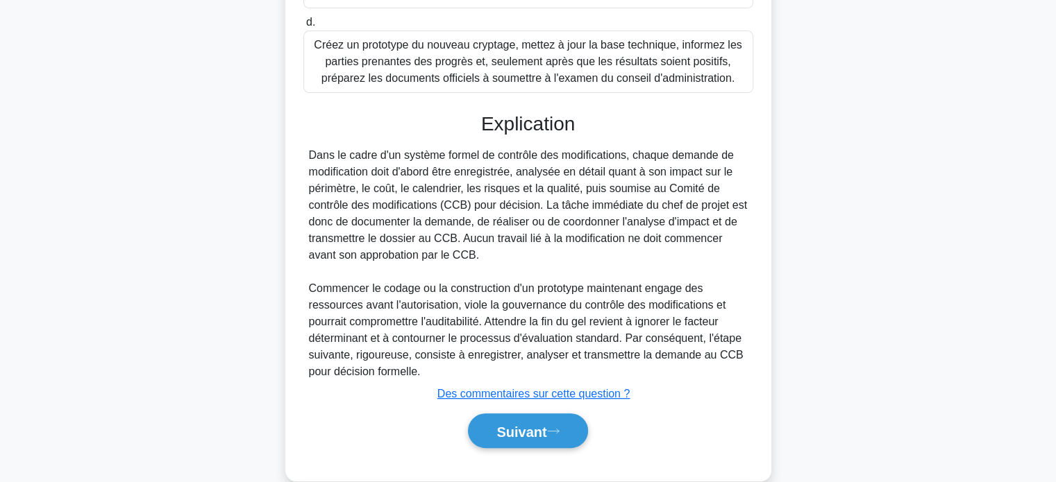
scroll to position [474, 0]
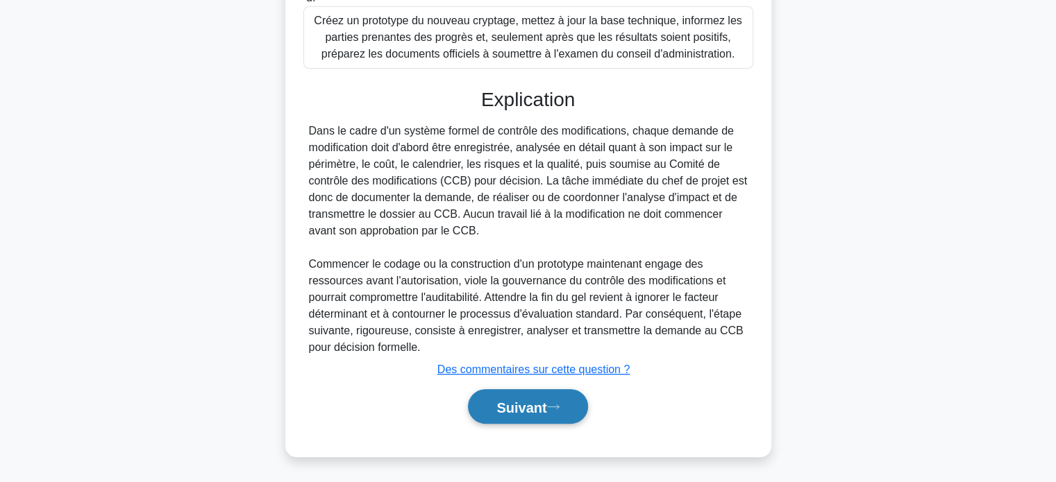
click at [523, 400] on font "Suivant" at bounding box center [521, 407] width 50 height 15
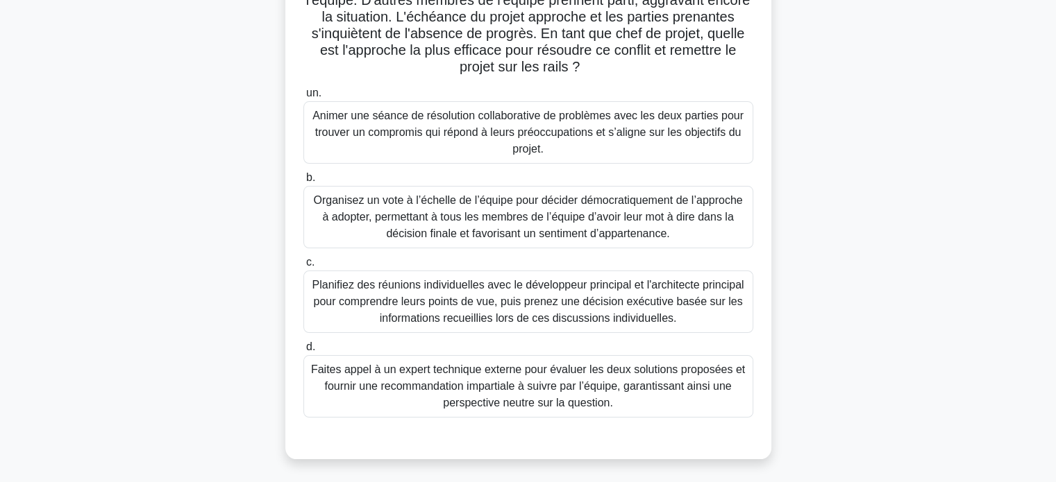
scroll to position [198, 0]
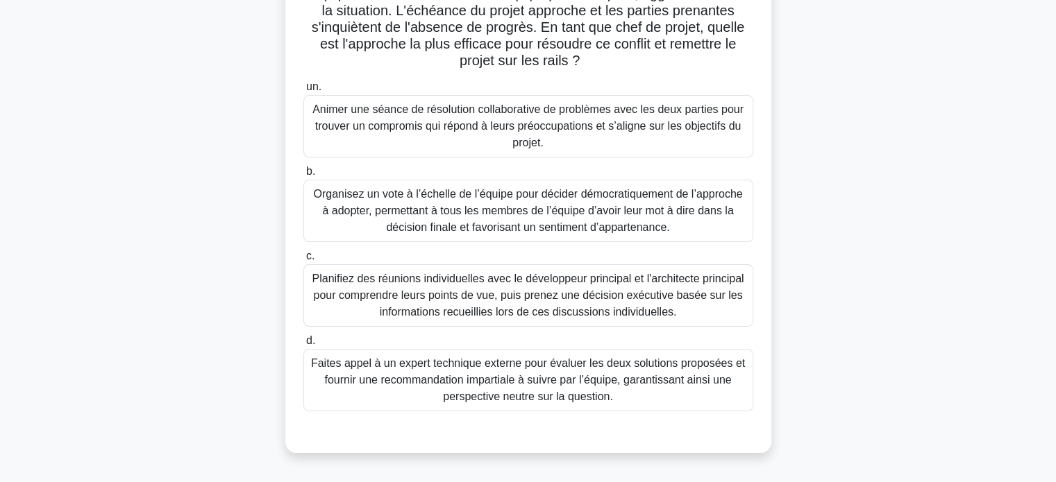
click at [504, 299] on font "Planifiez des réunions individuelles avec le développeur principal et l'archite…" at bounding box center [528, 295] width 432 height 45
click at [303, 261] on input "c. Planifiez des réunions individuelles avec le développeur principal et l'arch…" at bounding box center [303, 256] width 0 height 9
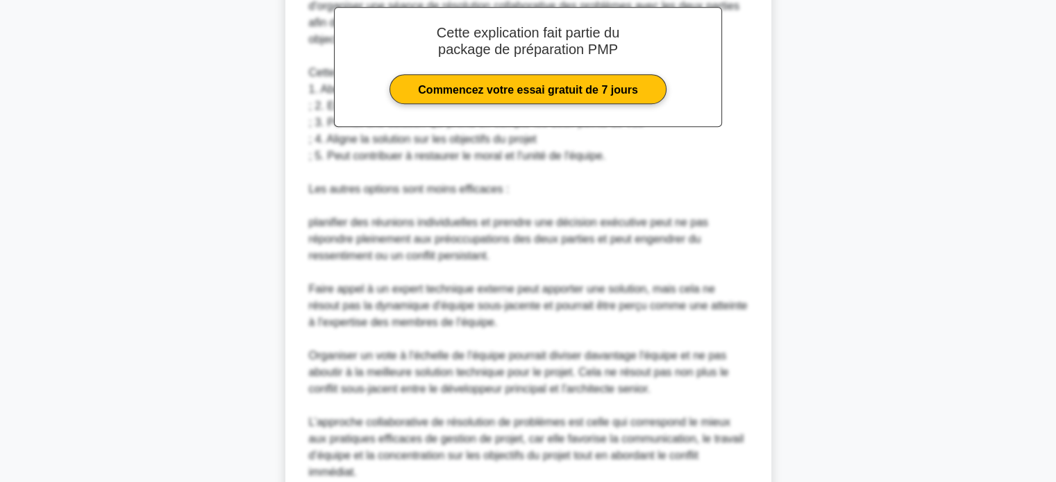
scroll to position [808, 0]
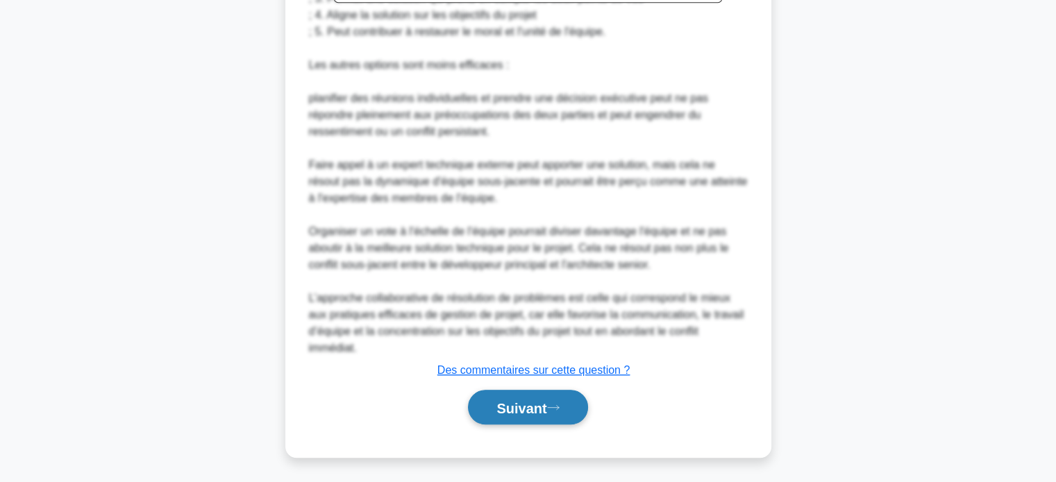
click at [505, 394] on button "Suivant" at bounding box center [527, 407] width 119 height 35
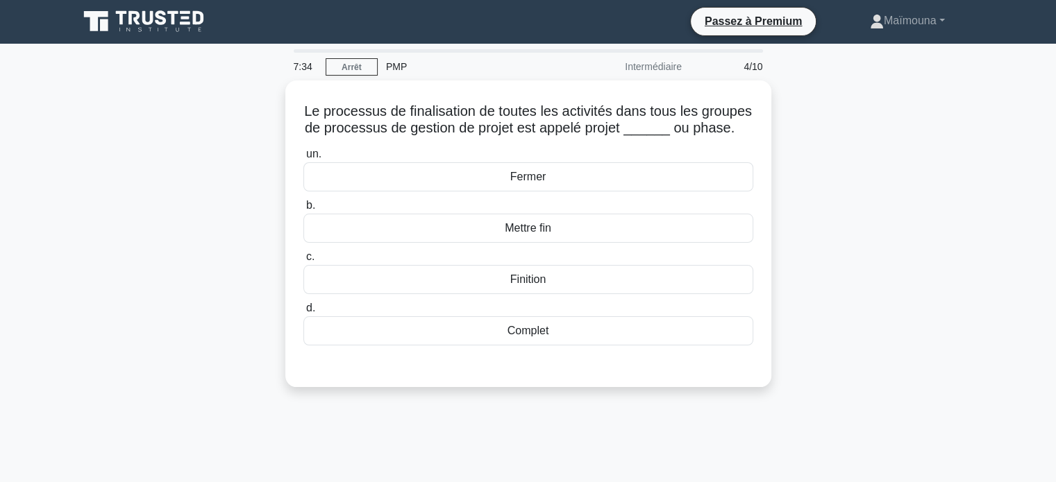
scroll to position [0, 0]
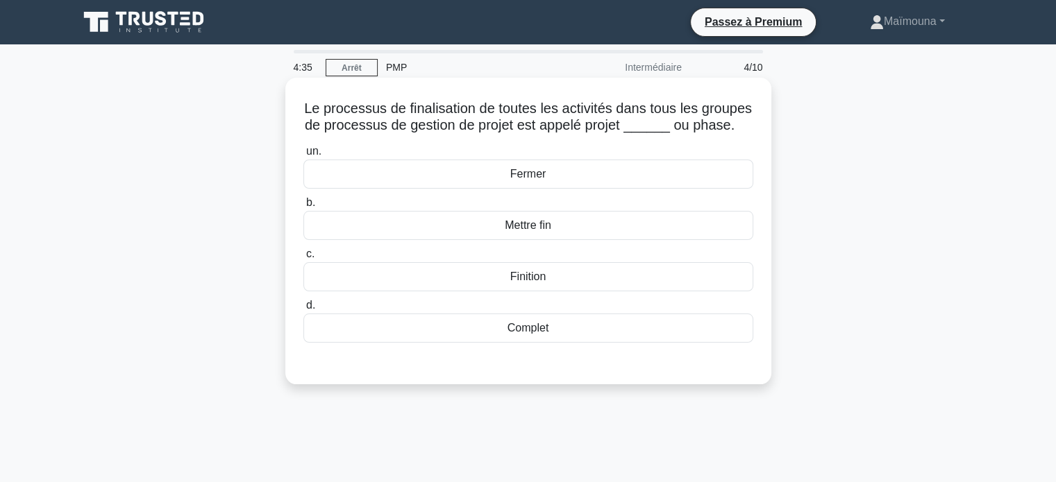
click at [526, 179] on font "Fermer" at bounding box center [528, 174] width 36 height 12
click at [303, 156] on input "un. Fermer" at bounding box center [303, 151] width 0 height 9
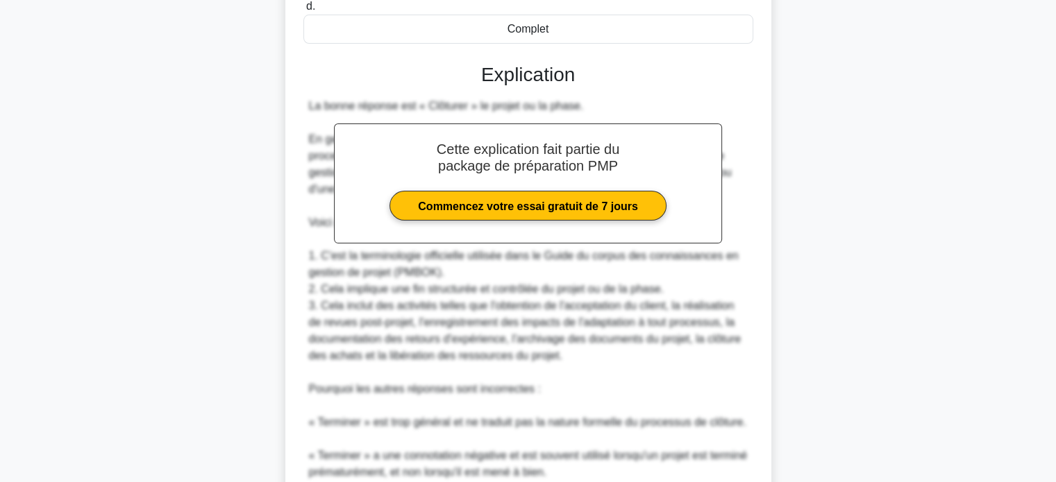
scroll to position [474, 0]
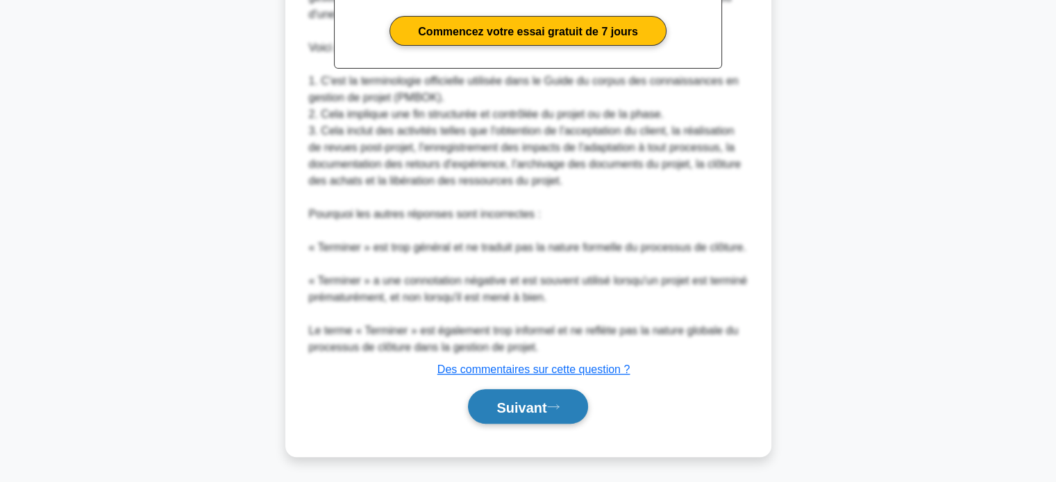
click at [514, 407] on font "Suivant" at bounding box center [521, 407] width 50 height 15
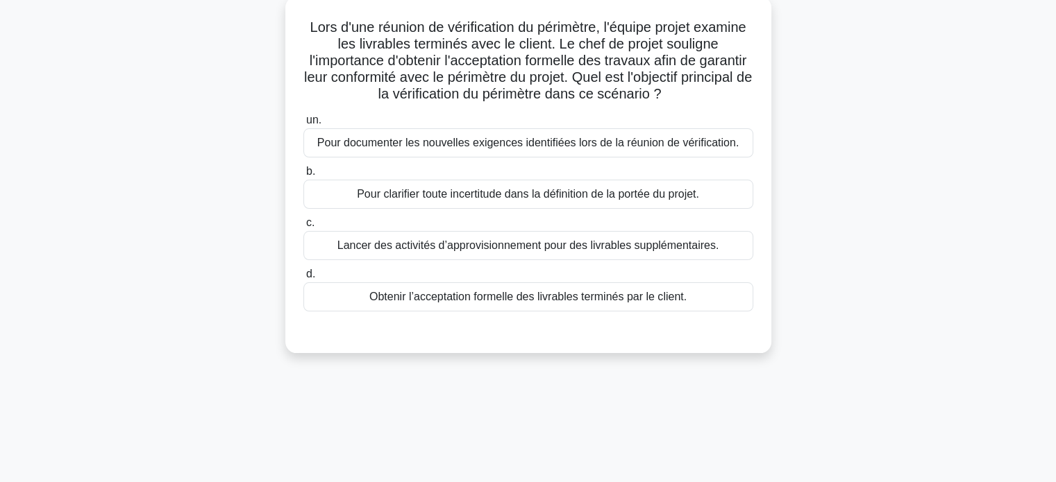
scroll to position [59, 0]
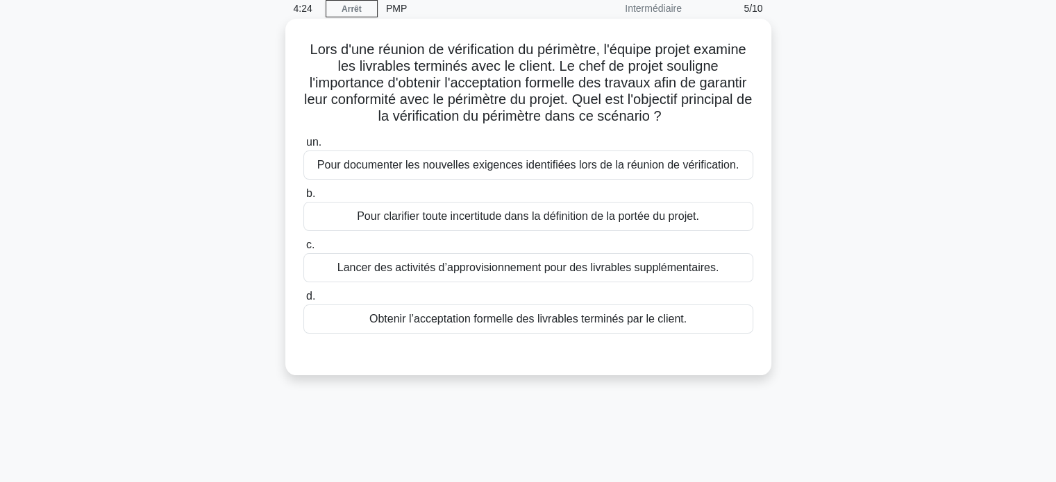
click at [467, 323] on font "Obtenir l’acceptation formelle des livrables terminés par le client." at bounding box center [527, 319] width 317 height 12
click at [303, 301] on input "d. Obtenir l’acceptation formelle des livrables terminés par le client." at bounding box center [303, 296] width 0 height 9
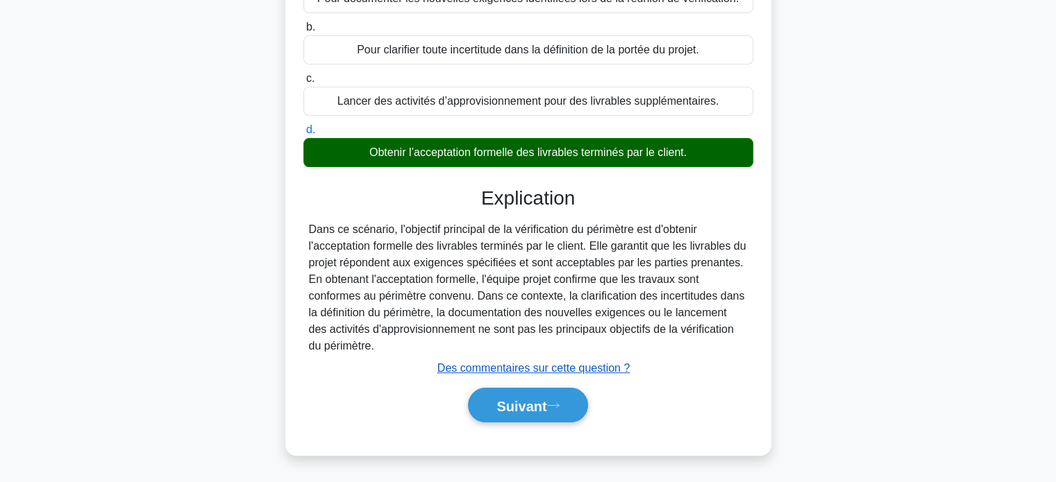
scroll to position [267, 0]
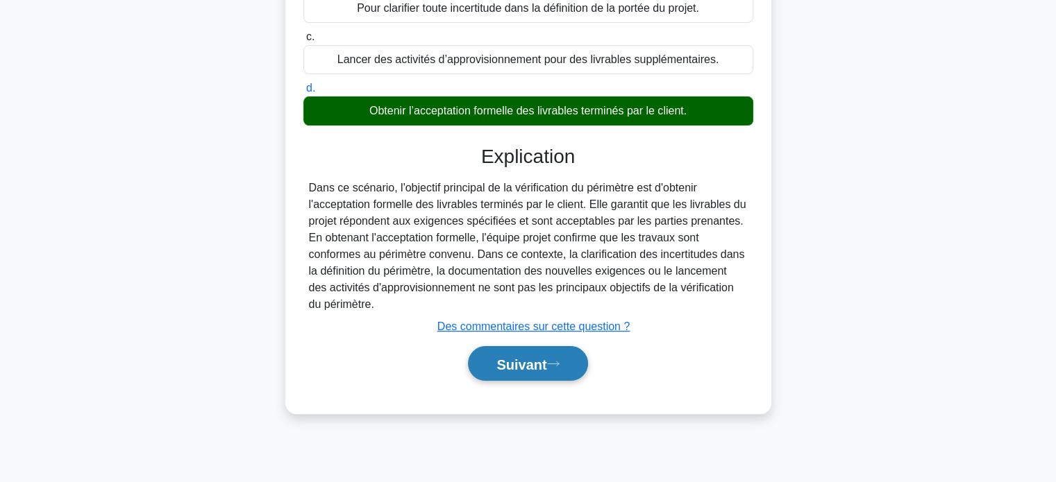
click at [507, 366] on font "Suivant" at bounding box center [521, 364] width 50 height 15
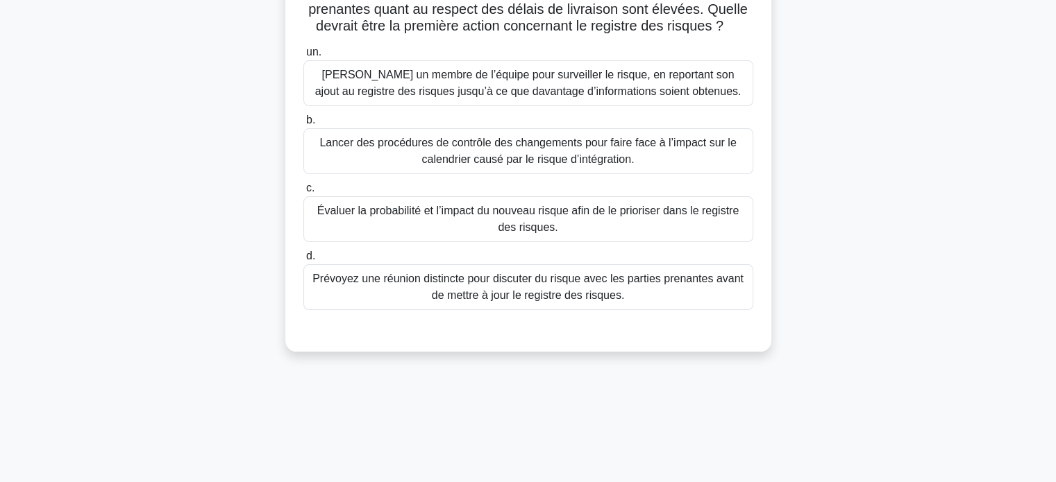
scroll to position [128, 0]
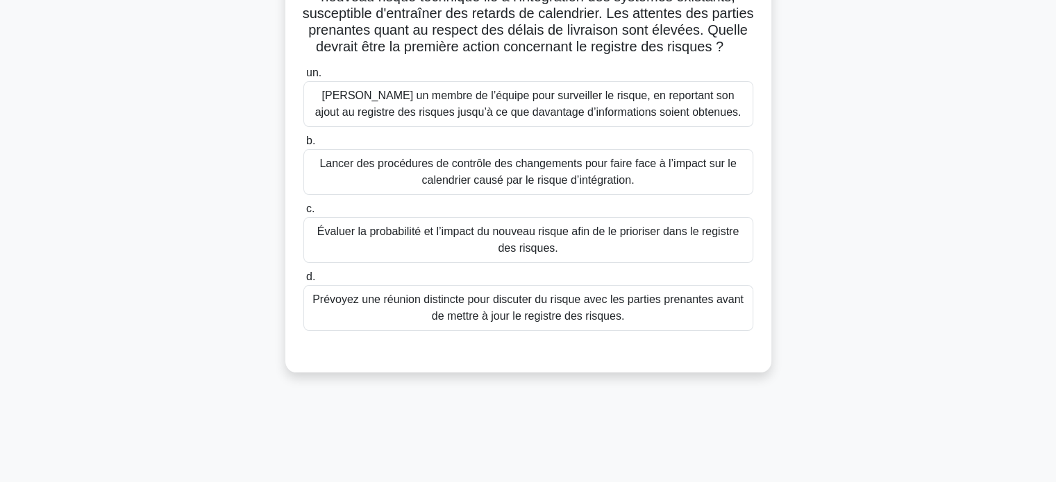
click at [504, 254] on font "Évaluer la probabilité et l’impact du nouveau risque afin de le prioriser dans …" at bounding box center [527, 240] width 421 height 28
click at [303, 214] on input "c. Évaluer la probabilité et l’impact du nouveau risque afin de le prioriser da…" at bounding box center [303, 209] width 0 height 9
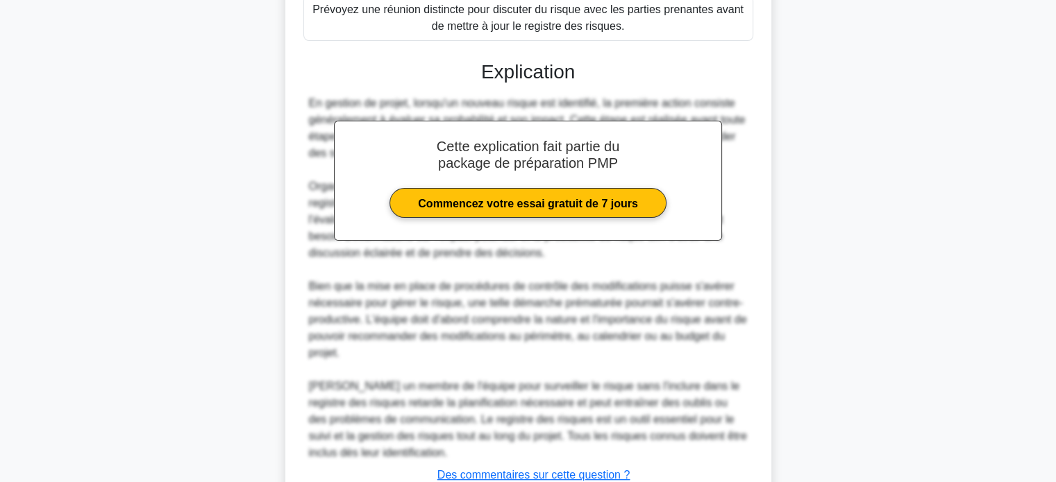
scroll to position [541, 0]
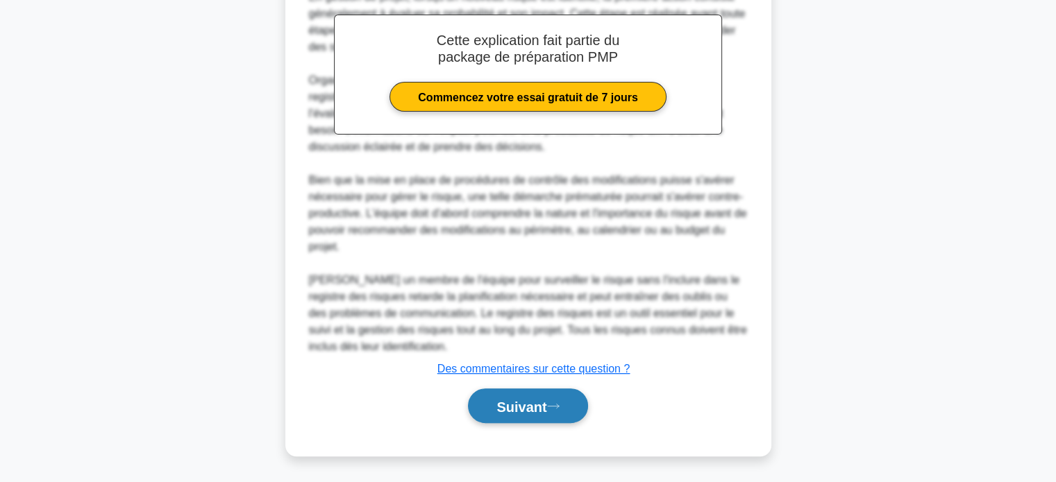
click at [502, 407] on font "Suivant" at bounding box center [521, 406] width 50 height 15
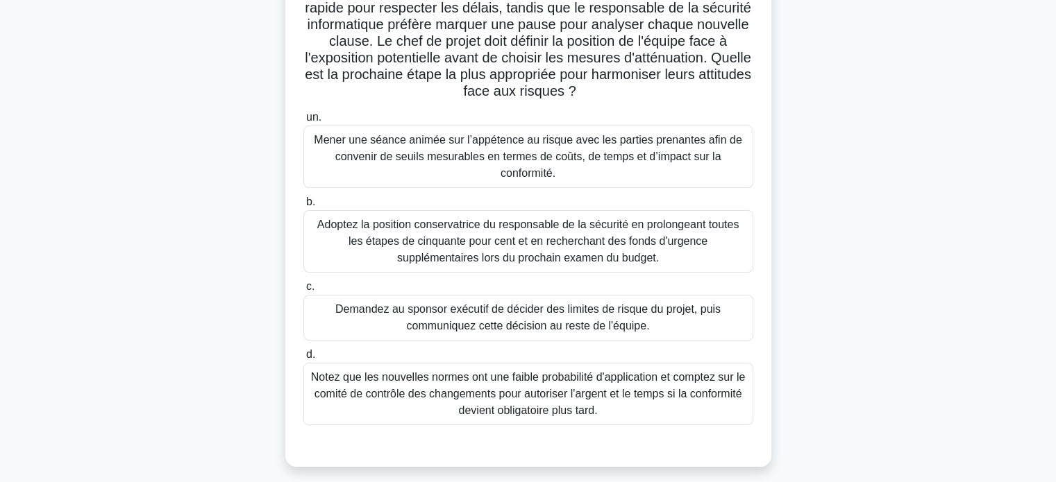
scroll to position [128, 0]
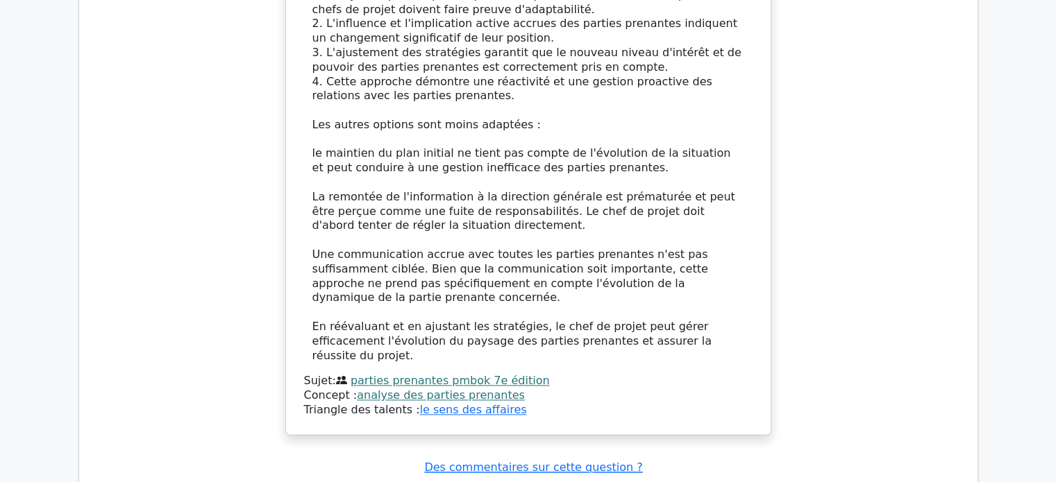
scroll to position [1944, 0]
